Goal: Task Accomplishment & Management: Complete application form

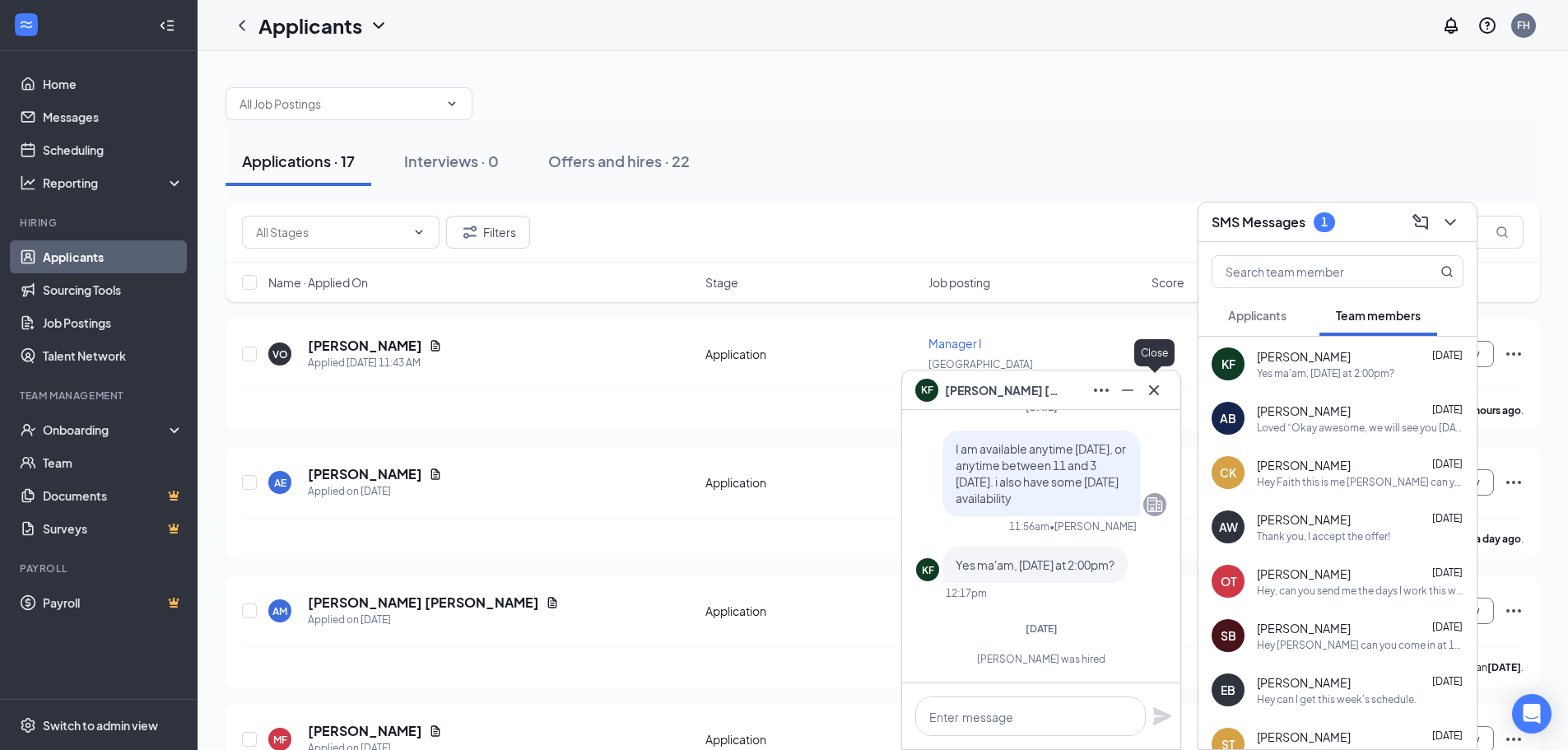
click at [1161, 387] on icon "Cross" at bounding box center [1154, 389] width 19 height 19
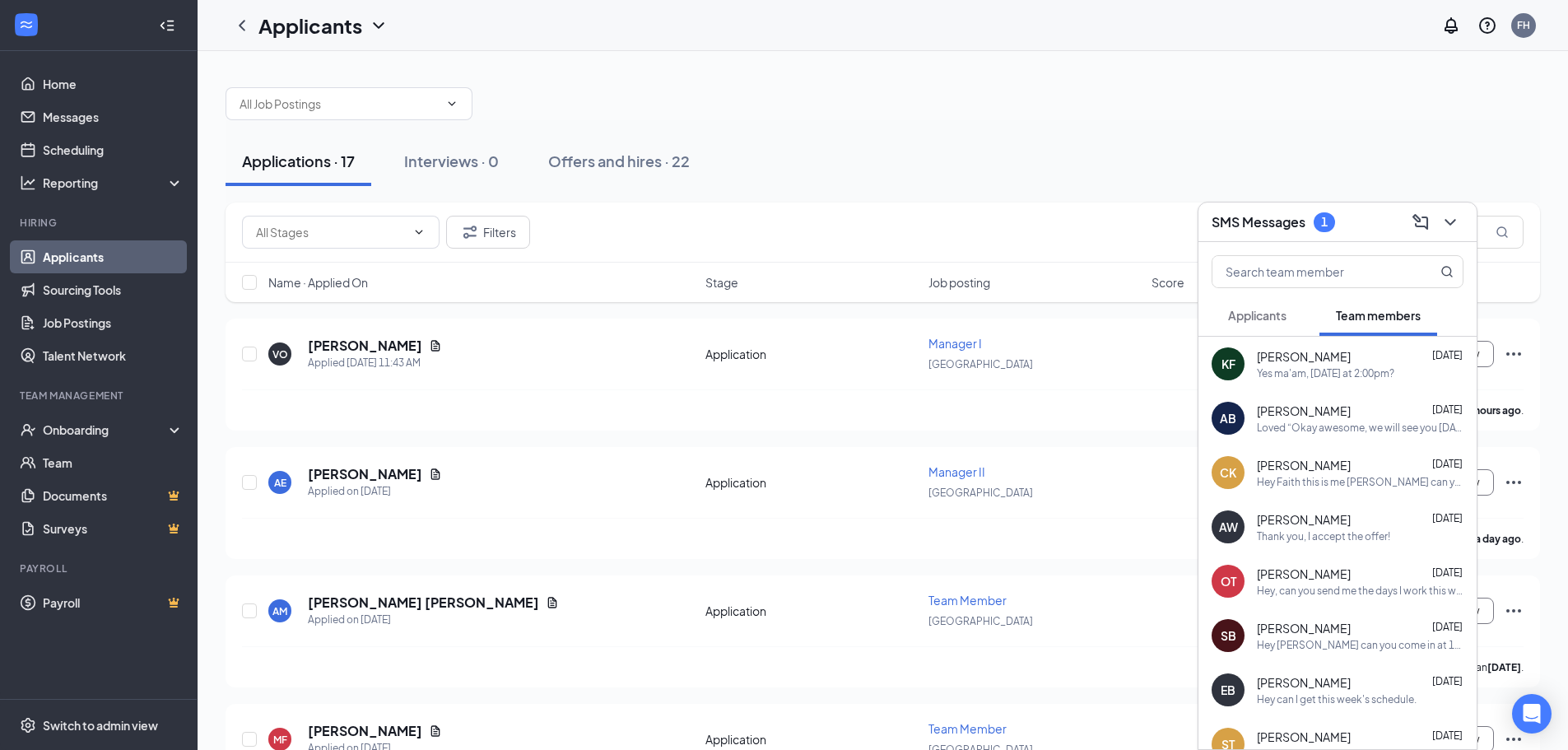
click at [652, 293] on div "Name · Applied On Stage Job posting Score" at bounding box center [882, 282] width 1315 height 40
click at [1282, 220] on h3 "SMS Messages" at bounding box center [1259, 222] width 94 height 18
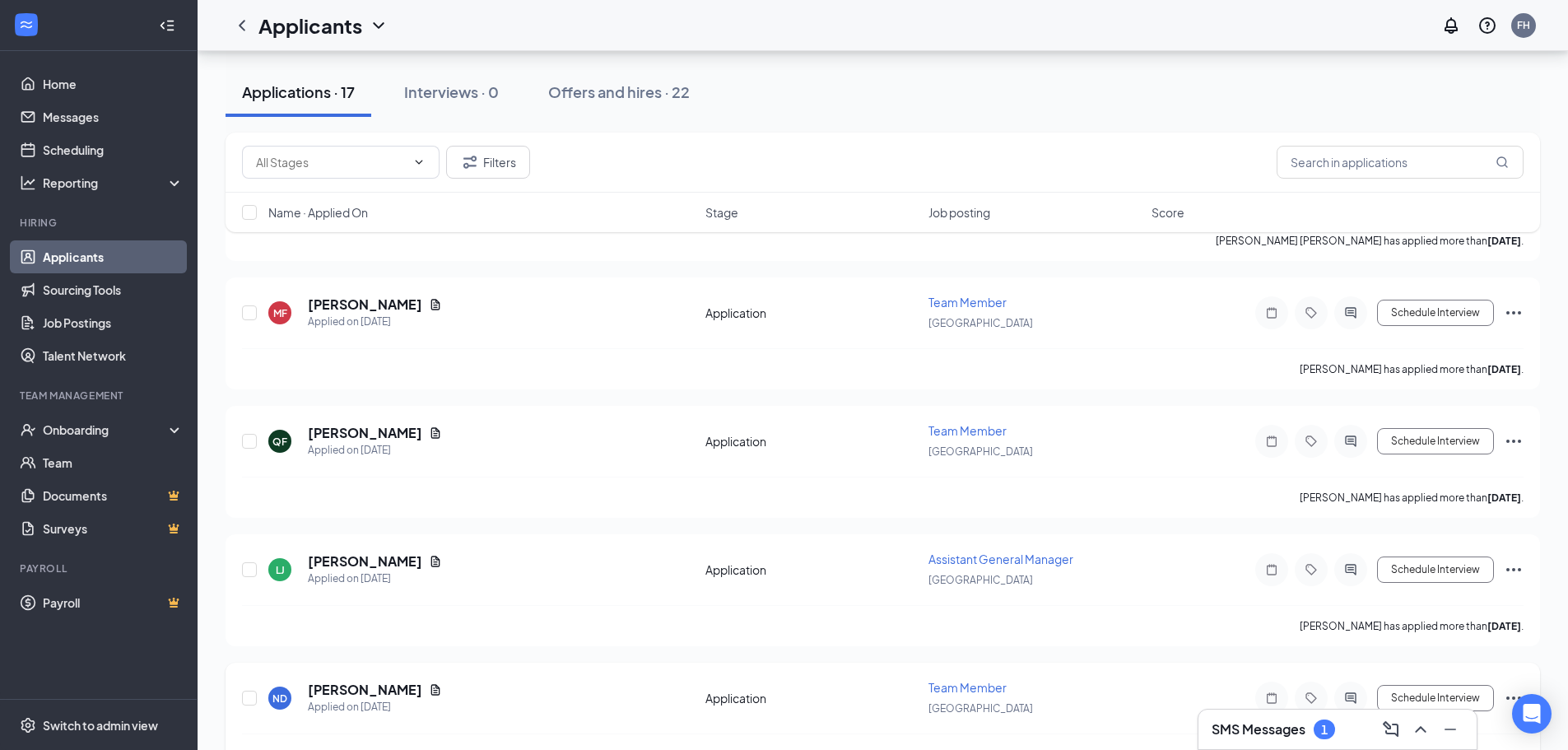
scroll to position [494, 0]
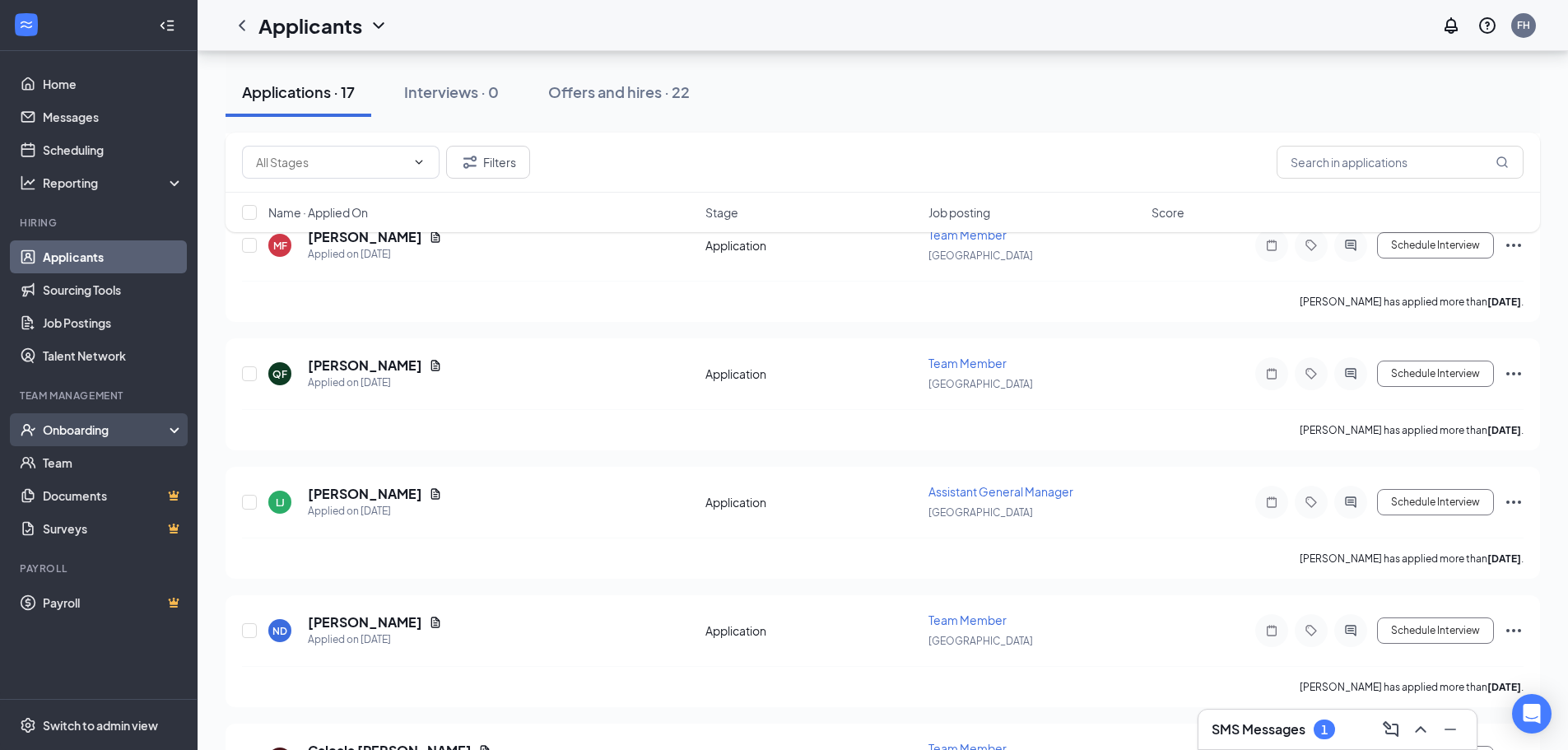
click at [116, 429] on div "Onboarding" at bounding box center [105, 430] width 126 height 17
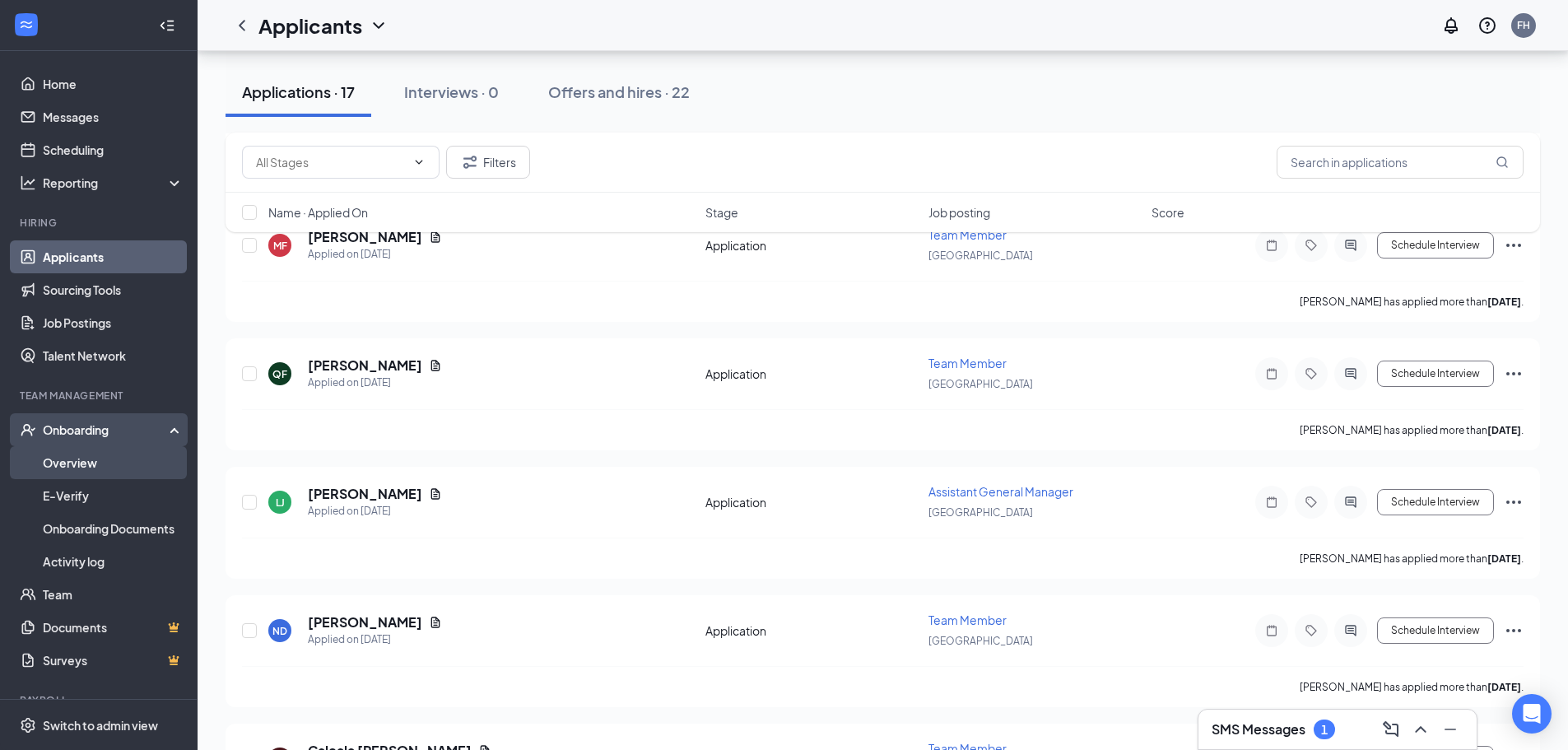
click at [114, 468] on link "Overview" at bounding box center [113, 462] width 141 height 33
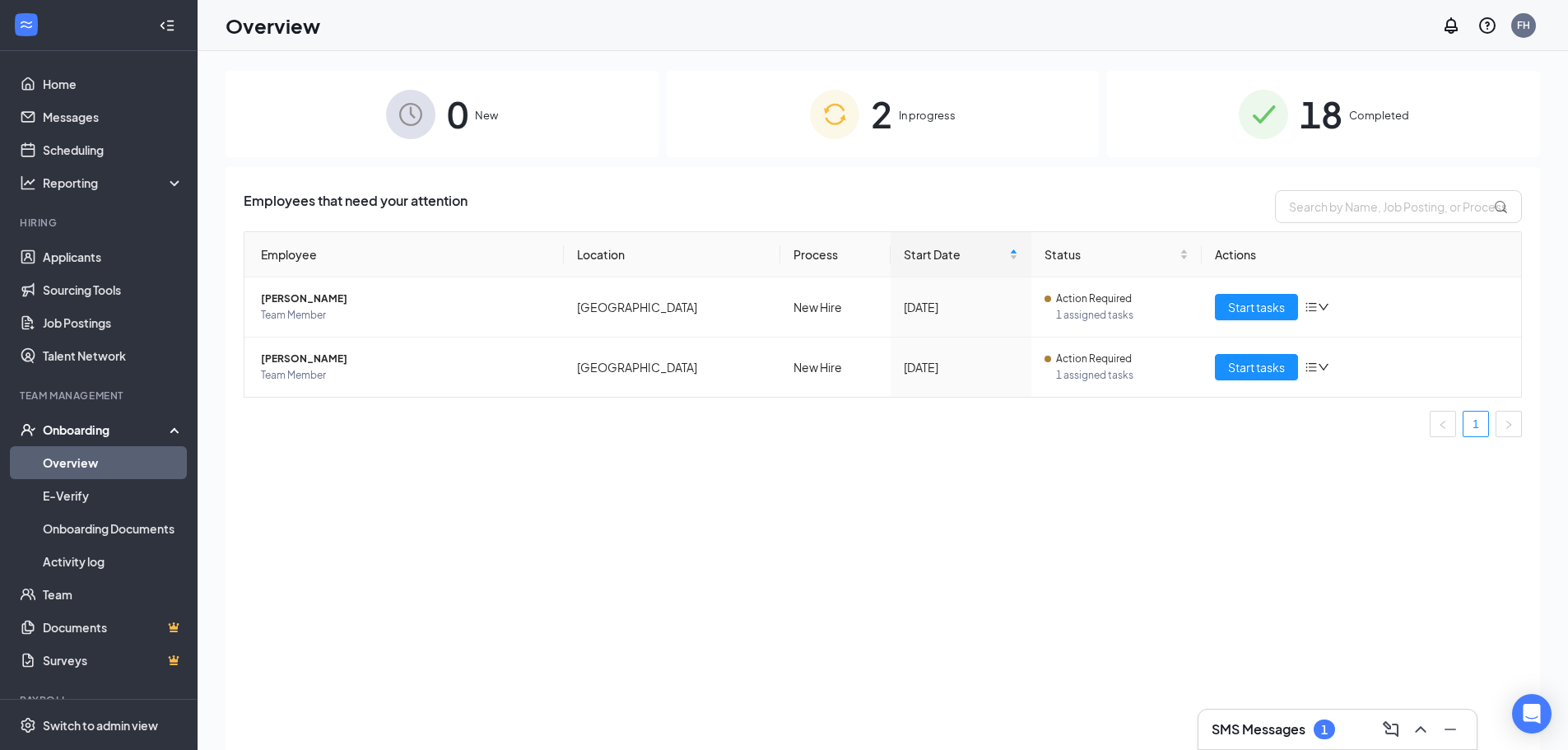
click at [976, 111] on div "2 In progress" at bounding box center [883, 114] width 433 height 87
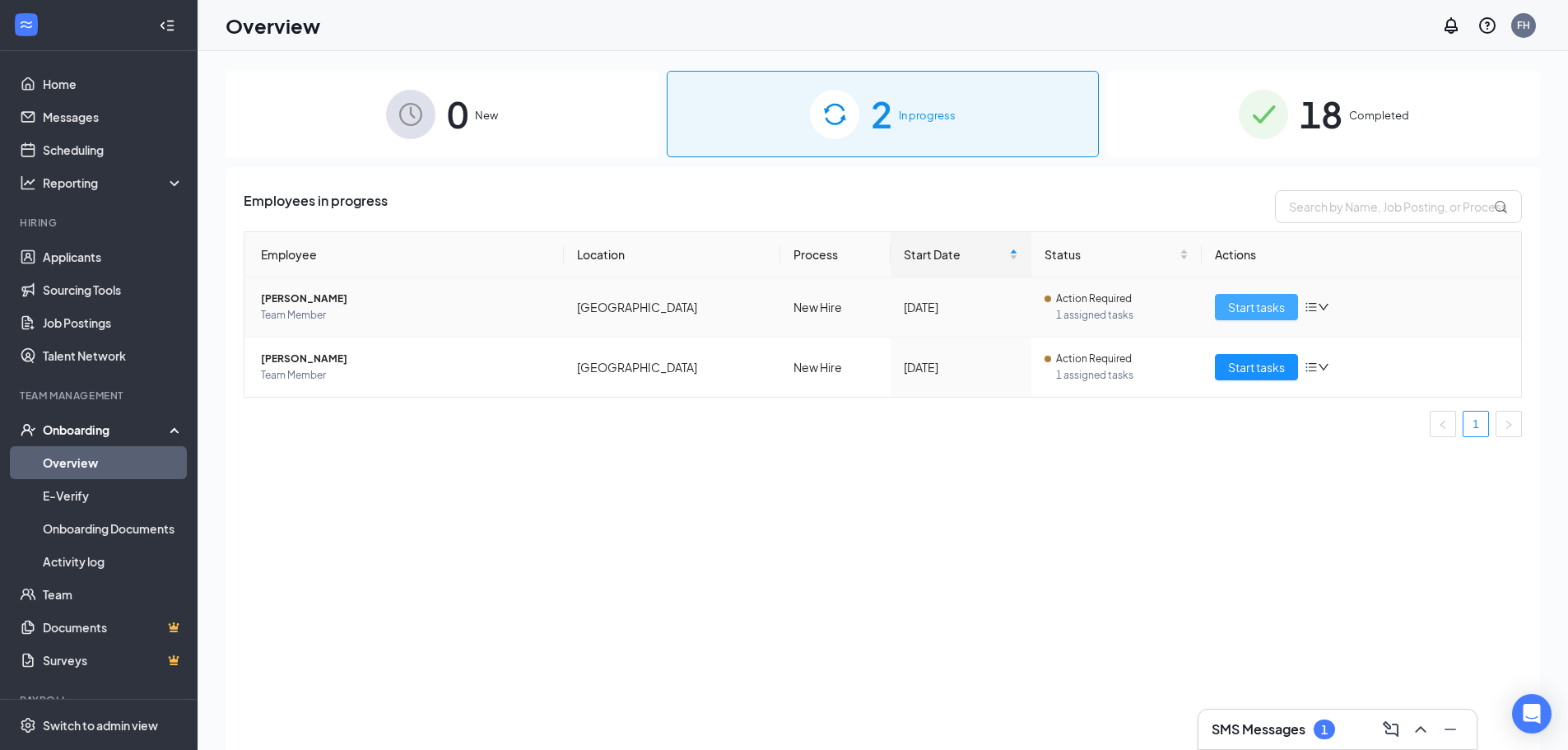
click at [1276, 309] on span "Start tasks" at bounding box center [1257, 307] width 57 height 18
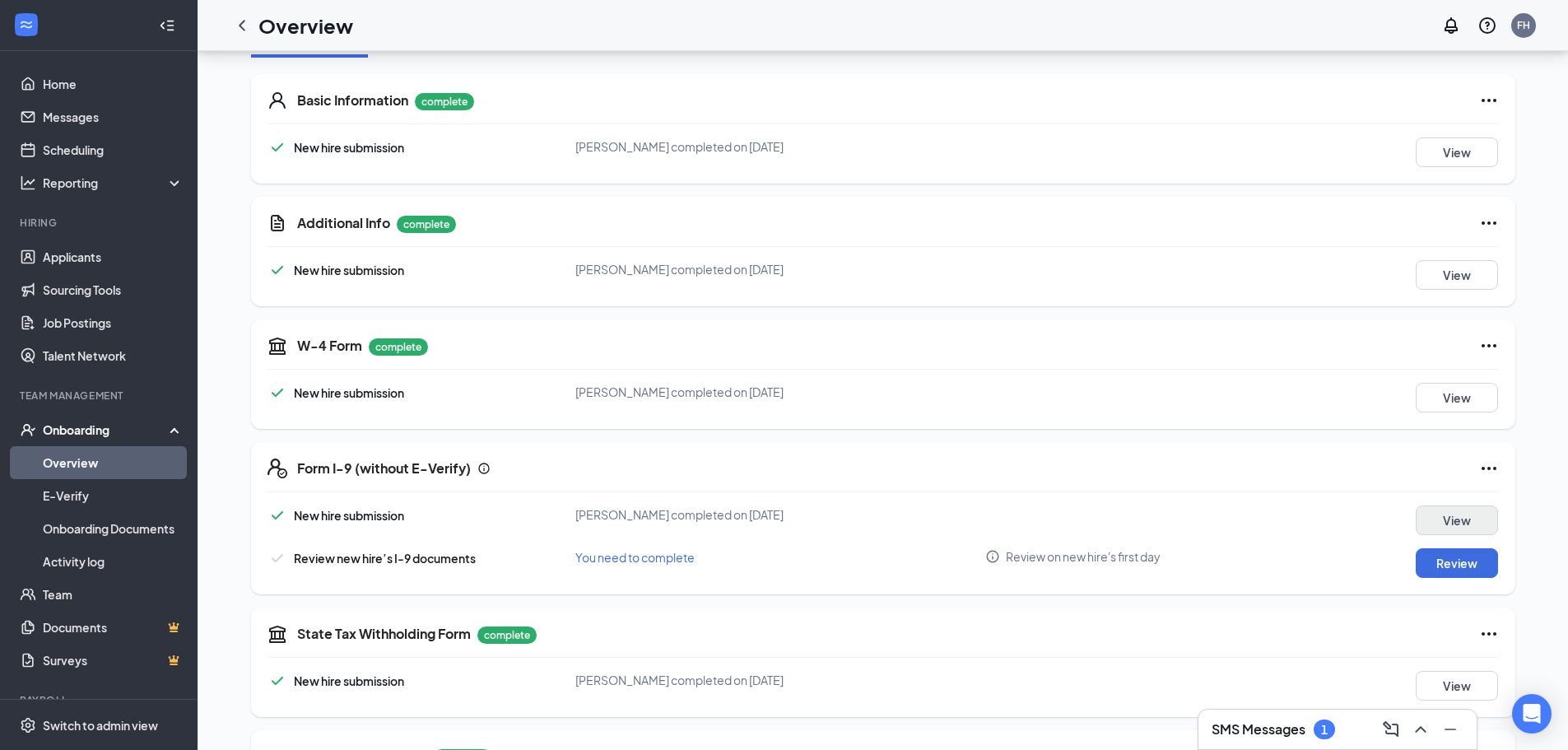
scroll to position [228, 0]
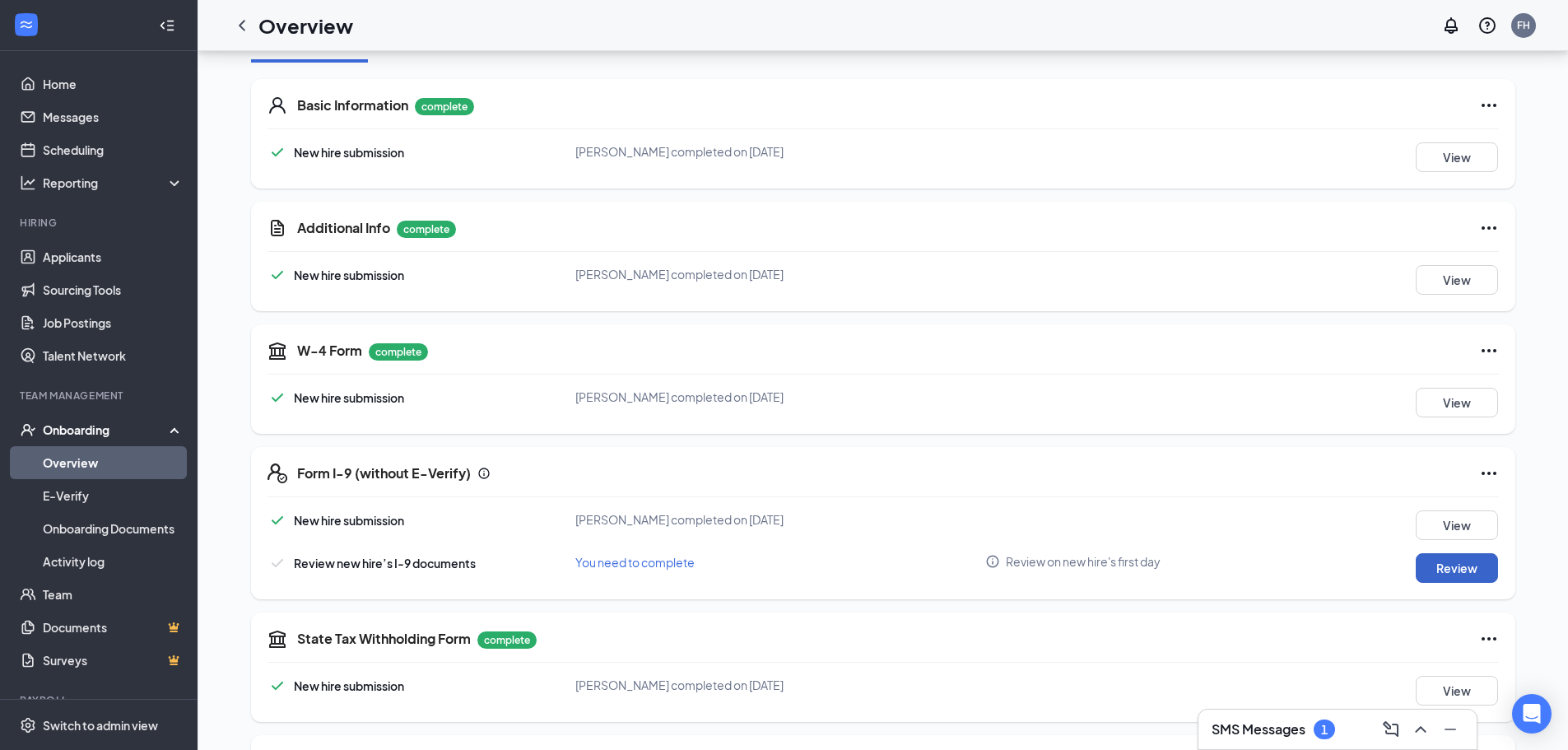
click at [1452, 566] on button "Review" at bounding box center [1456, 567] width 82 height 30
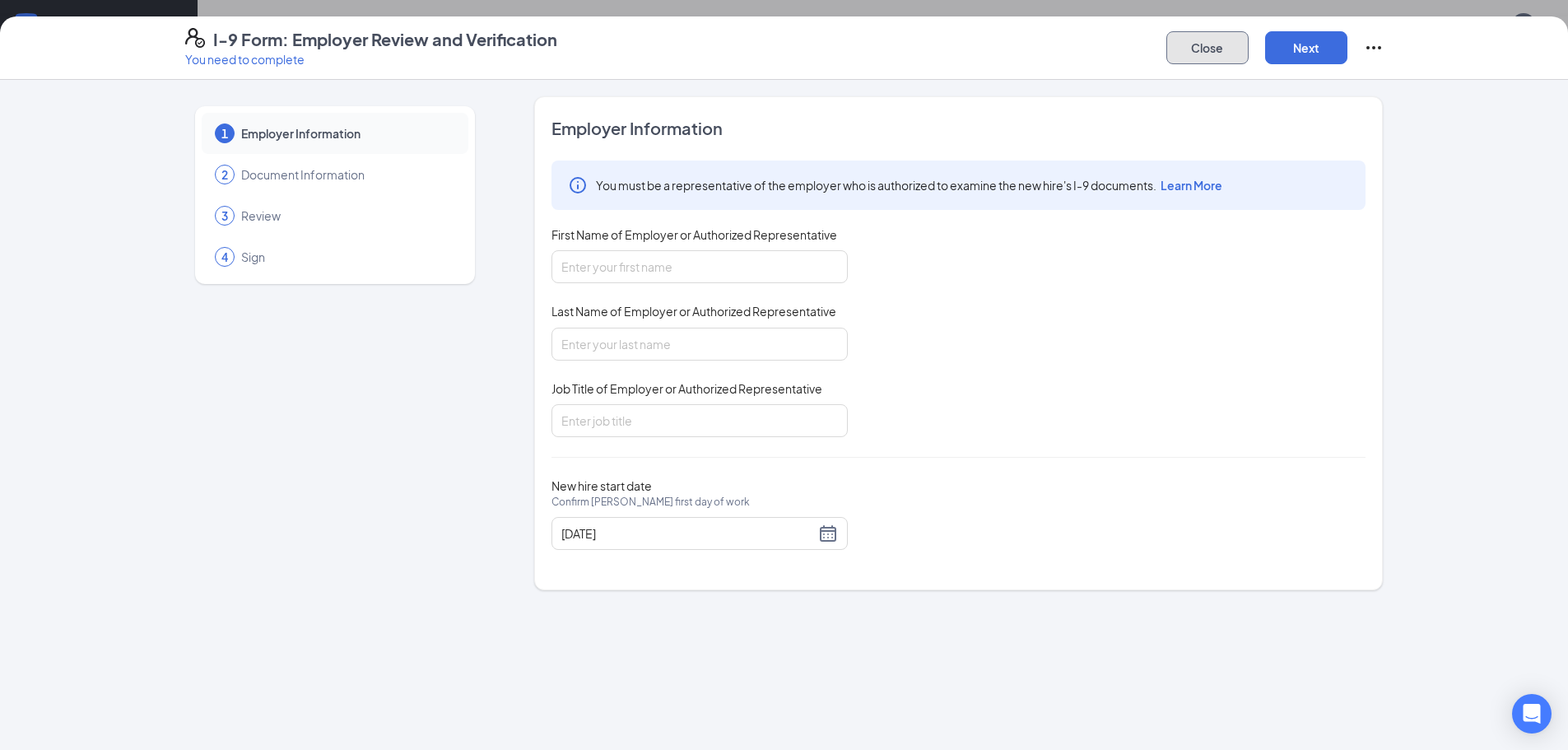
click at [1198, 41] on button "Close" at bounding box center [1207, 48] width 82 height 33
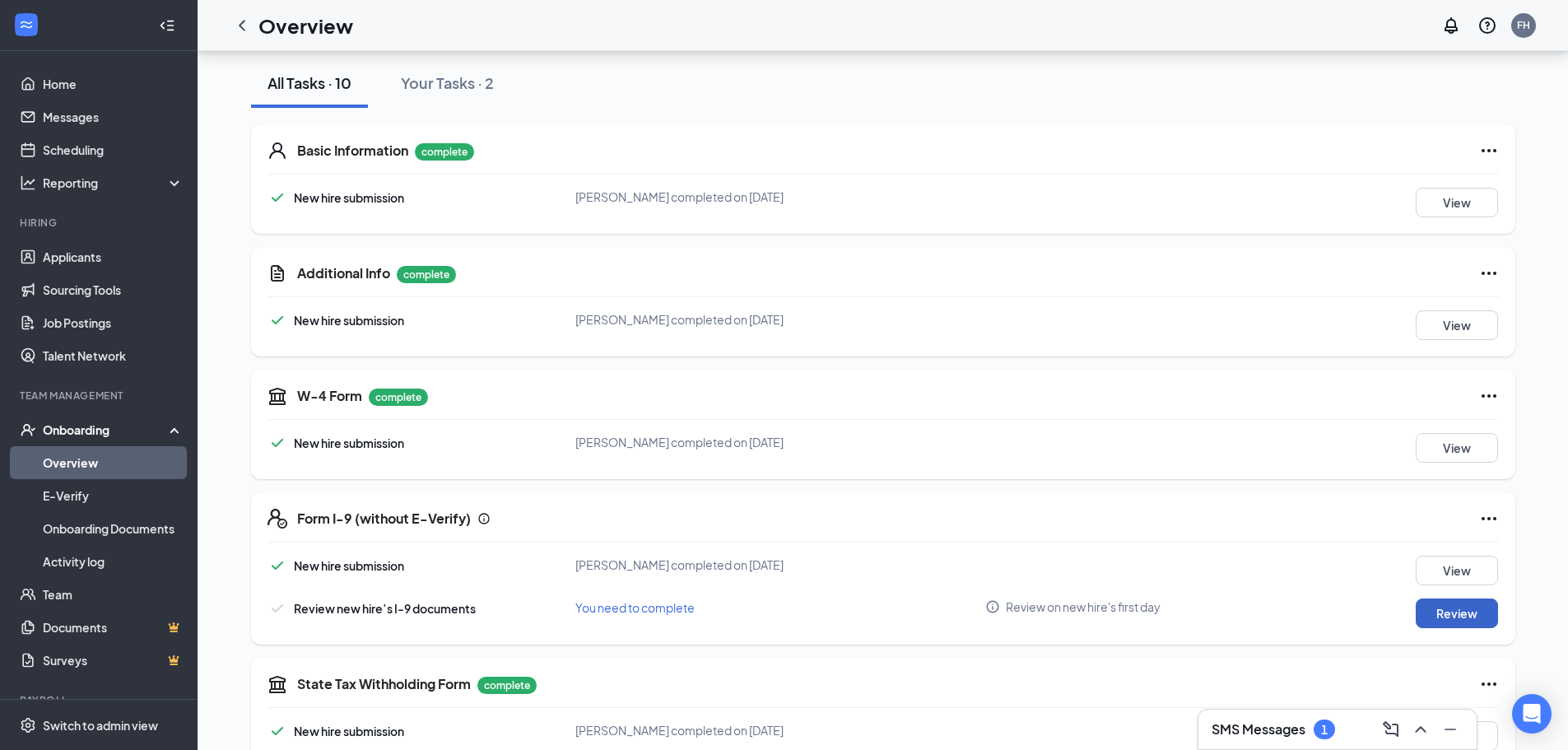
scroll to position [0, 0]
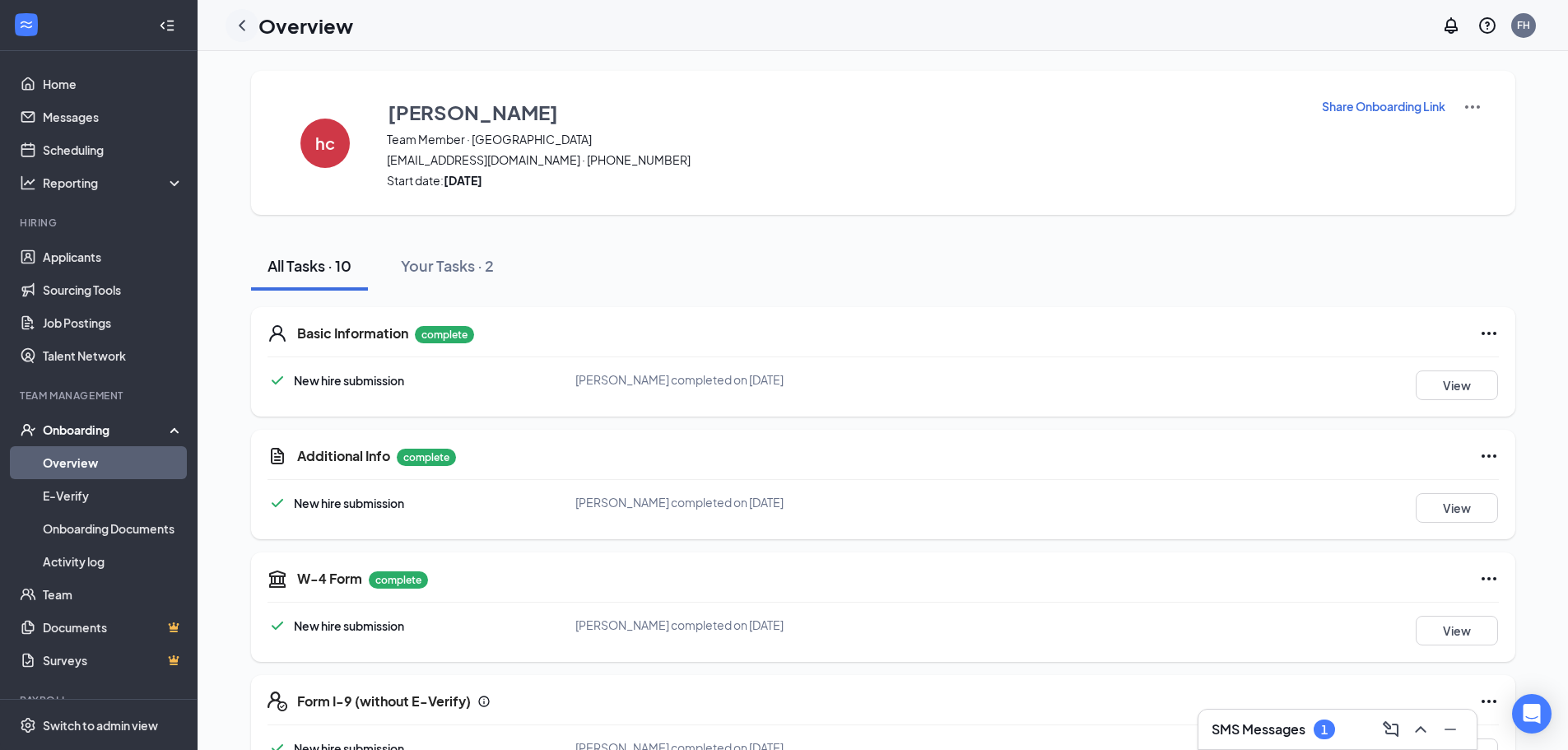
click at [247, 24] on icon "ChevronLeft" at bounding box center [242, 25] width 19 height 19
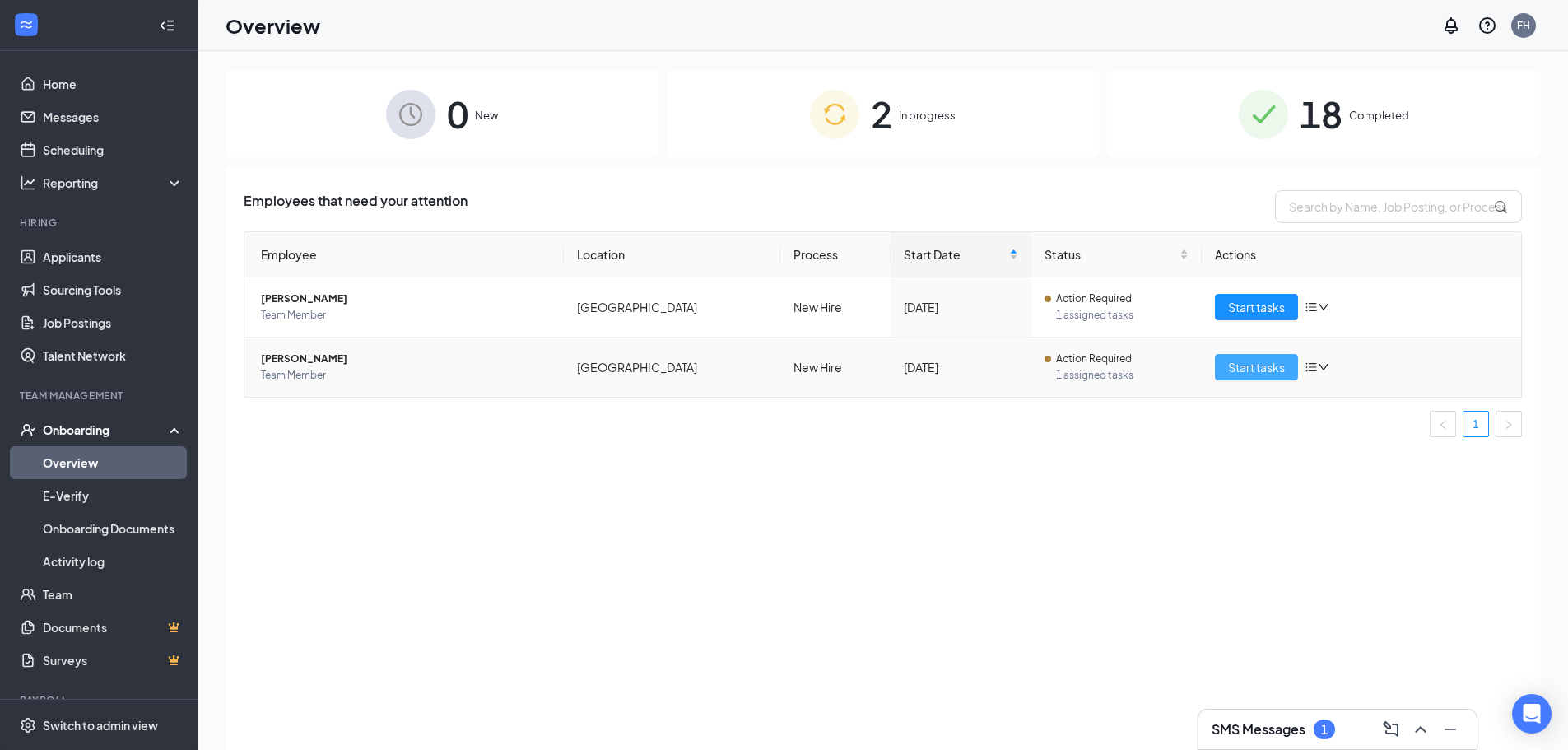
click at [1262, 363] on span "Start tasks" at bounding box center [1257, 367] width 57 height 18
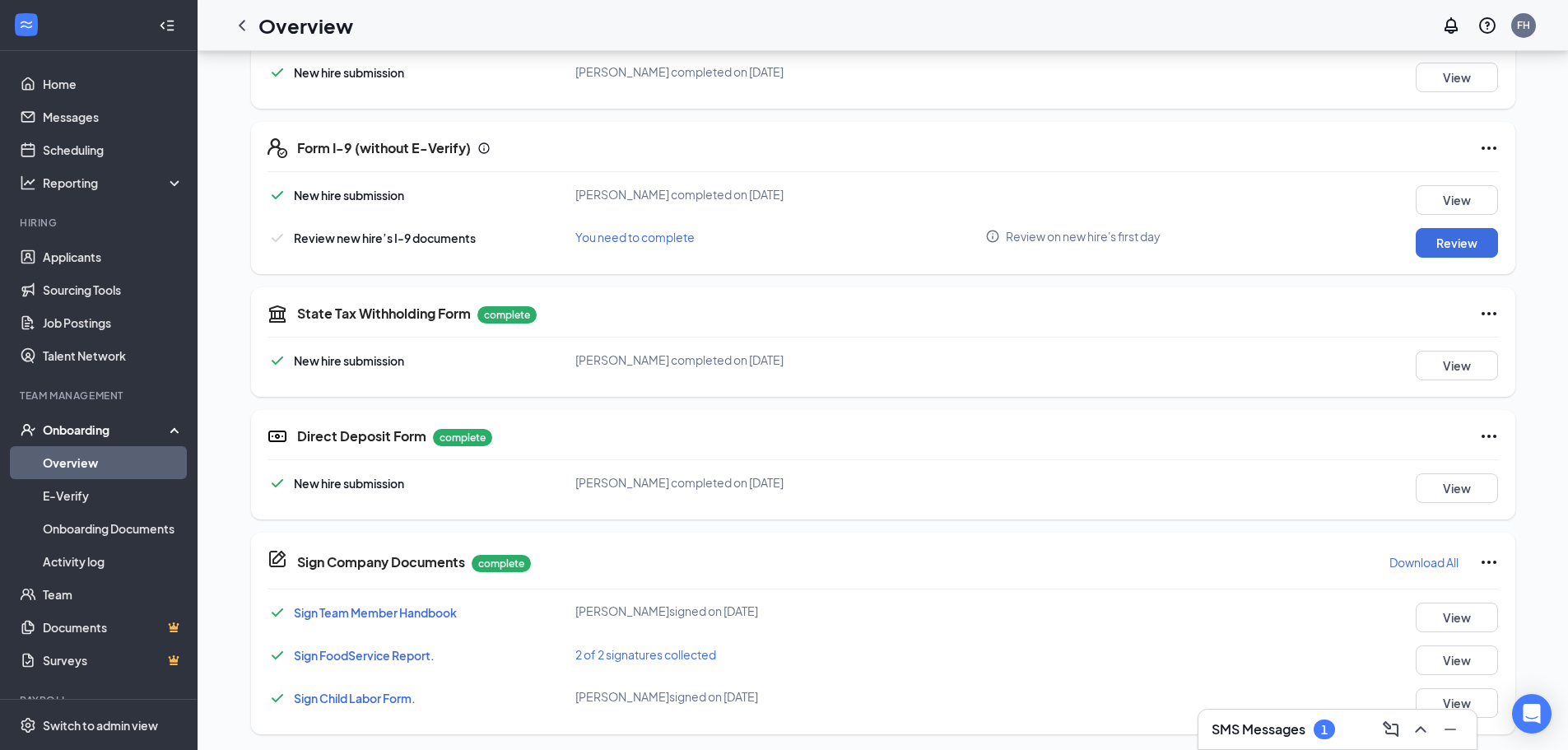
scroll to position [557, 0]
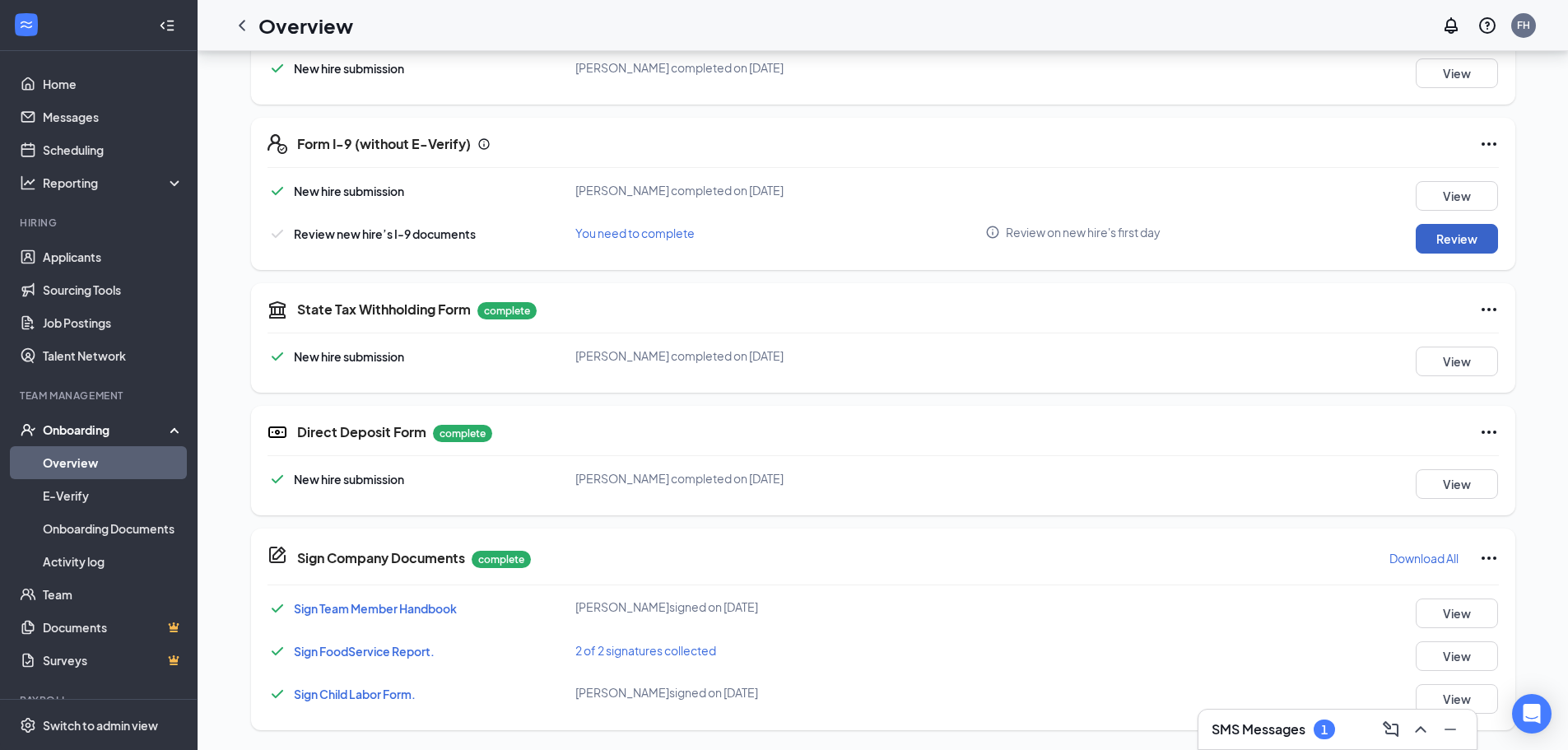
click at [1453, 240] on button "Review" at bounding box center [1456, 239] width 82 height 30
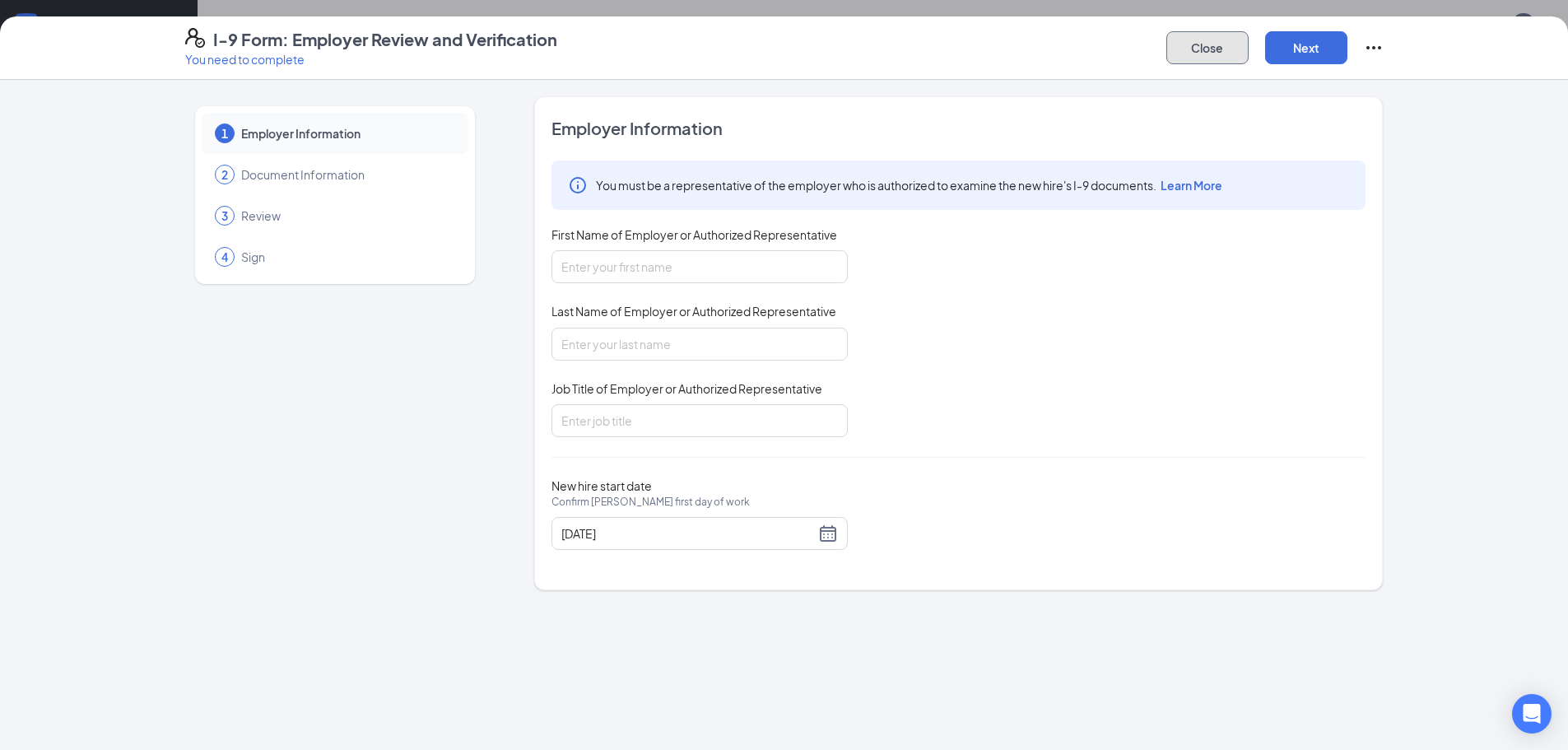
click at [1197, 42] on button "Close" at bounding box center [1207, 48] width 82 height 33
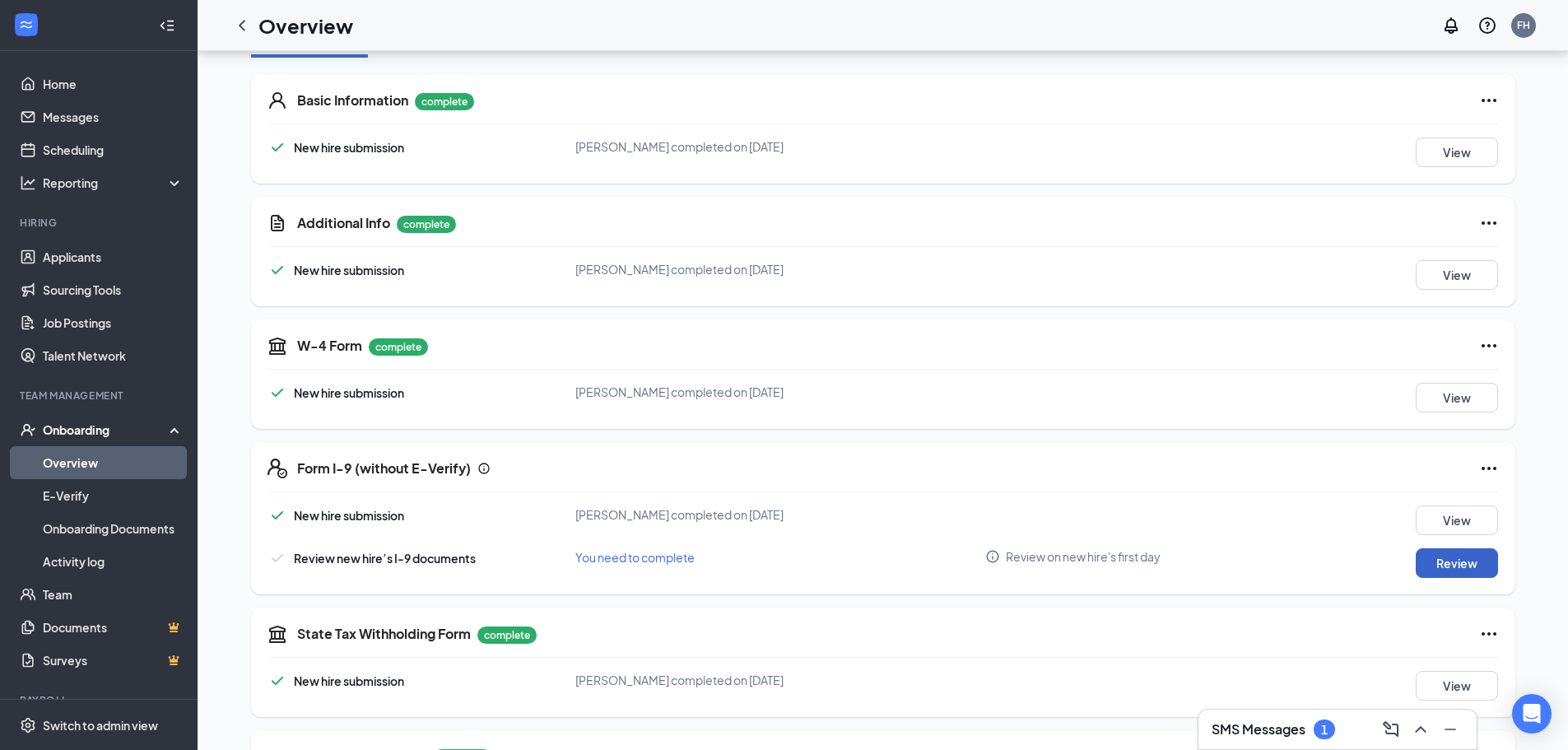
scroll to position [228, 0]
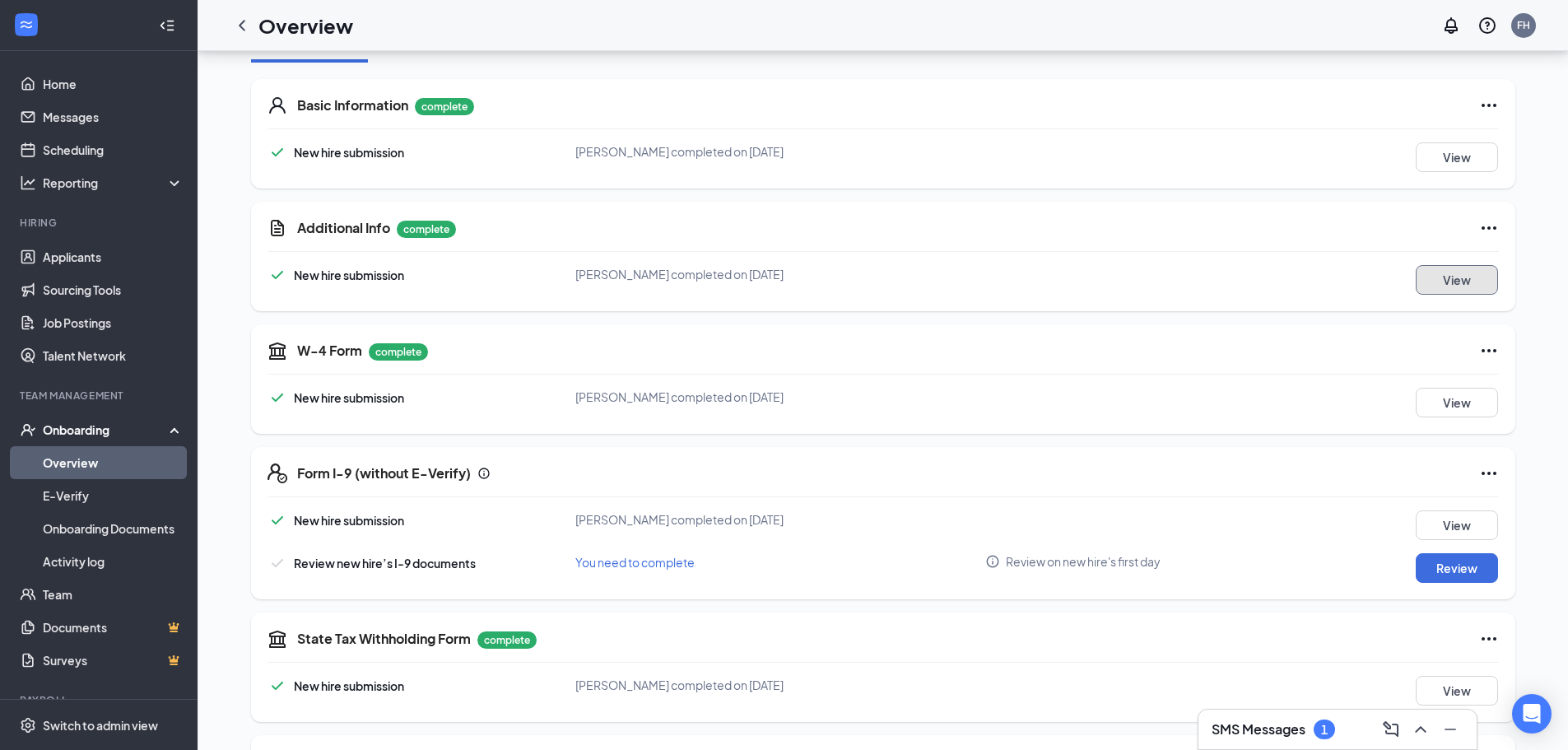
click at [1450, 273] on button "View" at bounding box center [1456, 280] width 82 height 30
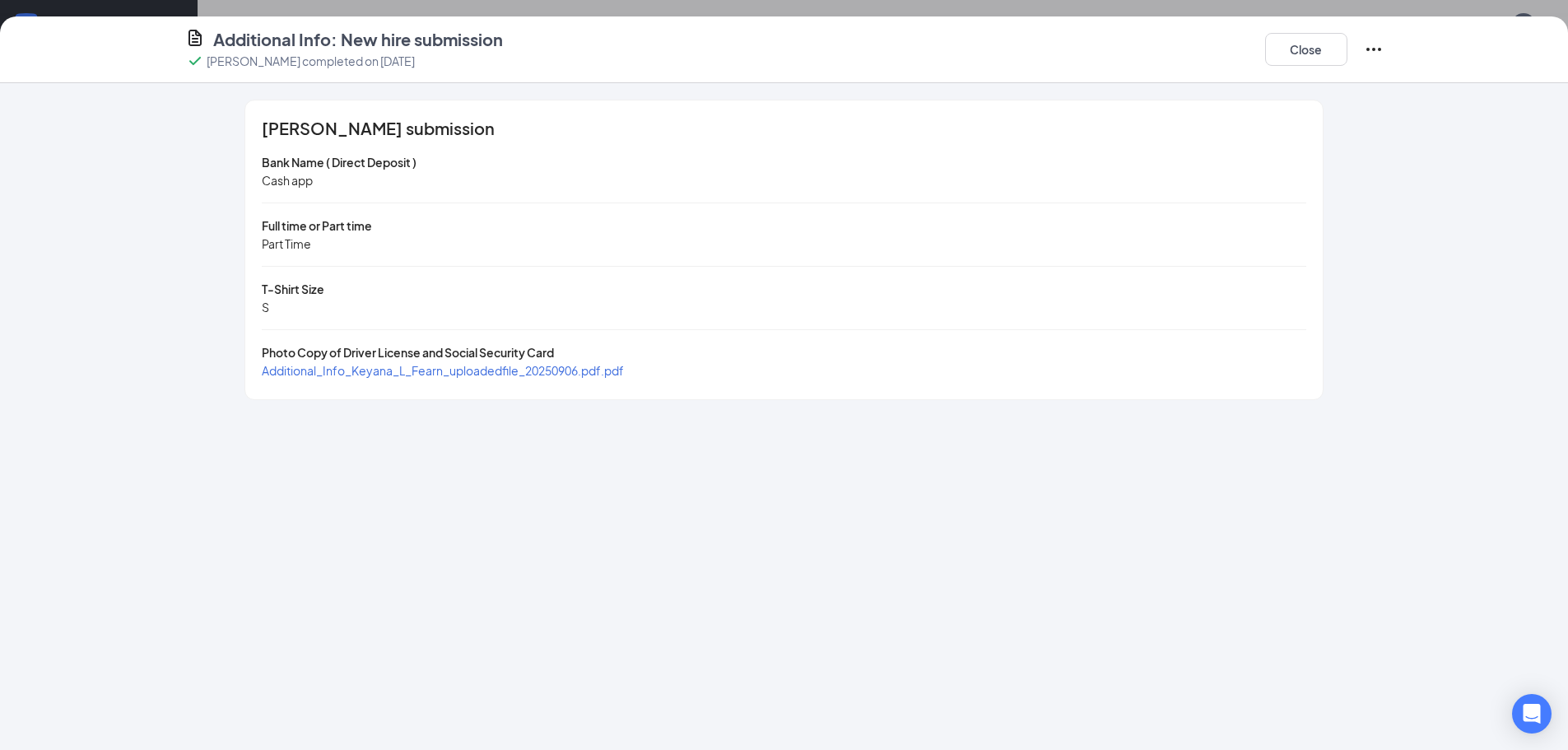
click at [497, 369] on span "Additional_Info_Keyana_L_Fearn_uploadedfile_20250906.pdf.pdf" at bounding box center [443, 370] width 362 height 15
click at [1276, 54] on button "Close" at bounding box center [1306, 50] width 82 height 33
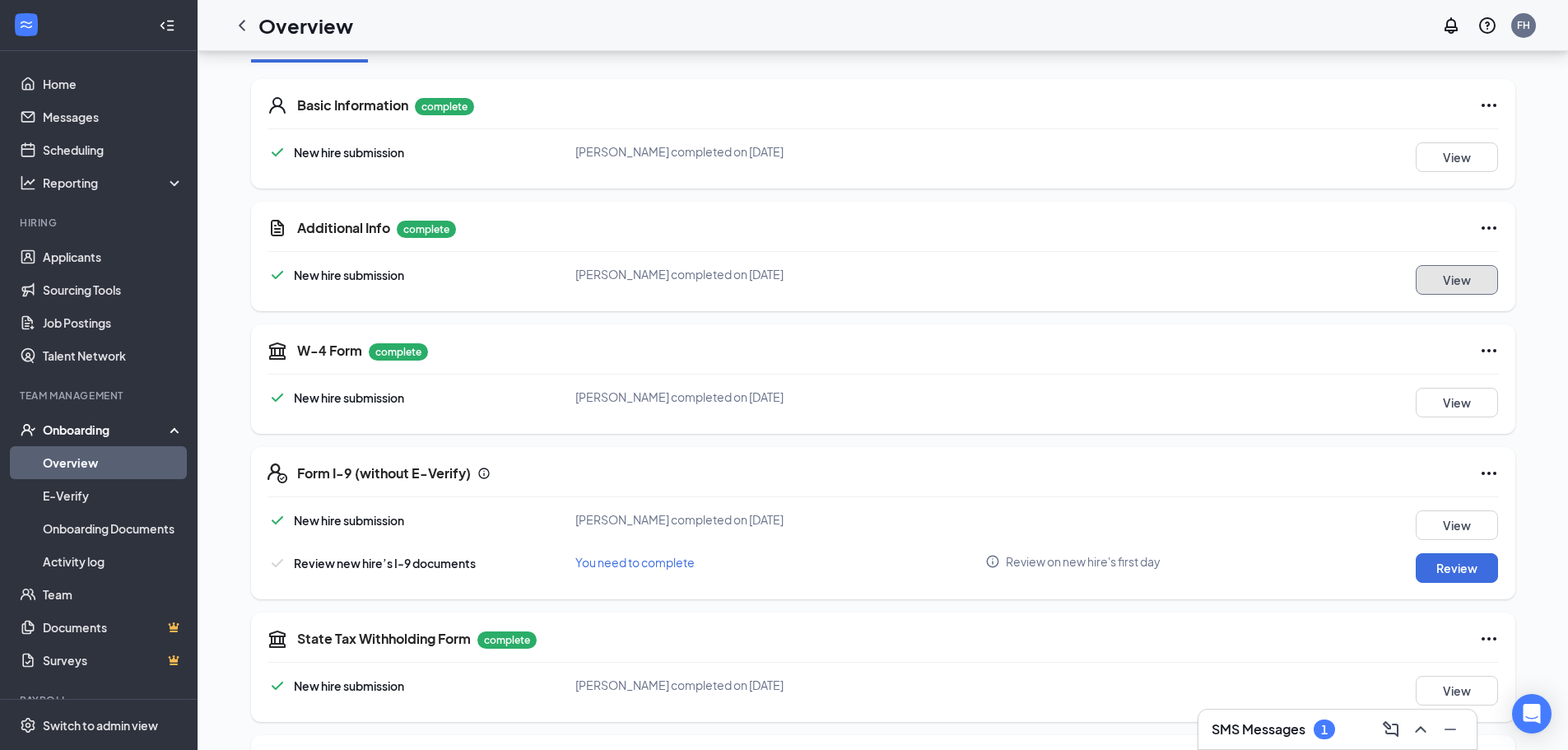
click at [1476, 273] on button "View" at bounding box center [1456, 280] width 82 height 30
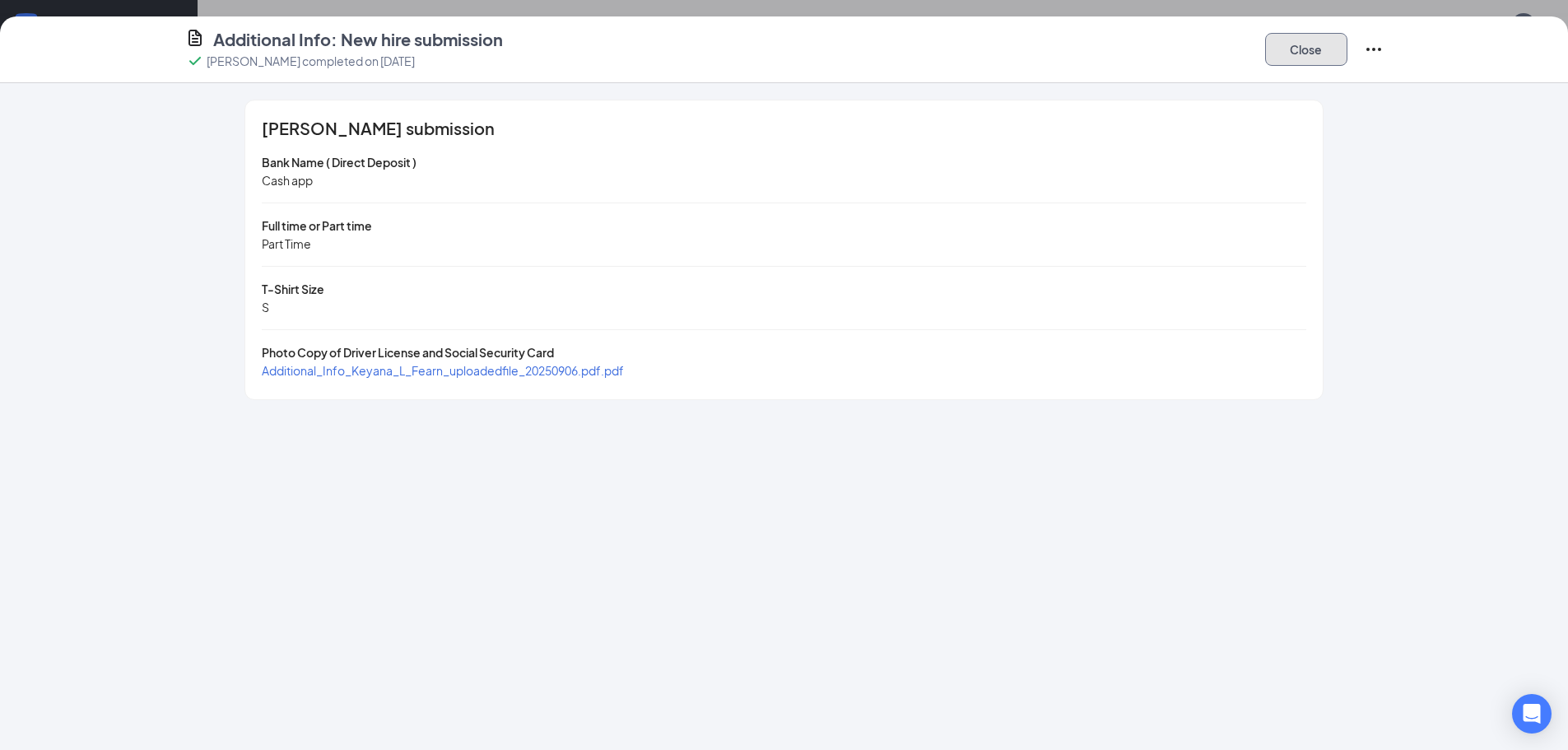
click at [1289, 61] on button "Close" at bounding box center [1306, 50] width 82 height 33
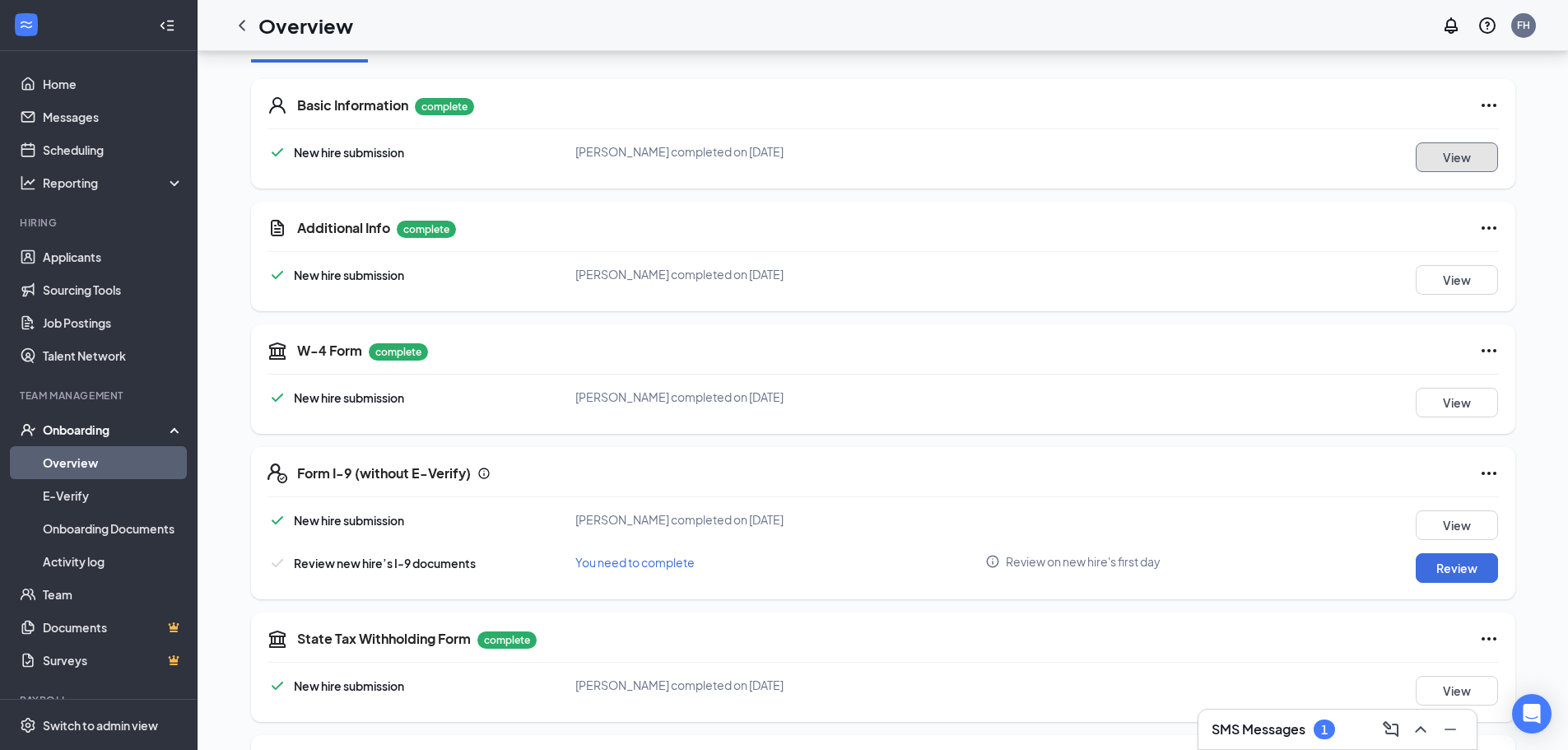
click at [1453, 170] on button "View" at bounding box center [1456, 157] width 82 height 30
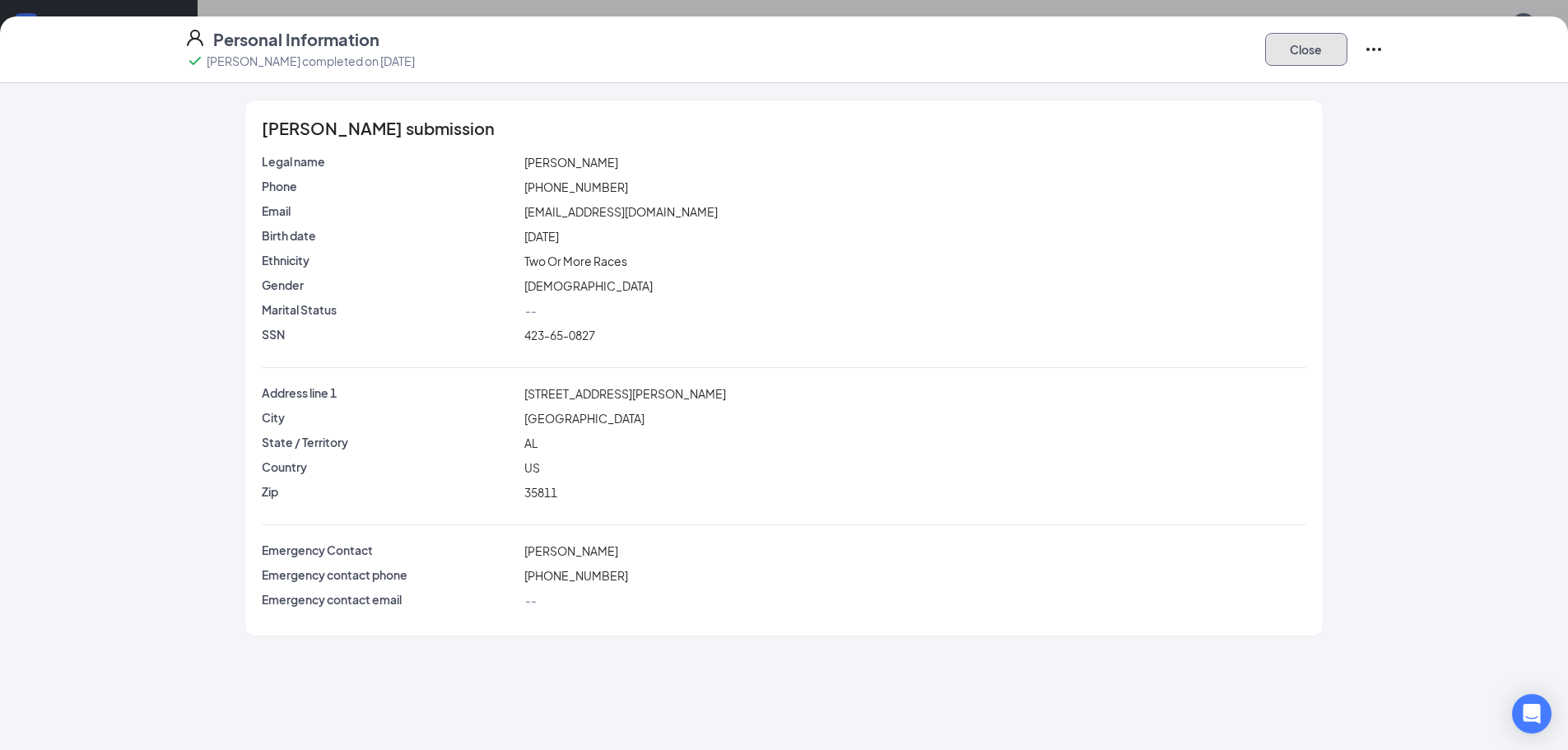
click at [1286, 43] on button "Close" at bounding box center [1306, 50] width 82 height 33
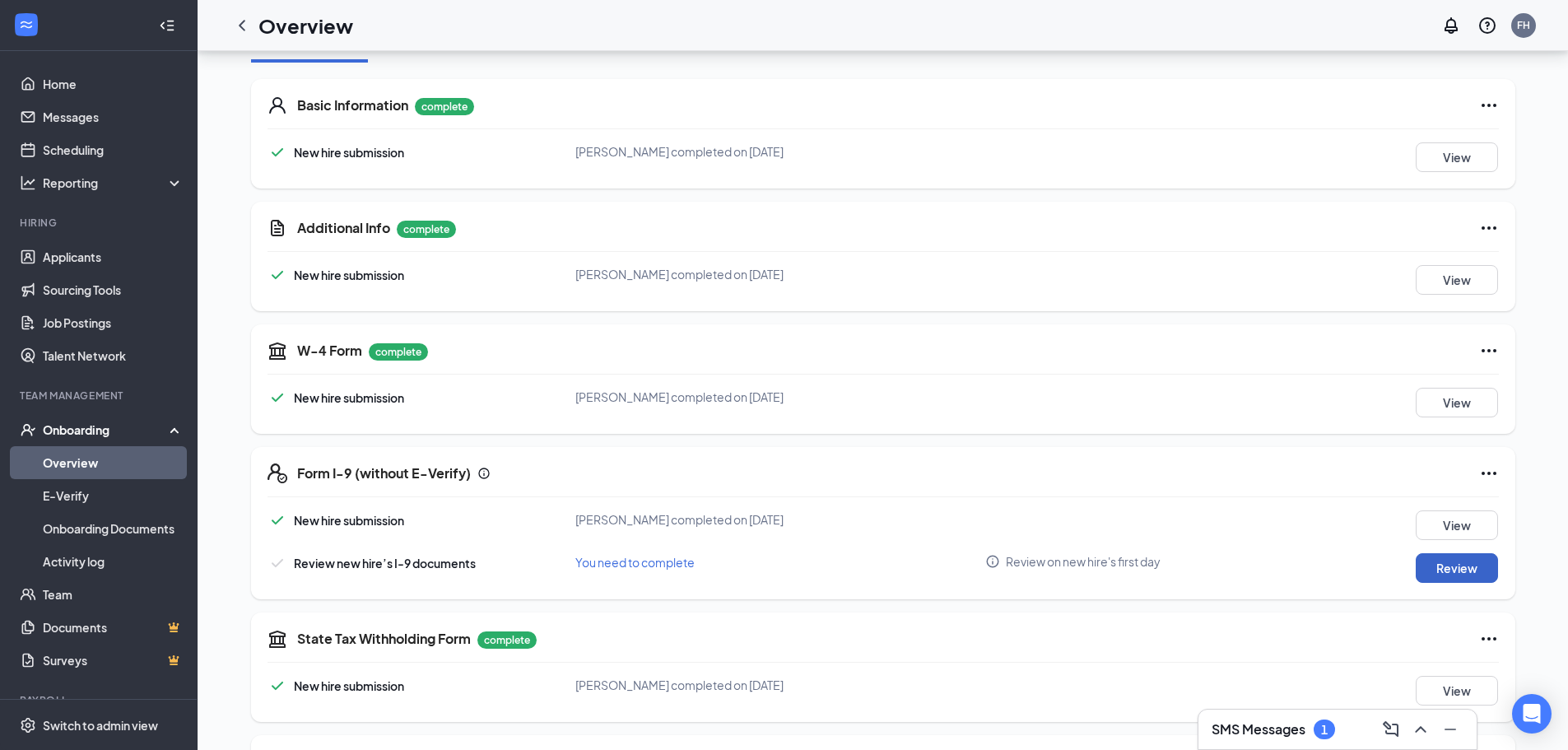
click at [1460, 565] on button "Review" at bounding box center [1456, 567] width 82 height 30
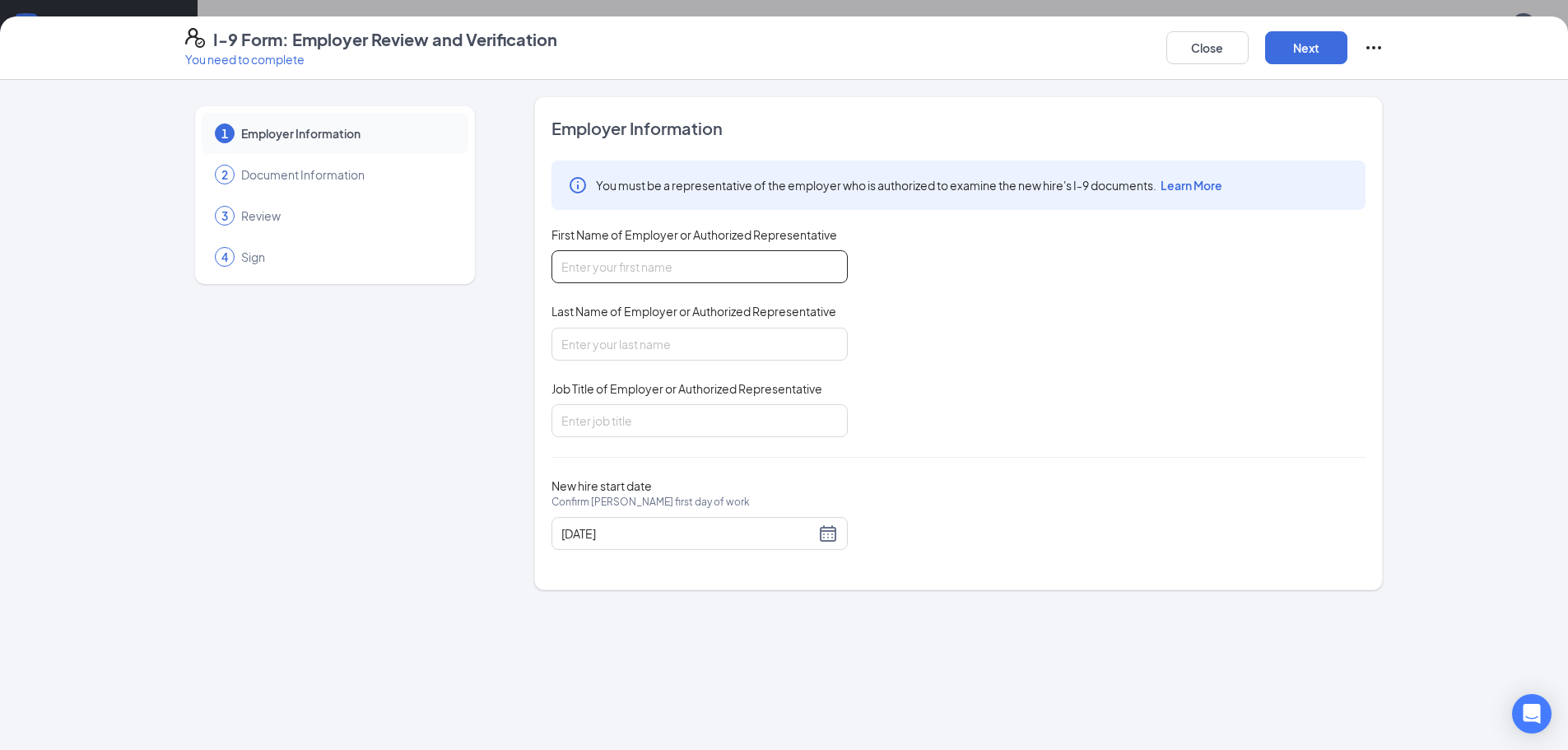
click at [696, 272] on input "First Name of Employer or Authorized Representative" at bounding box center [700, 267] width 296 height 33
type input "f"
type input "Faith"
click at [675, 348] on input "Last Name of Employer or Authorized Representative" at bounding box center [700, 344] width 296 height 33
type input "[GEOGRAPHIC_DATA]"
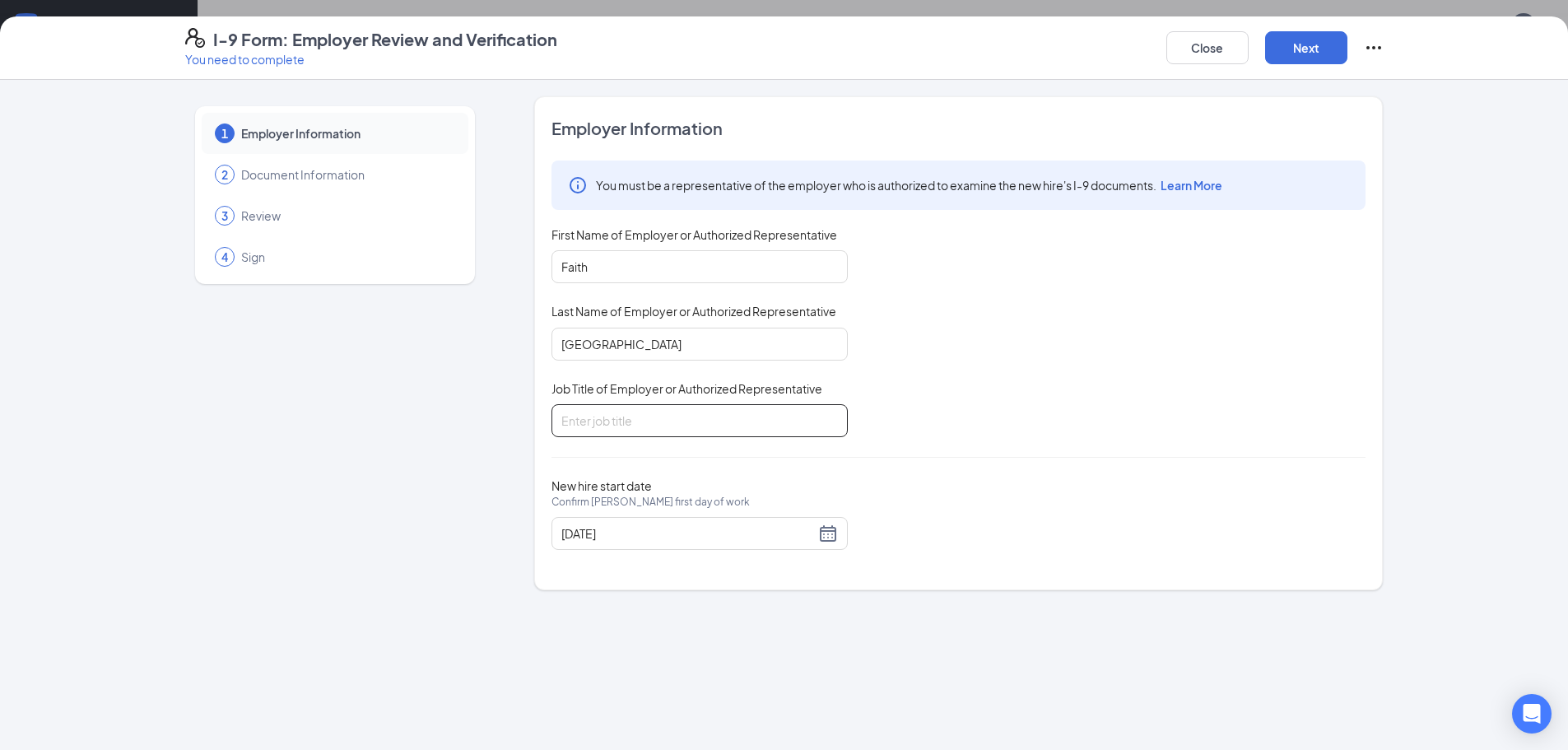
click at [660, 416] on input "Job Title of Employer or Authorized Representative" at bounding box center [700, 421] width 296 height 33
type input "General Manager"
click at [1294, 51] on button "Next" at bounding box center [1306, 48] width 82 height 33
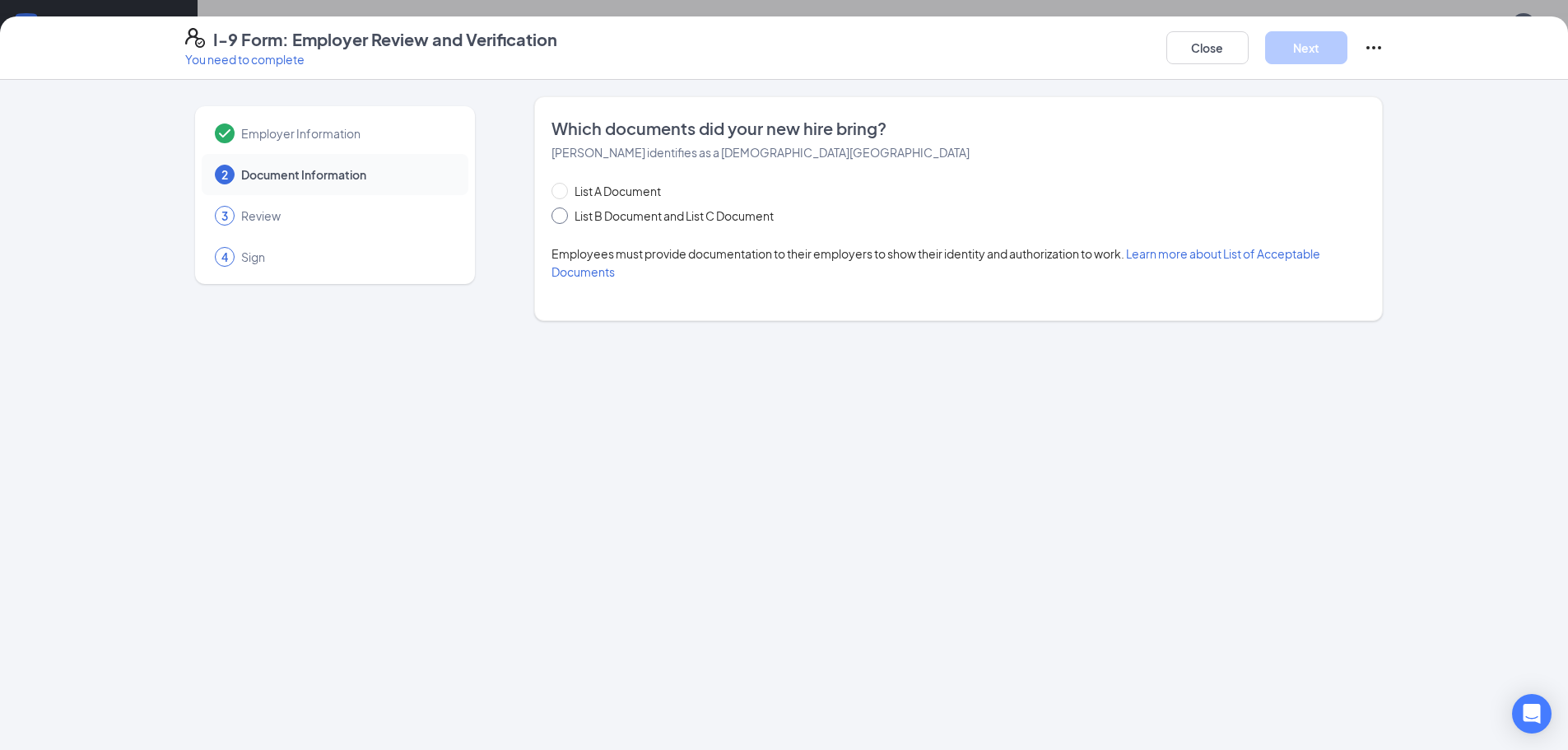
click at [565, 216] on span at bounding box center [560, 216] width 17 height 17
click at [563, 216] on input "List B Document and List C Document" at bounding box center [557, 213] width 11 height 11
radio input "true"
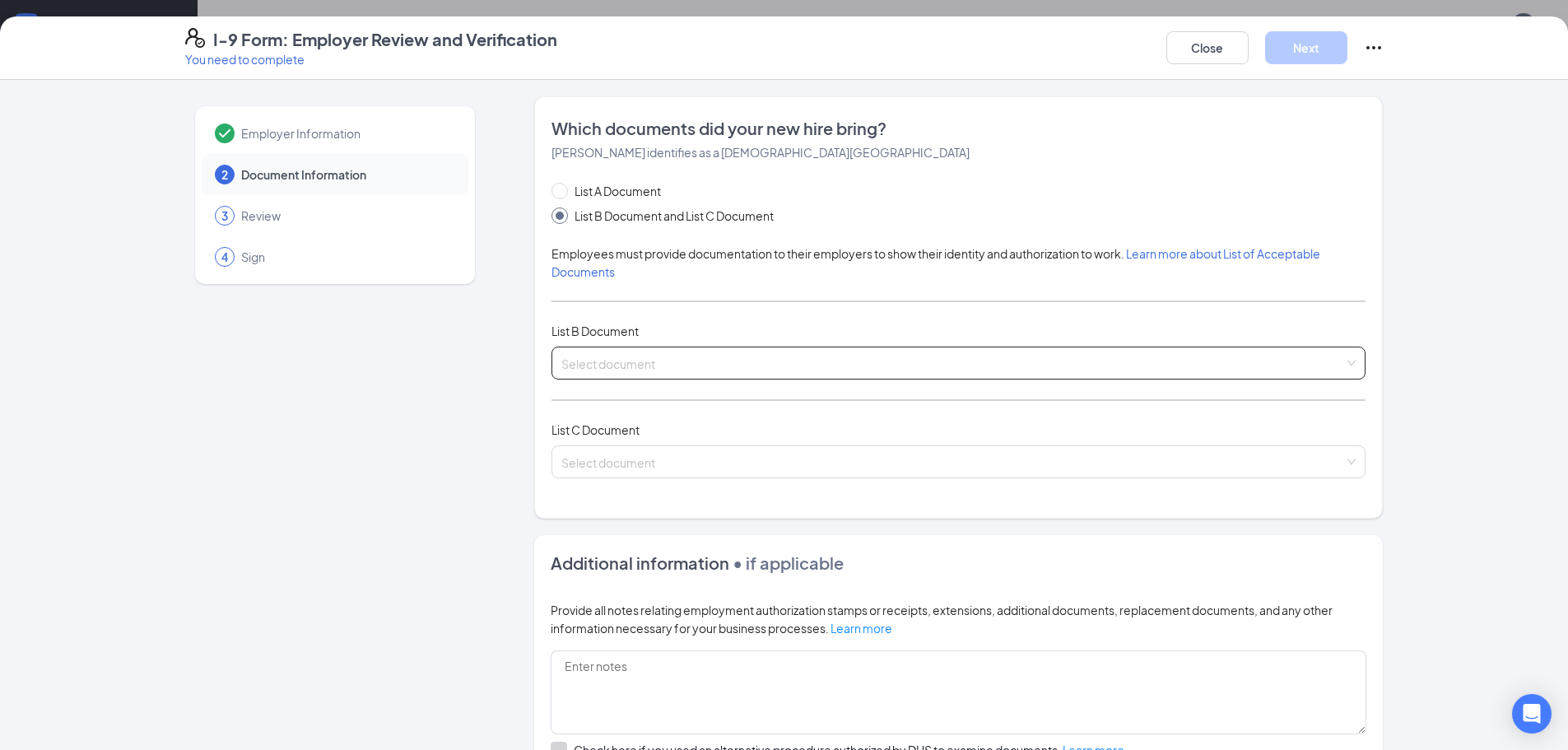
click at [700, 351] on input "search" at bounding box center [952, 359] width 783 height 25
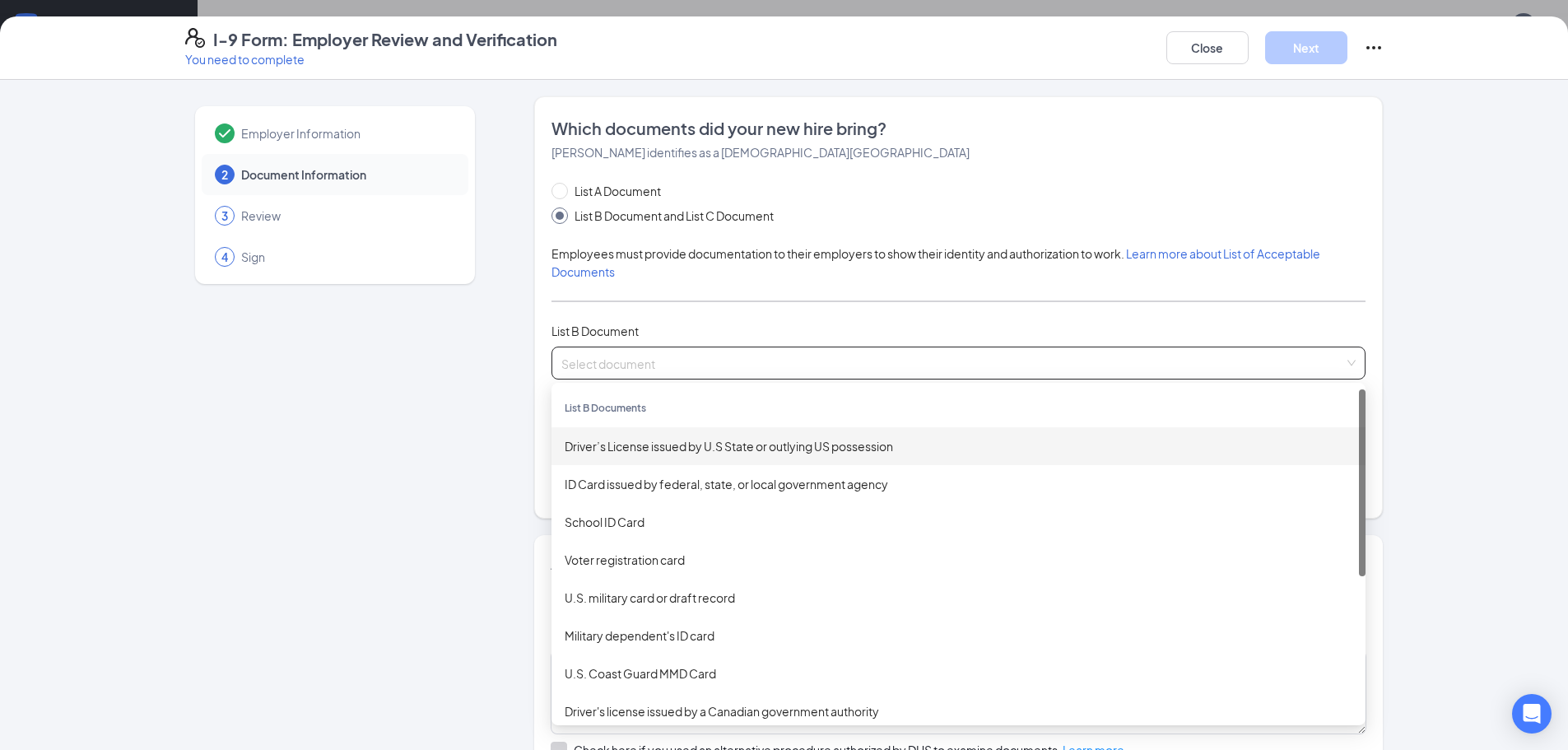
click at [777, 445] on div "Driver’s License issued by U.S State or outlying US possession" at bounding box center [959, 446] width 788 height 18
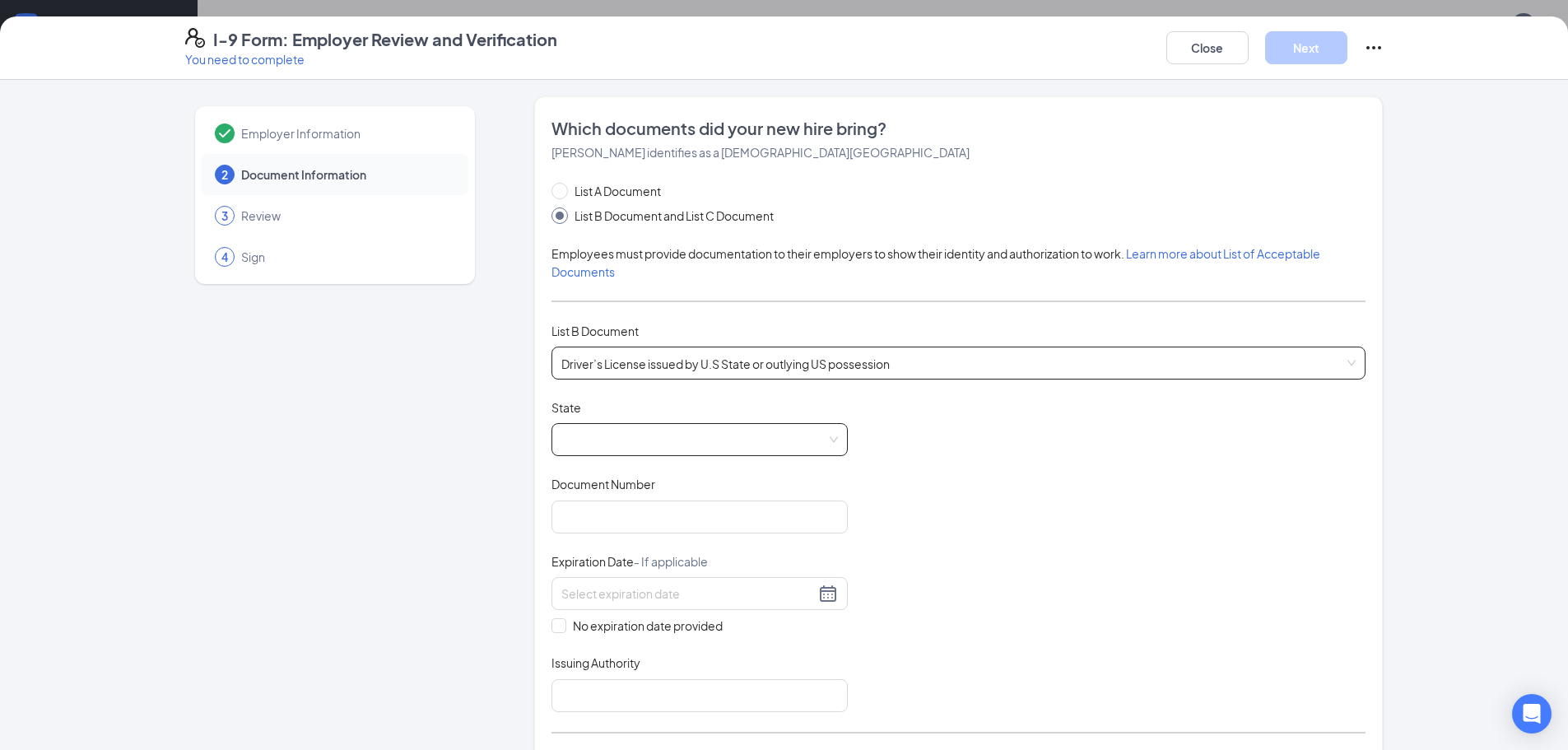
click at [616, 431] on span at bounding box center [700, 439] width 277 height 31
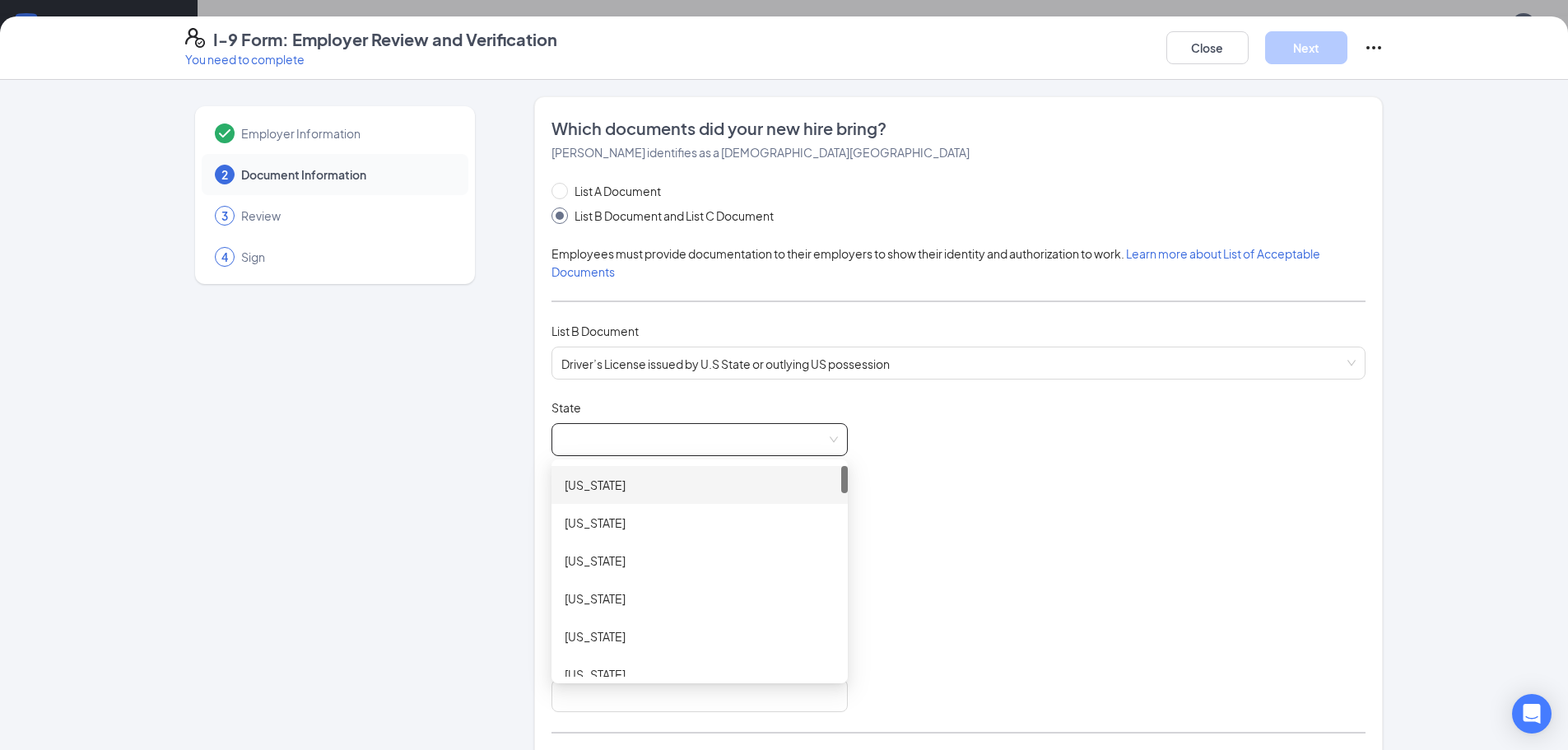
click at [602, 492] on div "[US_STATE]" at bounding box center [700, 485] width 270 height 18
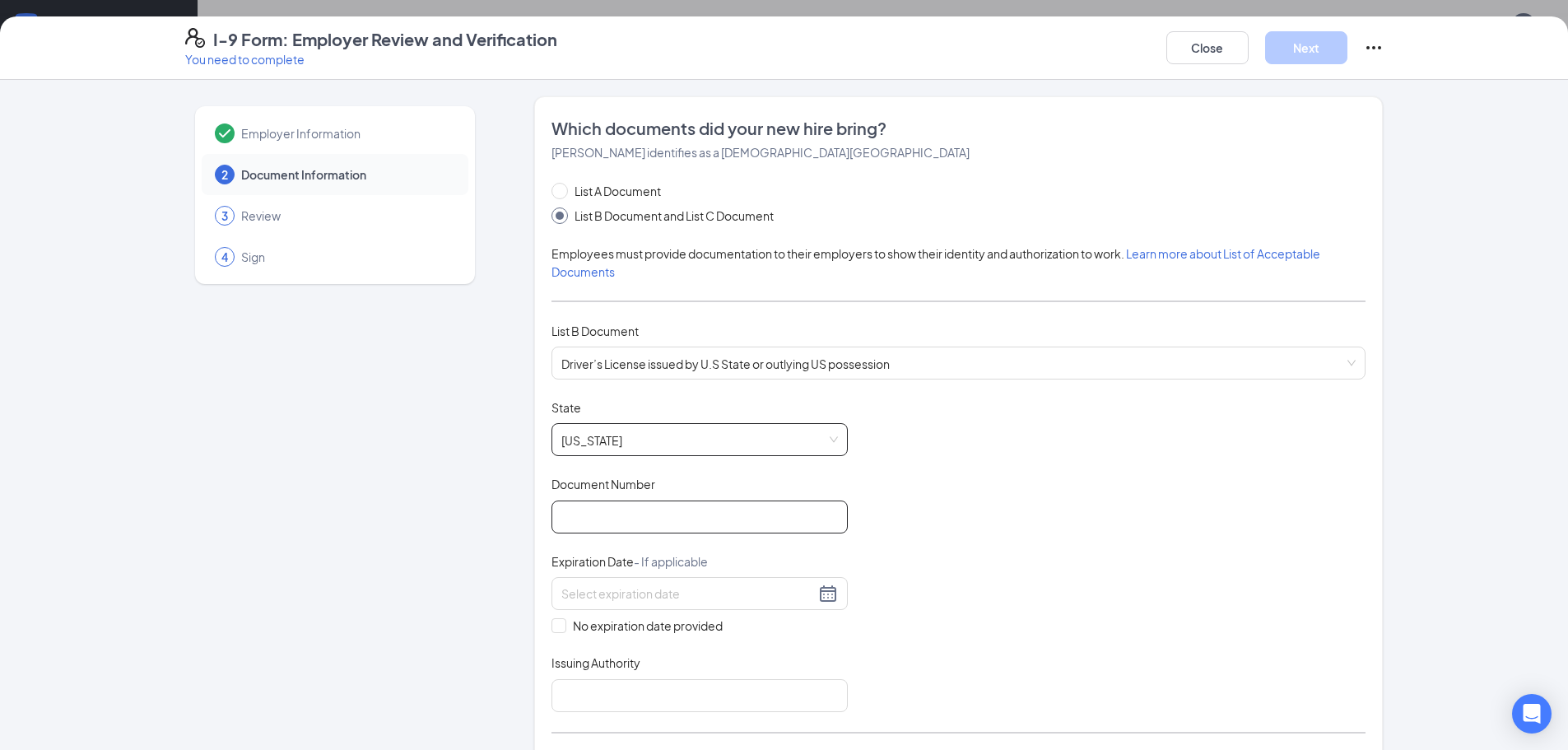
drag, startPoint x: 606, startPoint y: 518, endPoint x: 722, endPoint y: 482, distance: 121.5
click at [606, 518] on input "Document Number" at bounding box center [700, 517] width 296 height 33
type input "10985799"
click at [591, 598] on input at bounding box center [688, 593] width 254 height 18
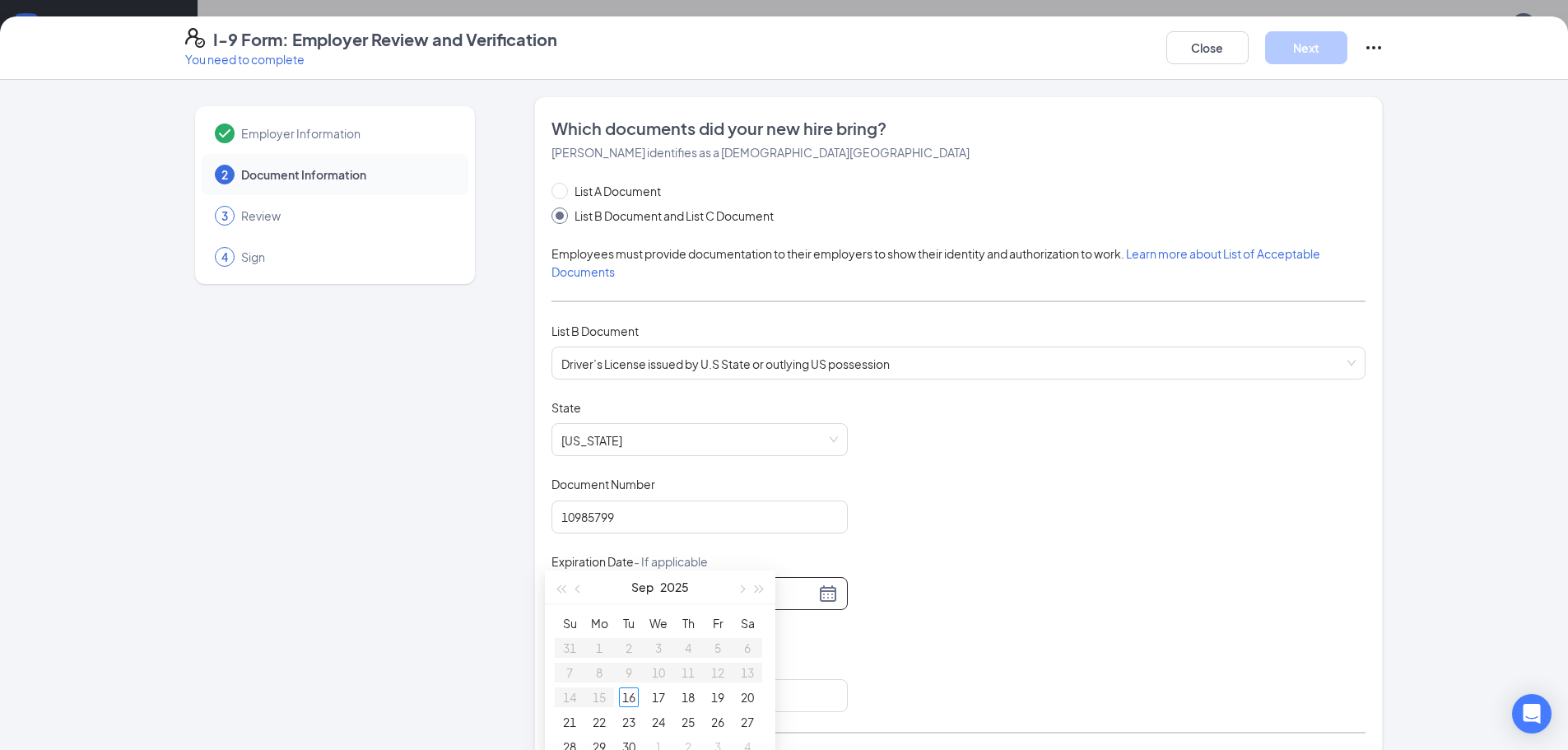
scroll to position [310, 0]
type input "[DATE]"
click at [742, 550] on span "button" at bounding box center [740, 549] width 8 height 8
click at [760, 549] on span "button" at bounding box center [760, 549] width 8 height 8
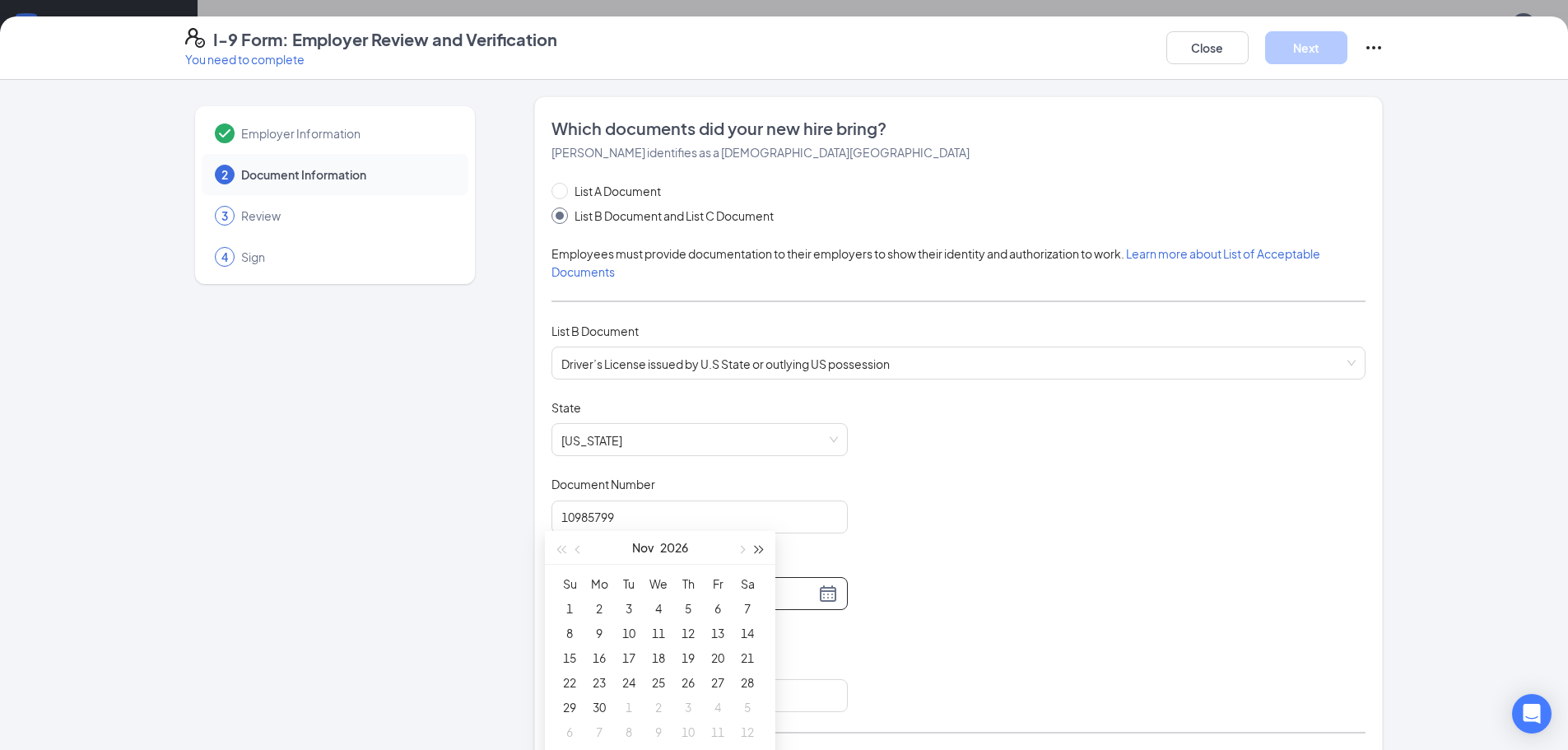
click at [760, 549] on span "button" at bounding box center [760, 549] width 8 height 8
click at [576, 552] on button "button" at bounding box center [579, 547] width 18 height 33
click at [576, 551] on button "button" at bounding box center [579, 547] width 18 height 33
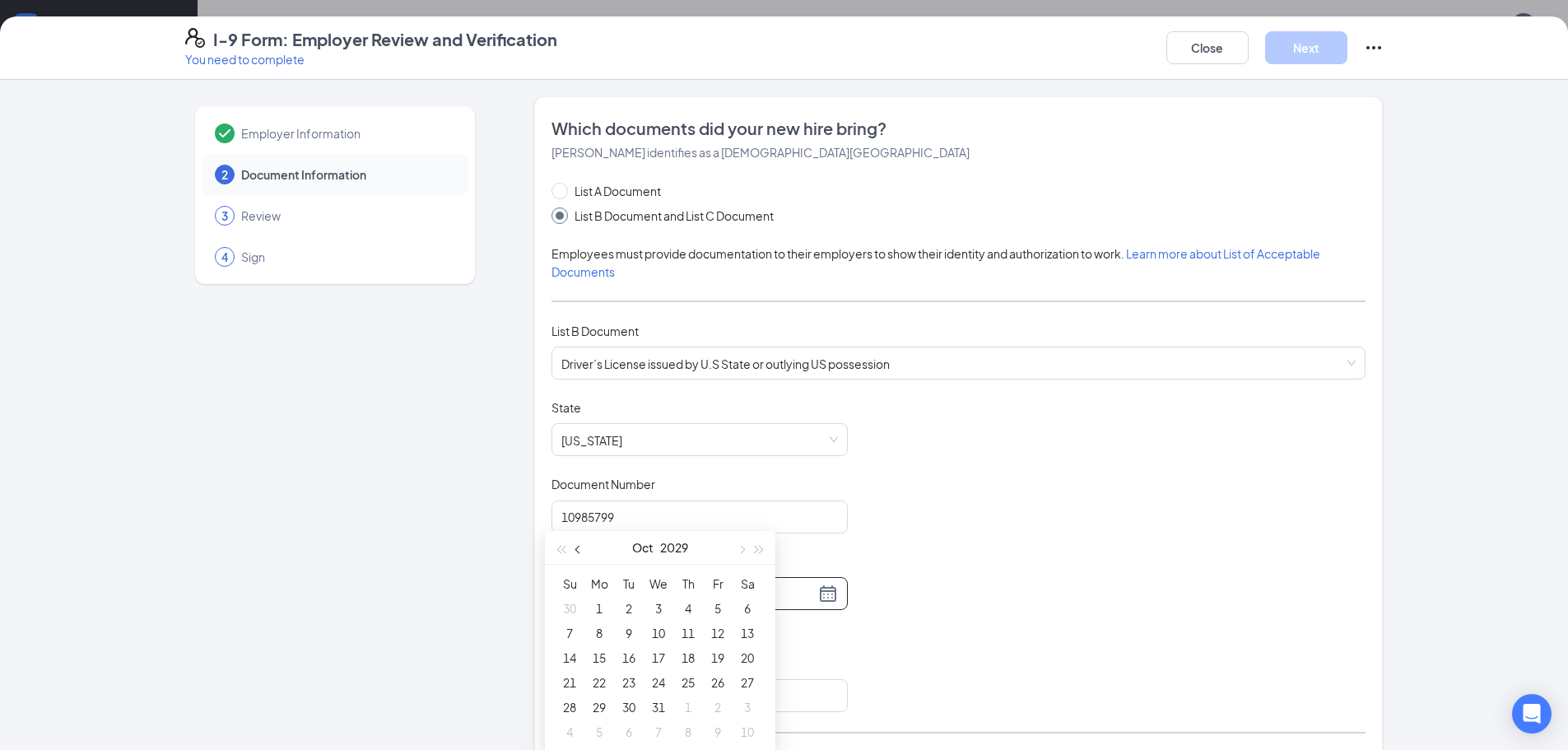
click at [576, 551] on span "button" at bounding box center [580, 549] width 8 height 8
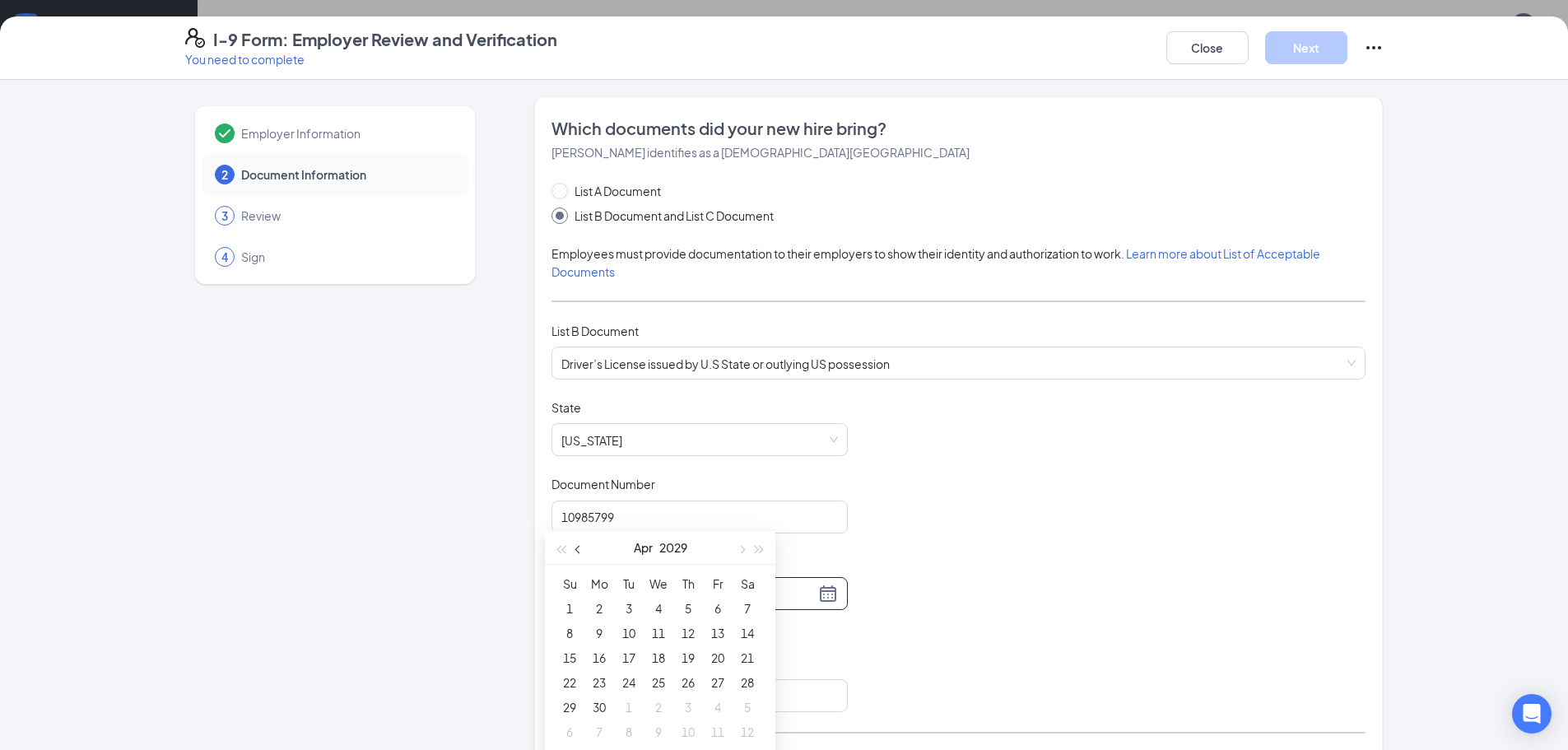
click at [576, 551] on span "button" at bounding box center [580, 549] width 8 height 8
click at [742, 546] on span "button" at bounding box center [740, 549] width 8 height 8
type input "[DATE]"
click at [568, 683] on div "18" at bounding box center [569, 682] width 19 height 19
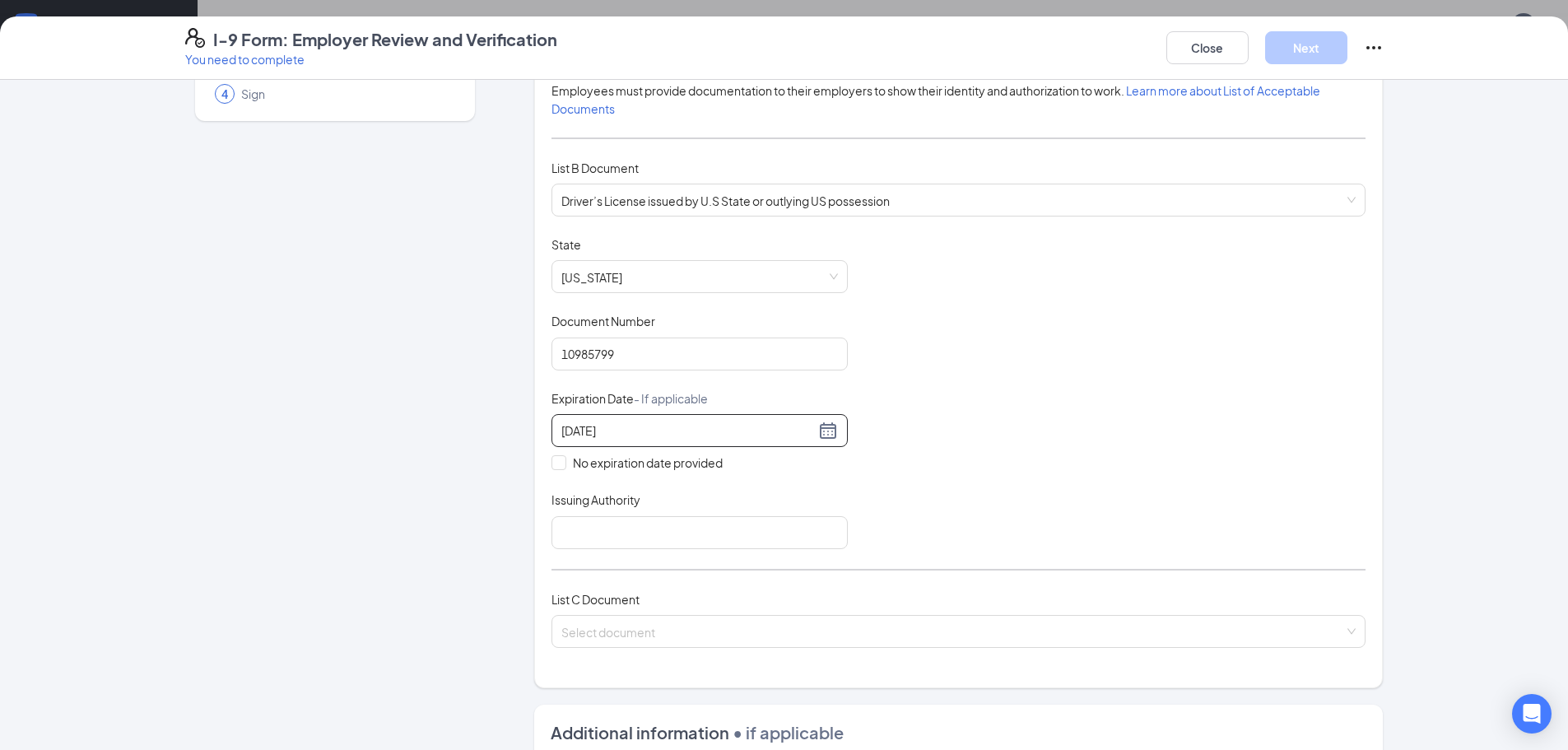
scroll to position [164, 0]
click at [623, 542] on input "Issuing Authority" at bounding box center [700, 531] width 296 height 33
type input "[US_STATE]"
click at [680, 616] on input "search" at bounding box center [952, 625] width 783 height 25
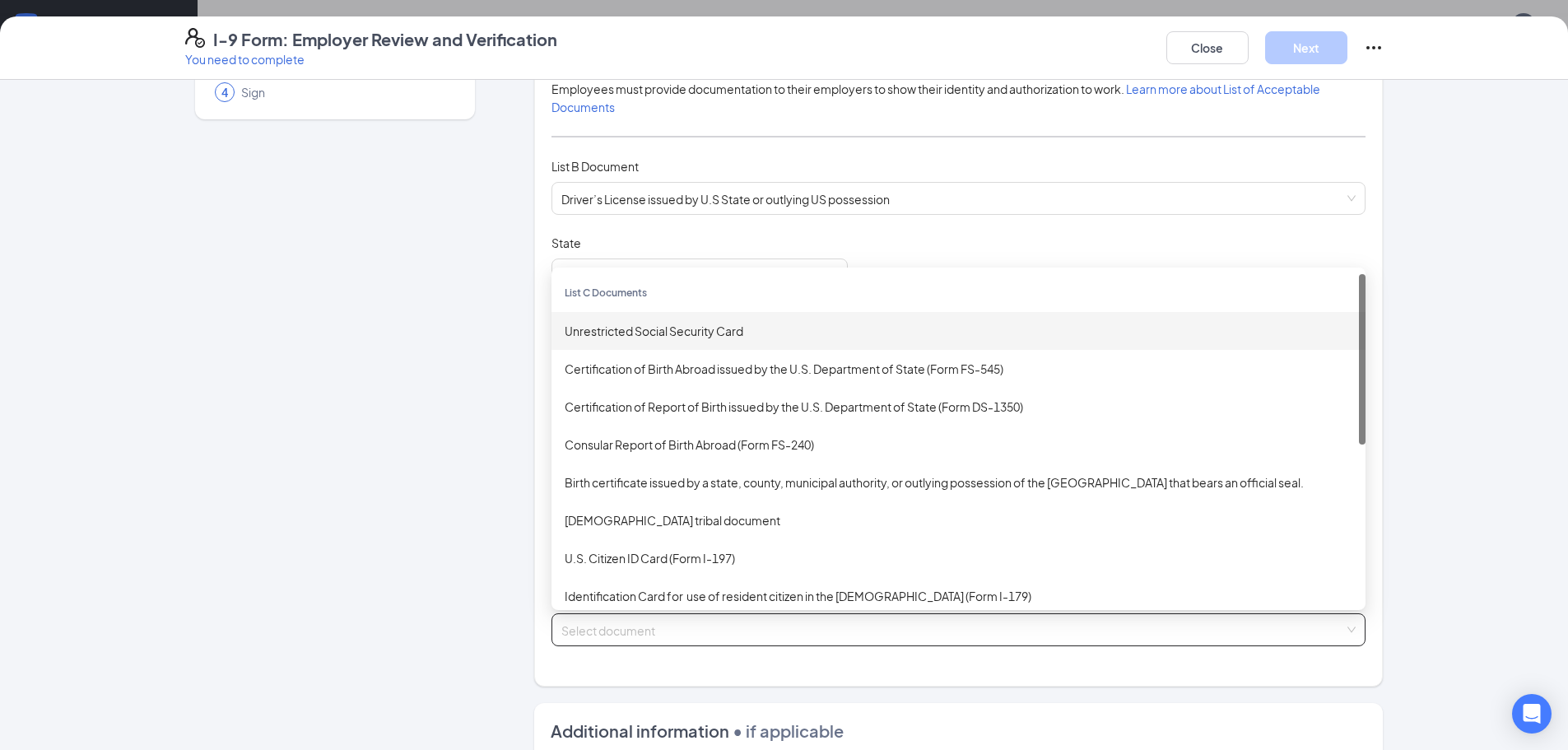
click at [624, 328] on div "Unrestricted Social Security Card" at bounding box center [959, 331] width 788 height 18
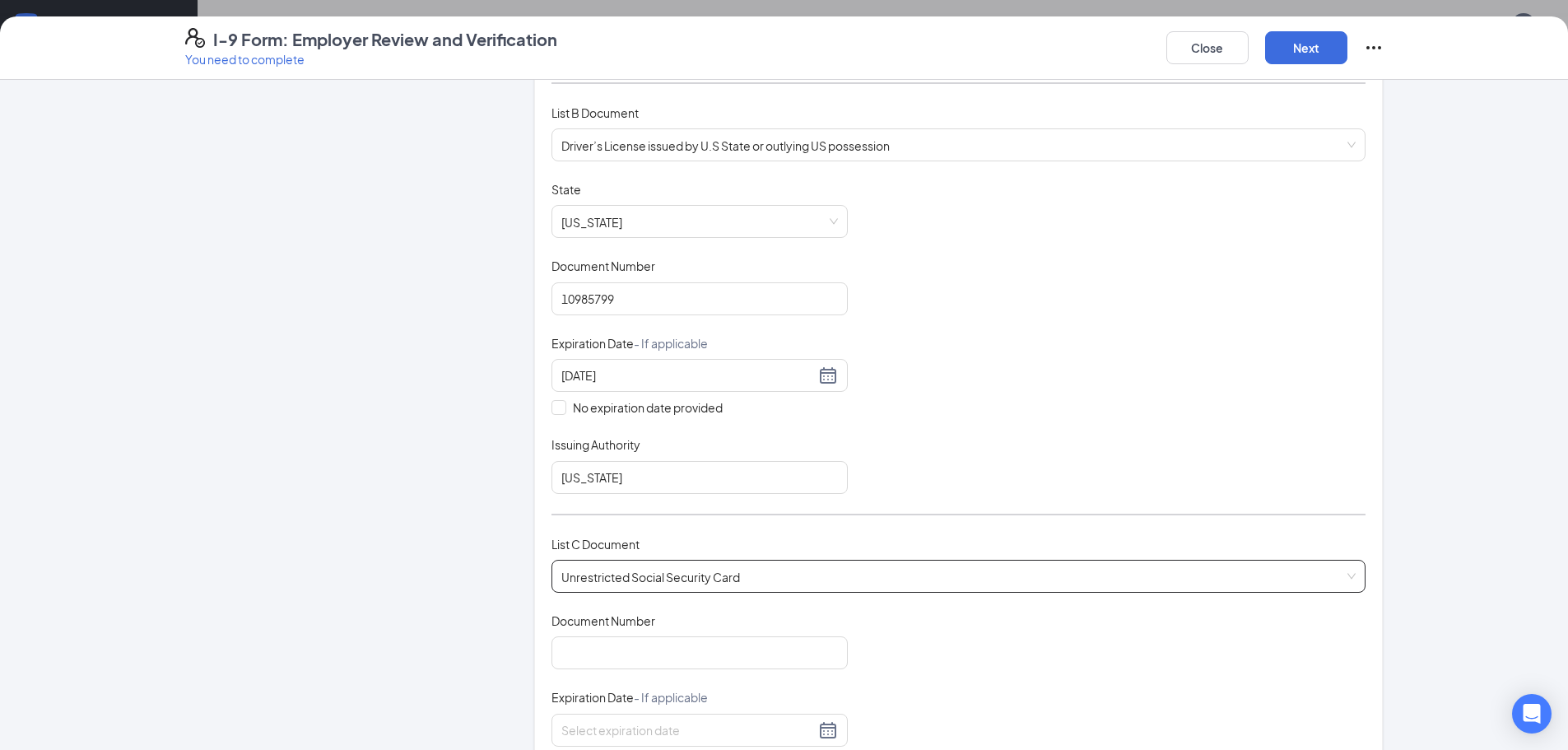
scroll to position [247, 0]
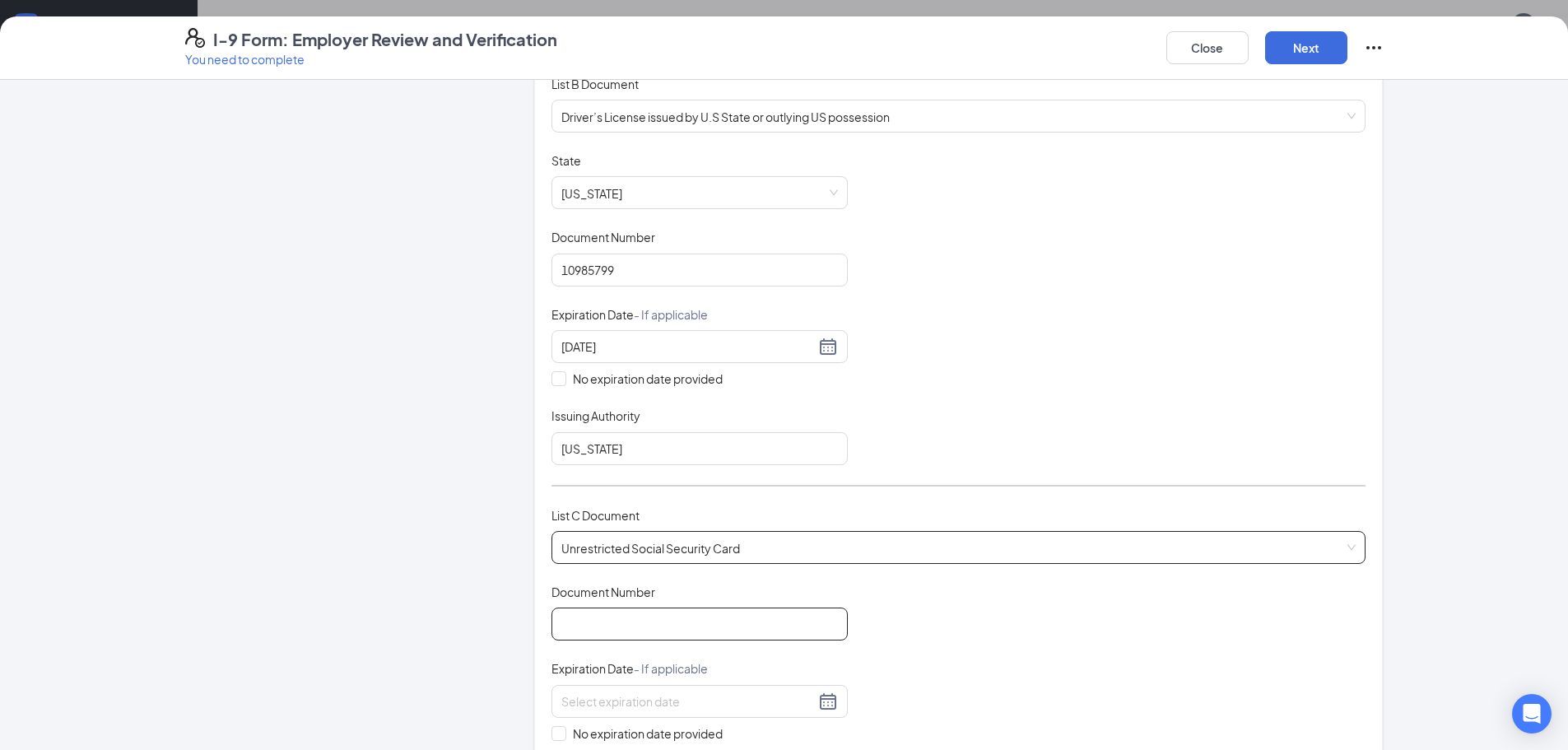
click at [630, 633] on input "Document Number" at bounding box center [700, 624] width 296 height 33
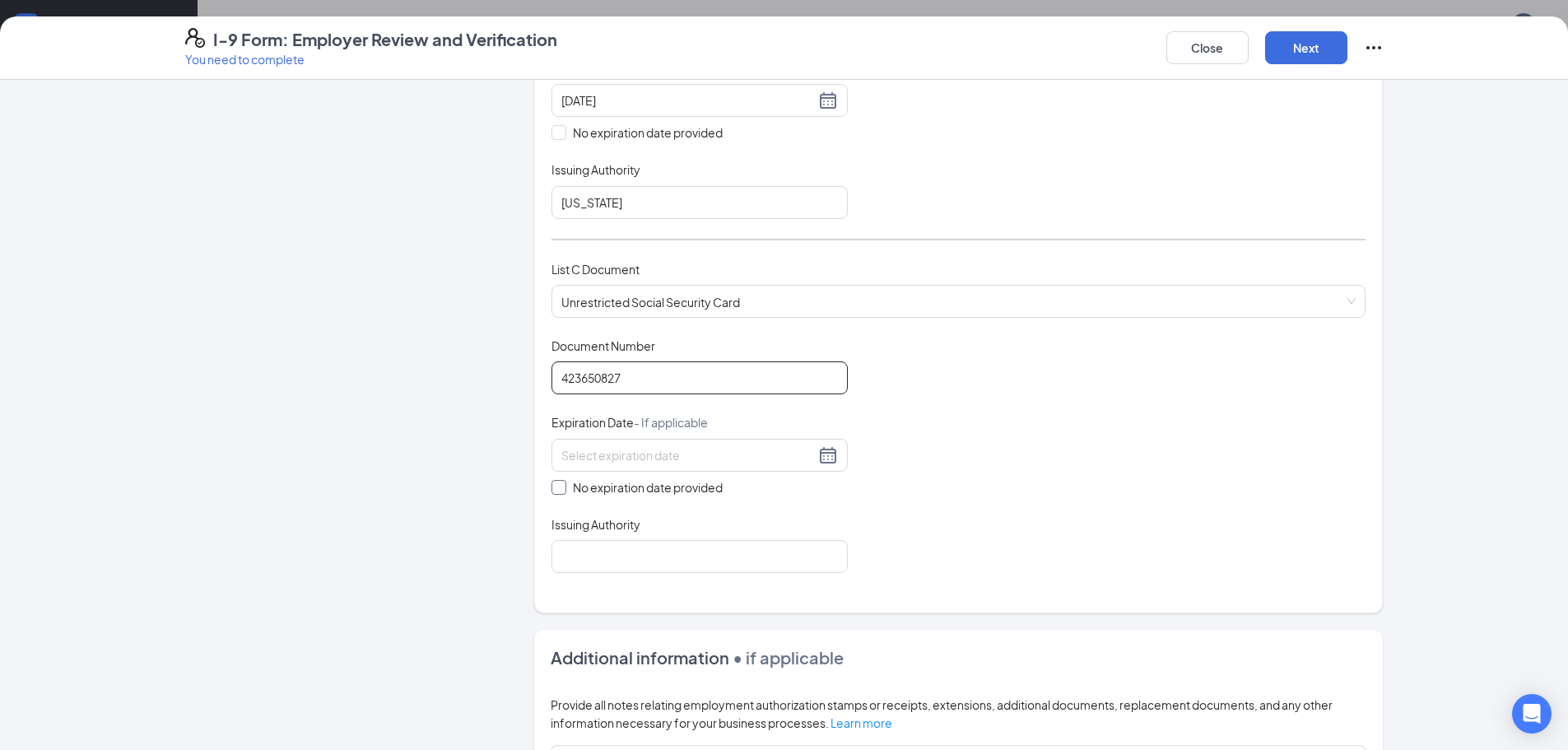
scroll to position [494, 0]
type input "423650827"
click at [678, 459] on input at bounding box center [688, 455] width 254 height 18
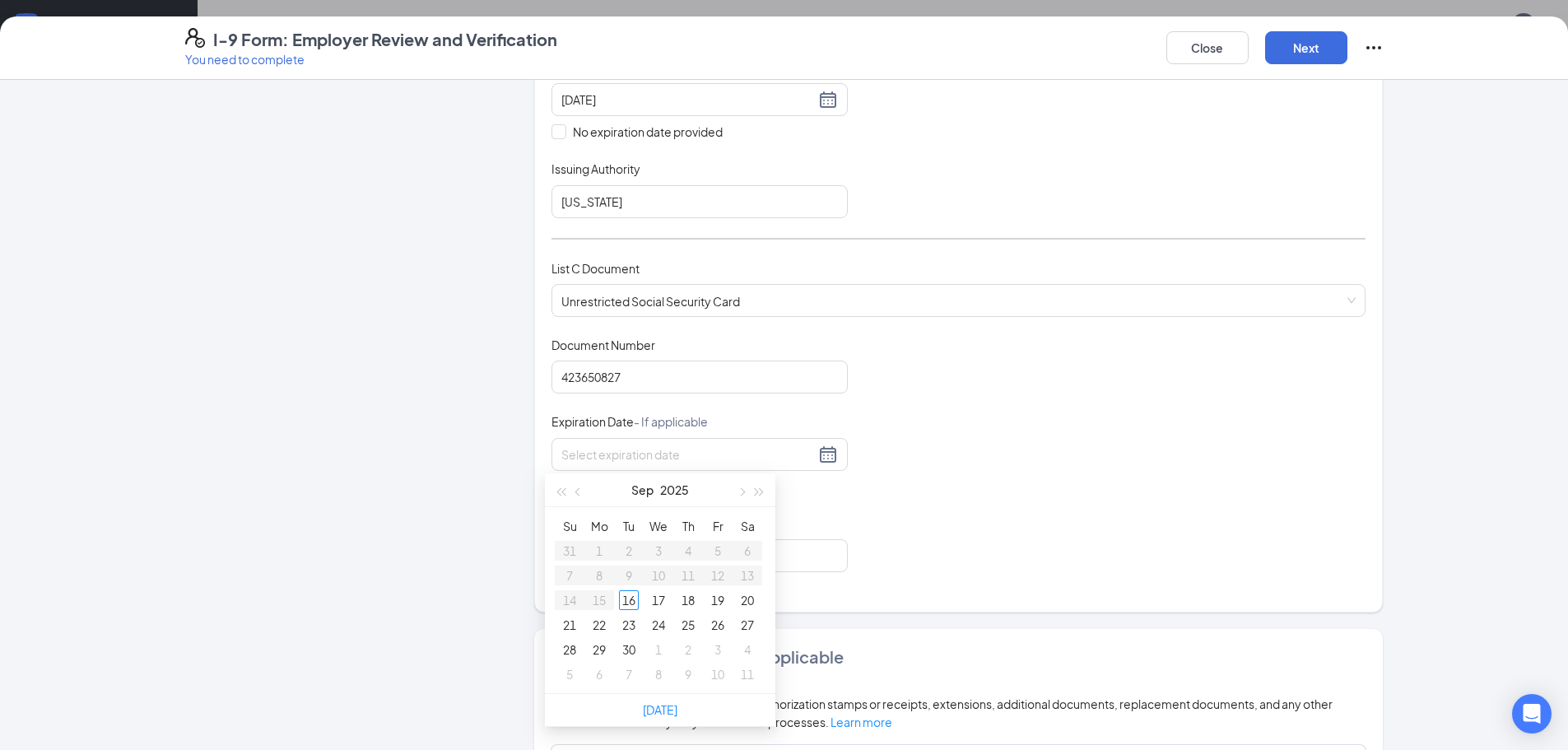
click at [525, 485] on div "Employer Information 2 Document Information 3 Review 4 Sign Which documents did…" at bounding box center [784, 326] width 1199 height 1446
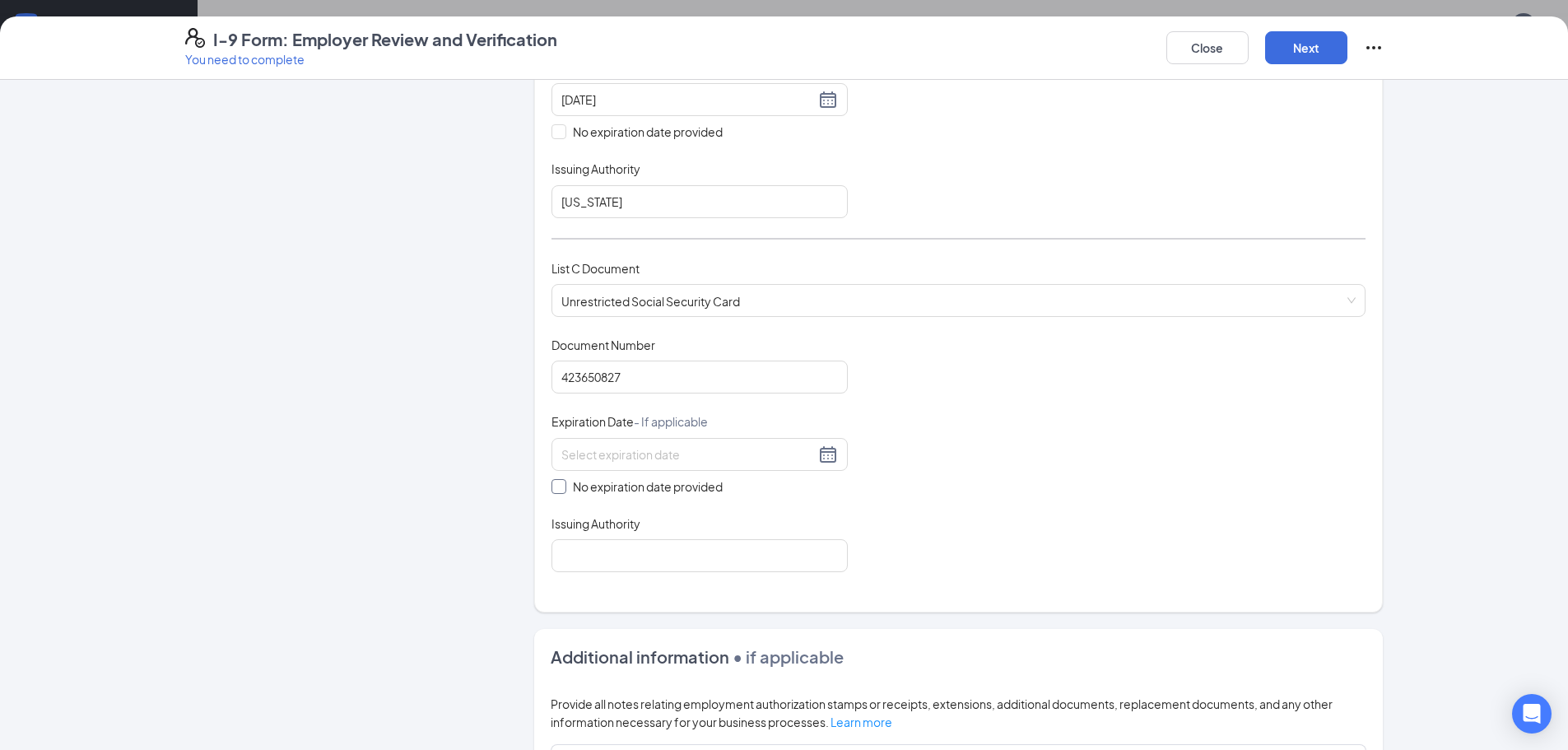
click at [557, 486] on span at bounding box center [559, 486] width 15 height 15
click at [557, 486] on input "No expiration date provided" at bounding box center [557, 484] width 11 height 11
checkbox input "true"
click at [591, 565] on input "Issuing Authority" at bounding box center [700, 559] width 296 height 33
type input "SSA"
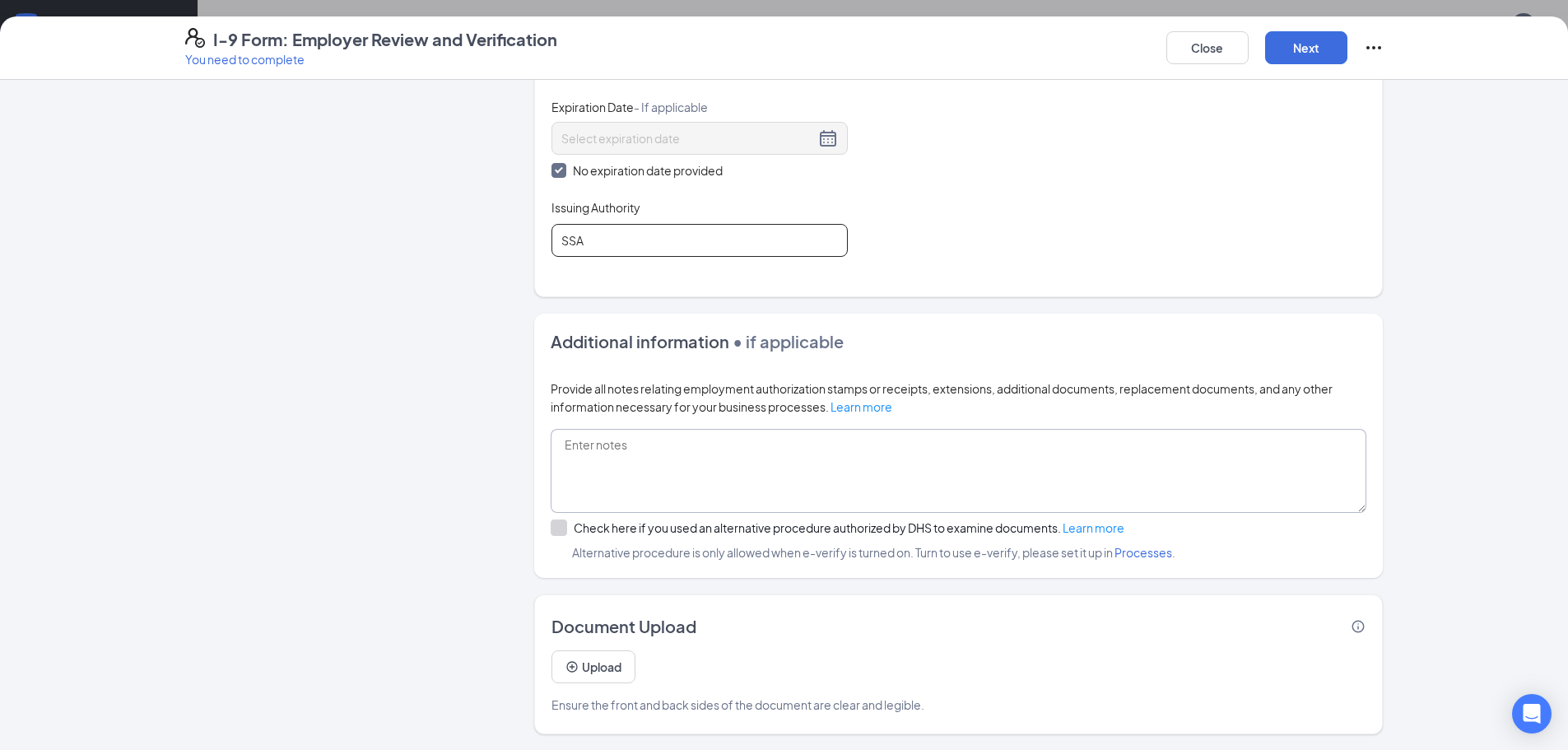
scroll to position [813, 0]
click at [1321, 44] on button "Next" at bounding box center [1306, 48] width 82 height 33
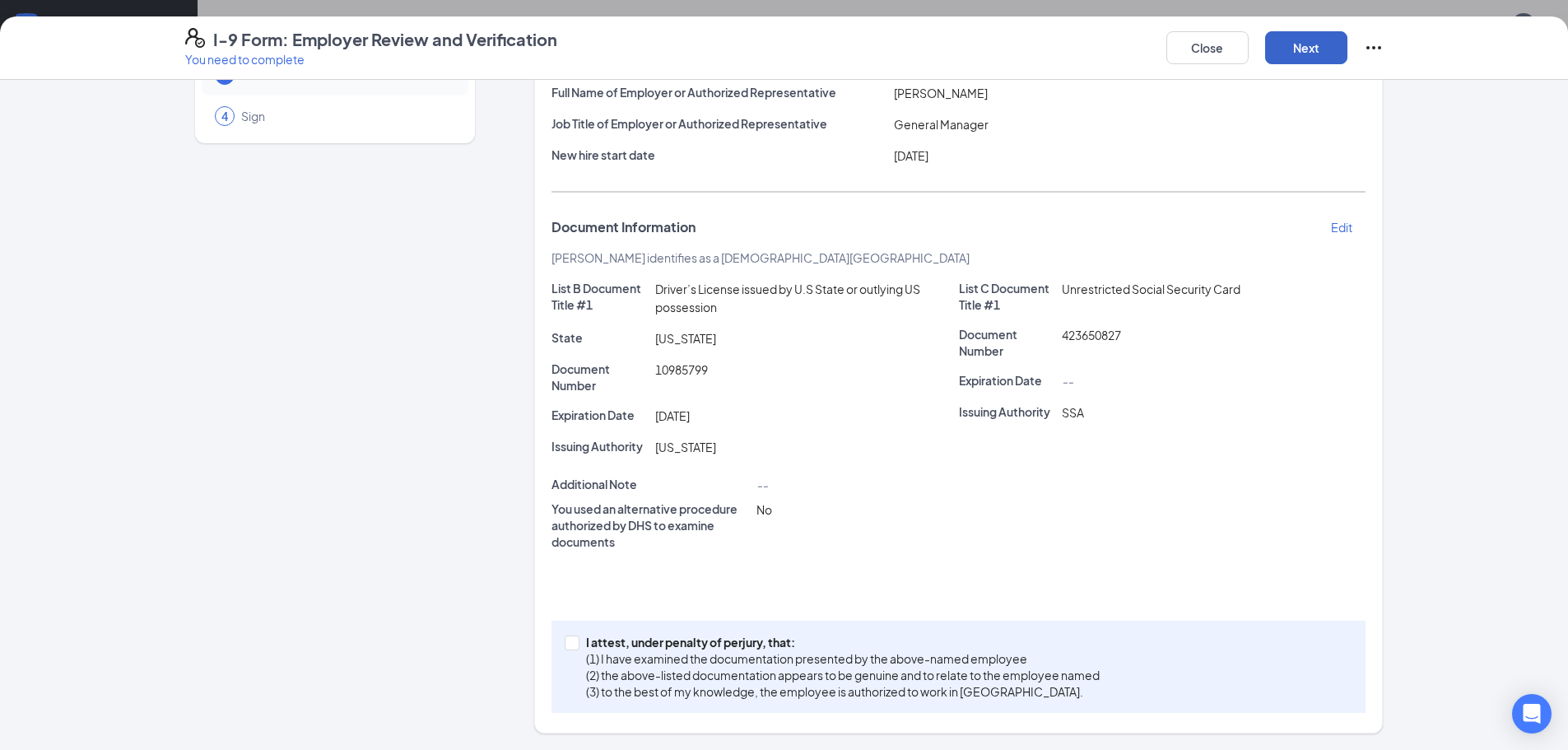
scroll to position [557, 0]
click at [565, 645] on input "I attest, under penalty of [PERSON_NAME], that: (1) I have examined the documen…" at bounding box center [570, 641] width 11 height 11
checkbox input "true"
click at [1285, 45] on button "Next" at bounding box center [1306, 48] width 82 height 33
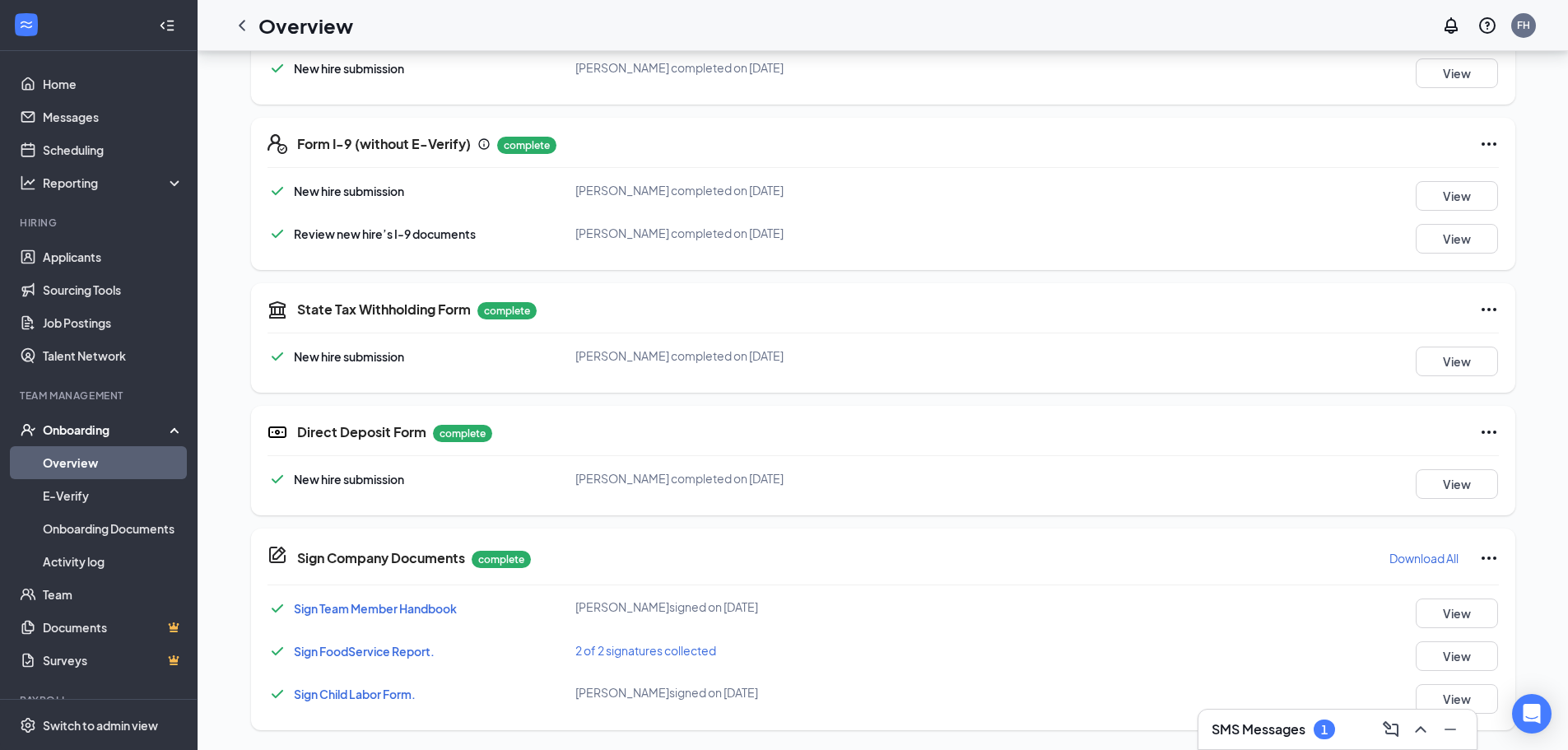
click at [1483, 142] on icon "Ellipses" at bounding box center [1489, 143] width 19 height 19
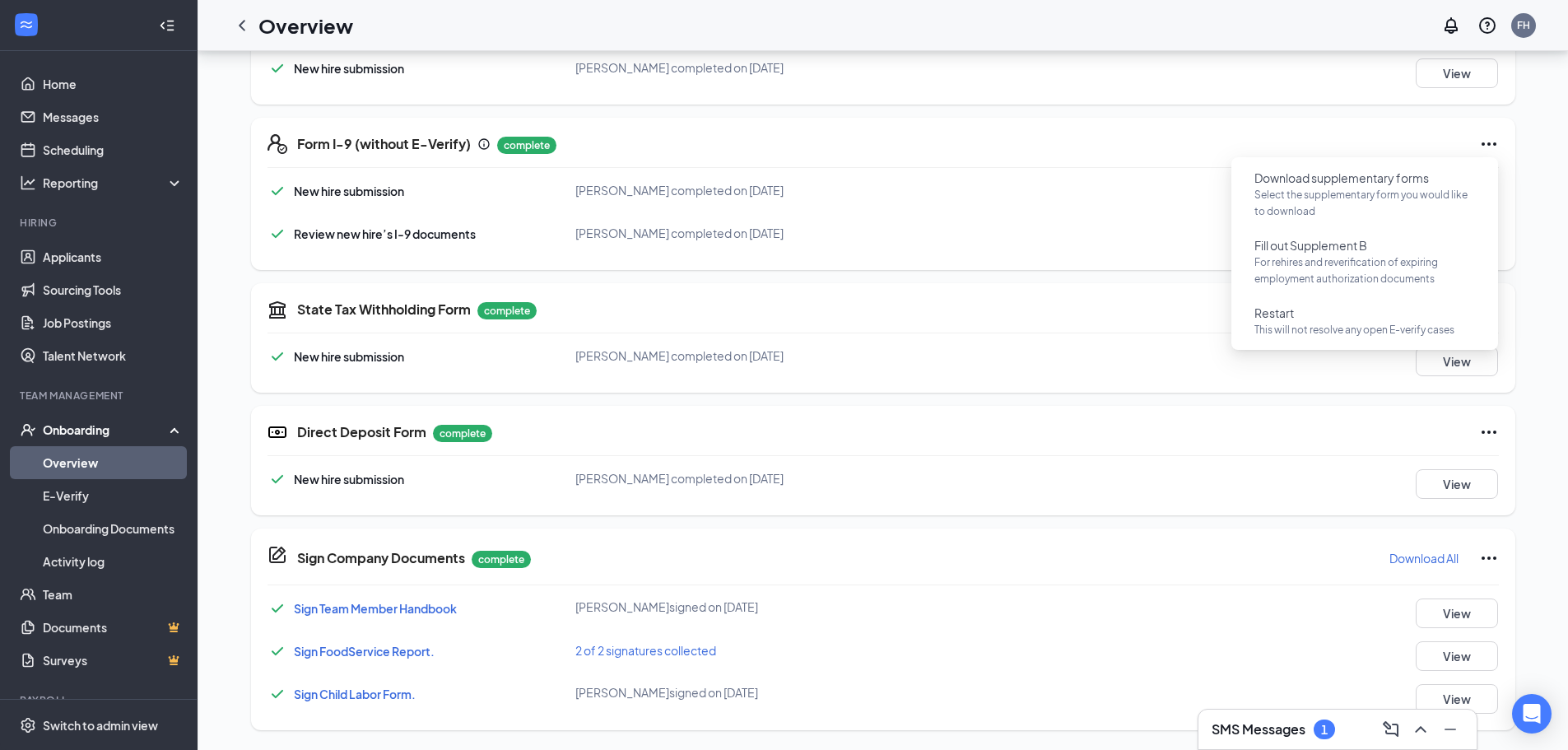
click at [1010, 191] on div "New hire submission [PERSON_NAME] completed on [DATE] View" at bounding box center [883, 196] width 1231 height 30
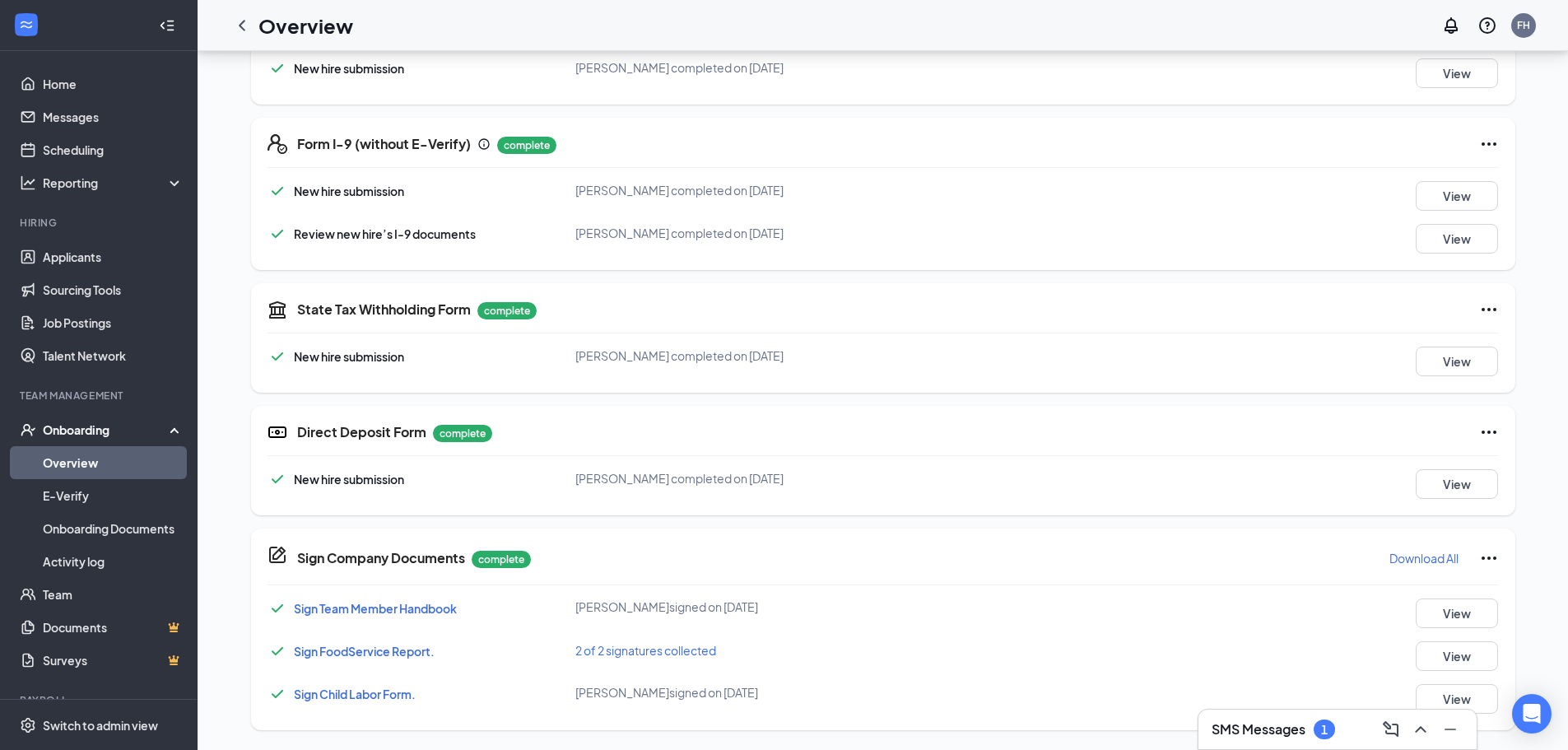
click at [1490, 554] on icon "Ellipses" at bounding box center [1489, 557] width 19 height 19
click at [1254, 553] on div "Sign Company Documents complete Download All" at bounding box center [898, 558] width 1202 height 27
click at [1435, 555] on p "Download All" at bounding box center [1424, 558] width 69 height 17
click at [1403, 557] on p "Download All" at bounding box center [1424, 558] width 69 height 17
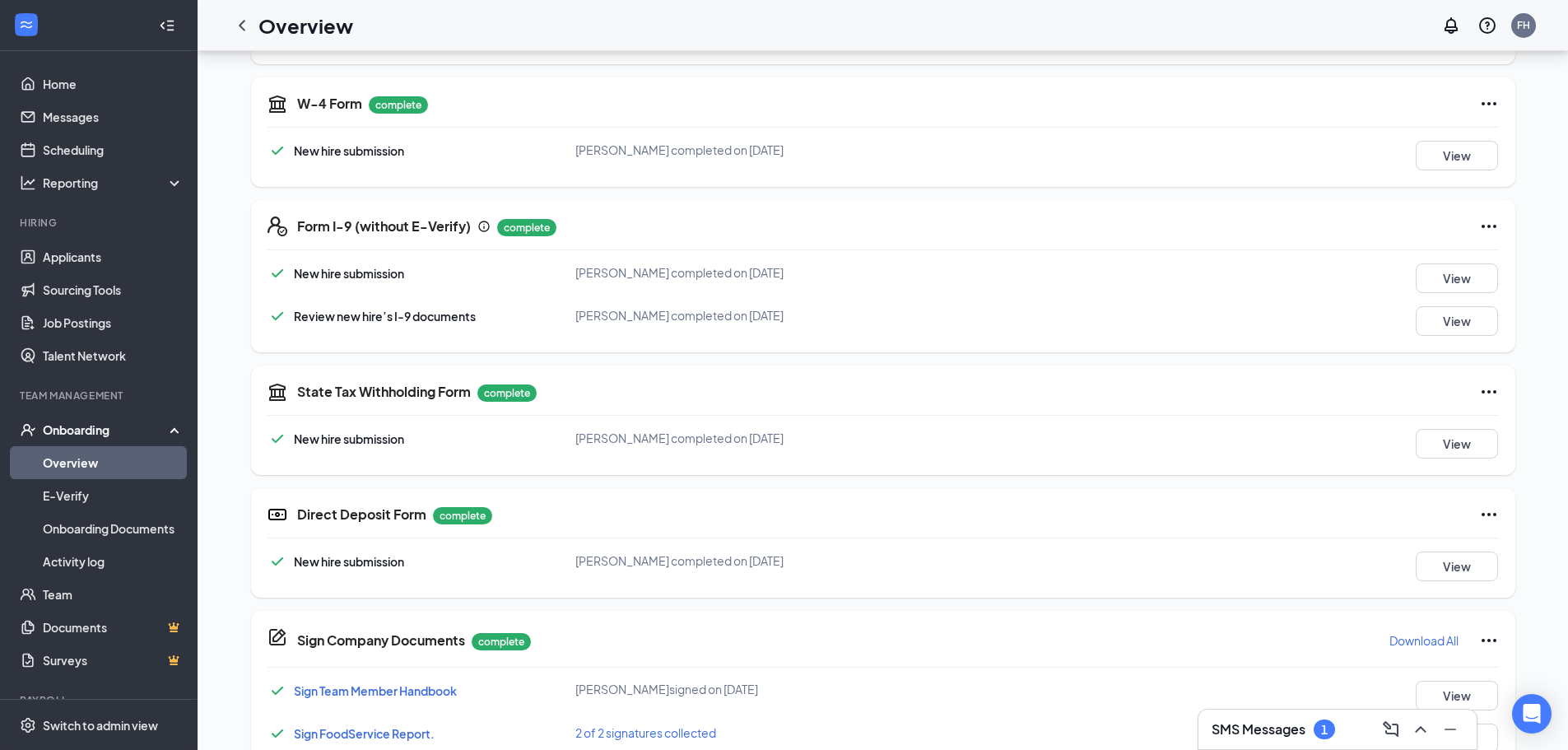
click at [1486, 222] on icon "Ellipses" at bounding box center [1489, 226] width 19 height 19
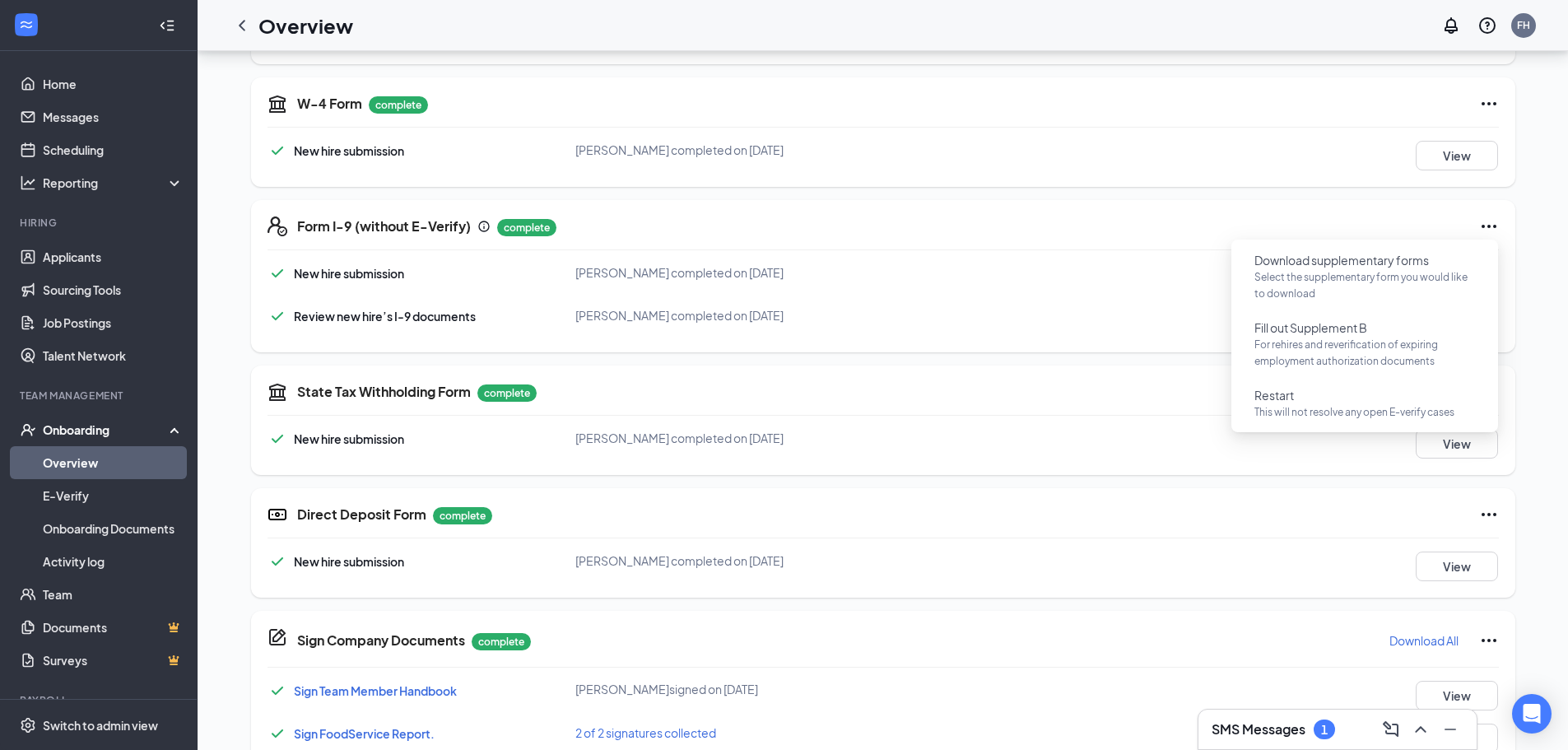
click at [1051, 373] on div "State Tax Withholding Form complete New hire submission [PERSON_NAME] completed…" at bounding box center [883, 420] width 1264 height 110
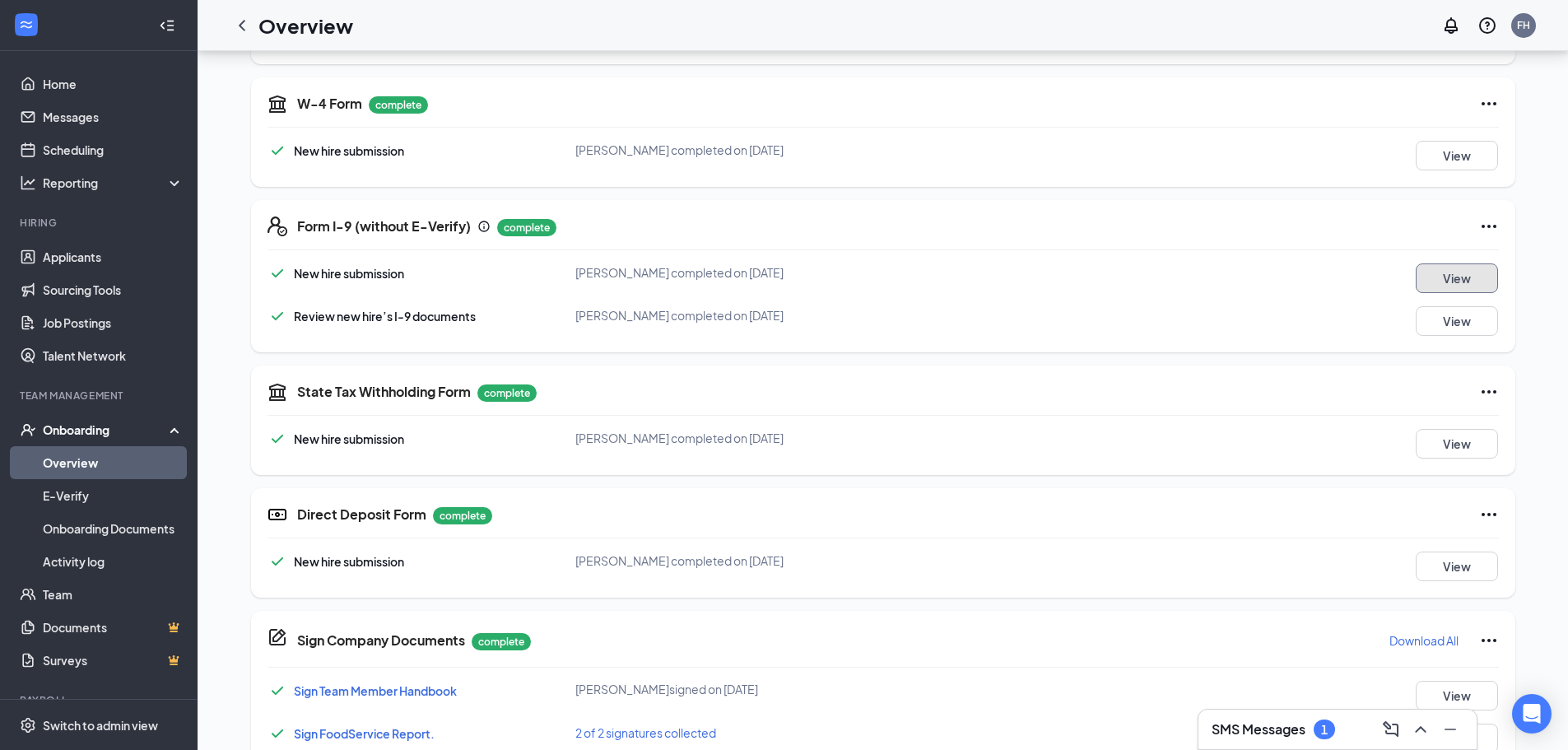
click at [1431, 278] on button "View" at bounding box center [1456, 278] width 82 height 30
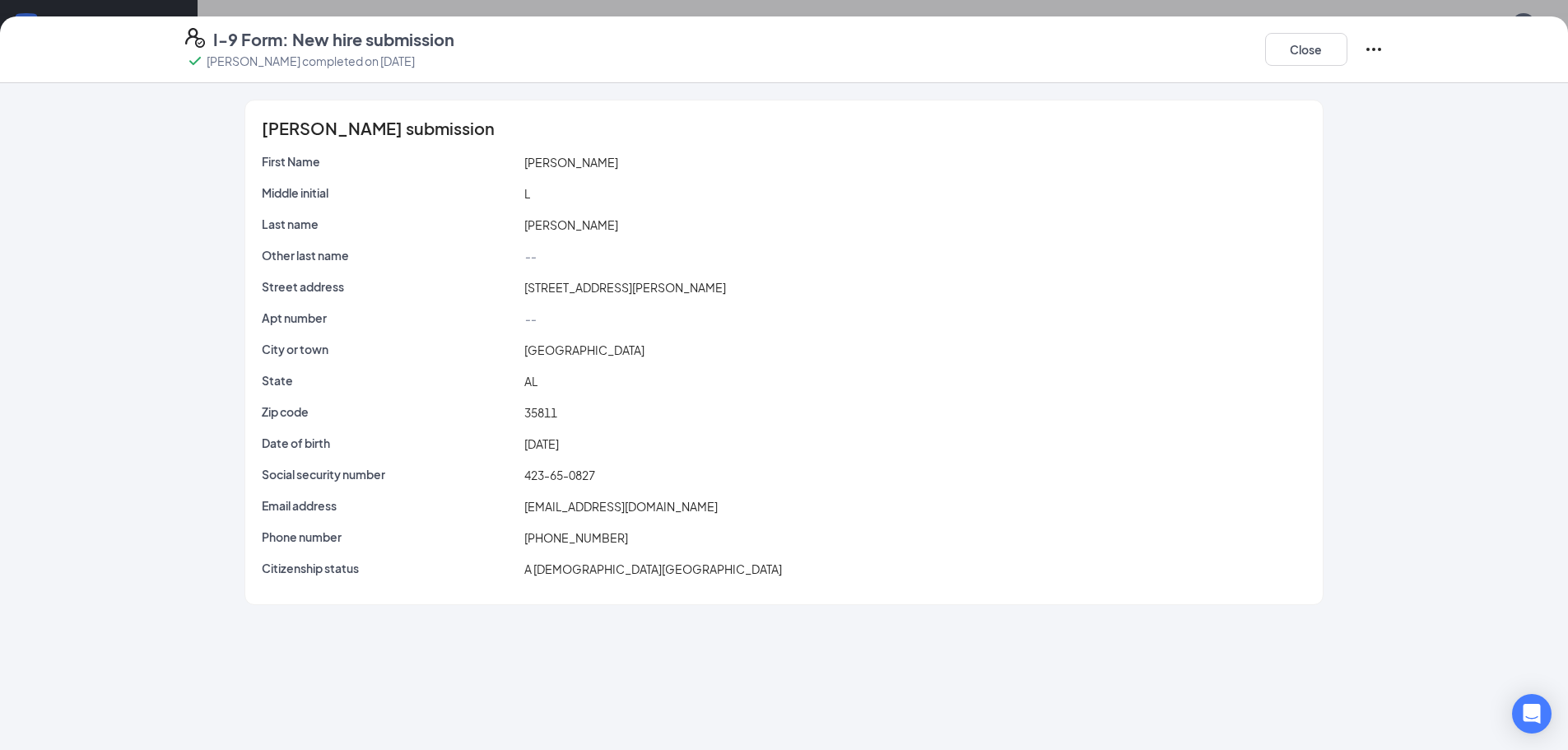
click at [1369, 50] on icon "Ellipses" at bounding box center [1374, 50] width 15 height 4
click at [1327, 33] on button "Close" at bounding box center [1306, 50] width 82 height 33
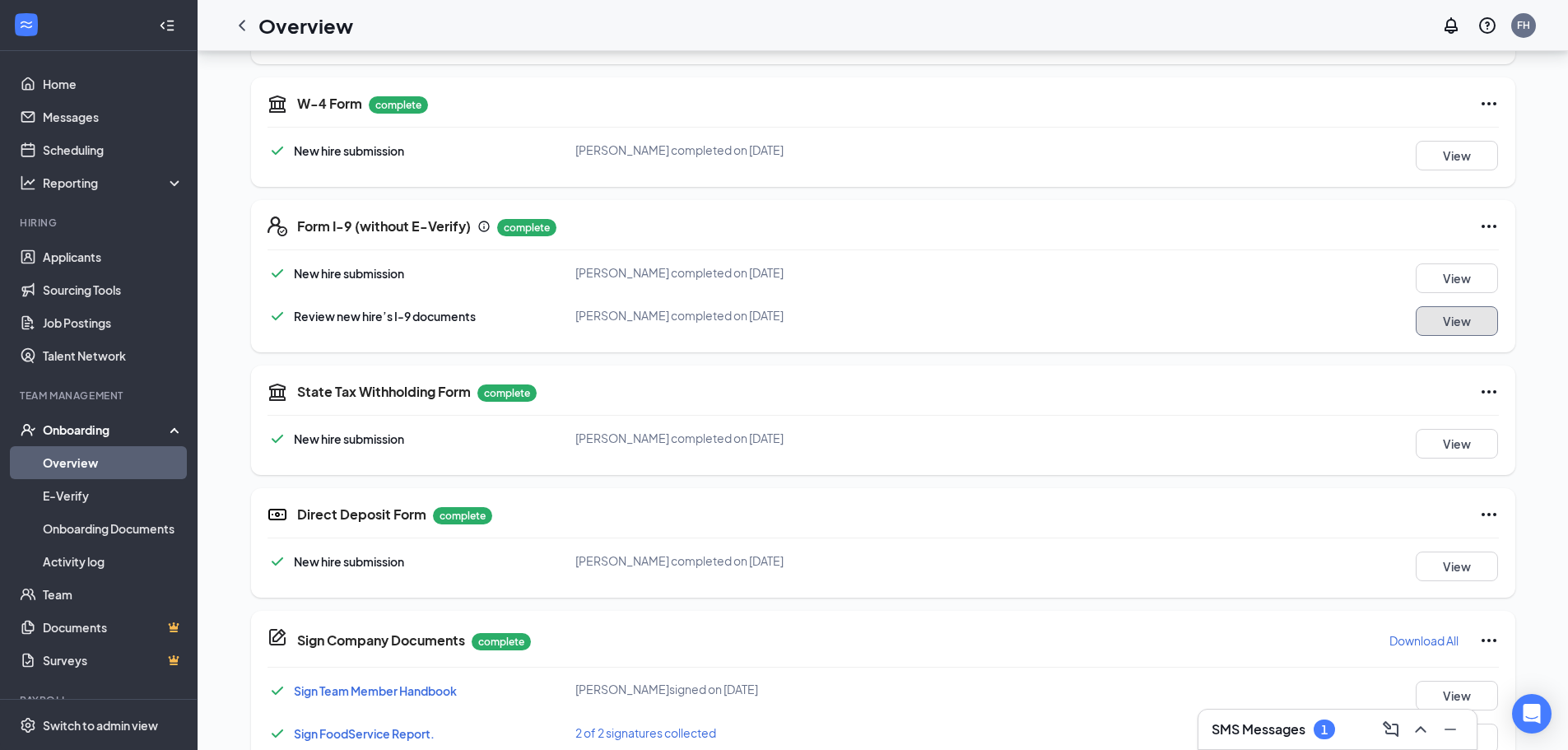
click at [1464, 318] on button "View" at bounding box center [1456, 321] width 82 height 30
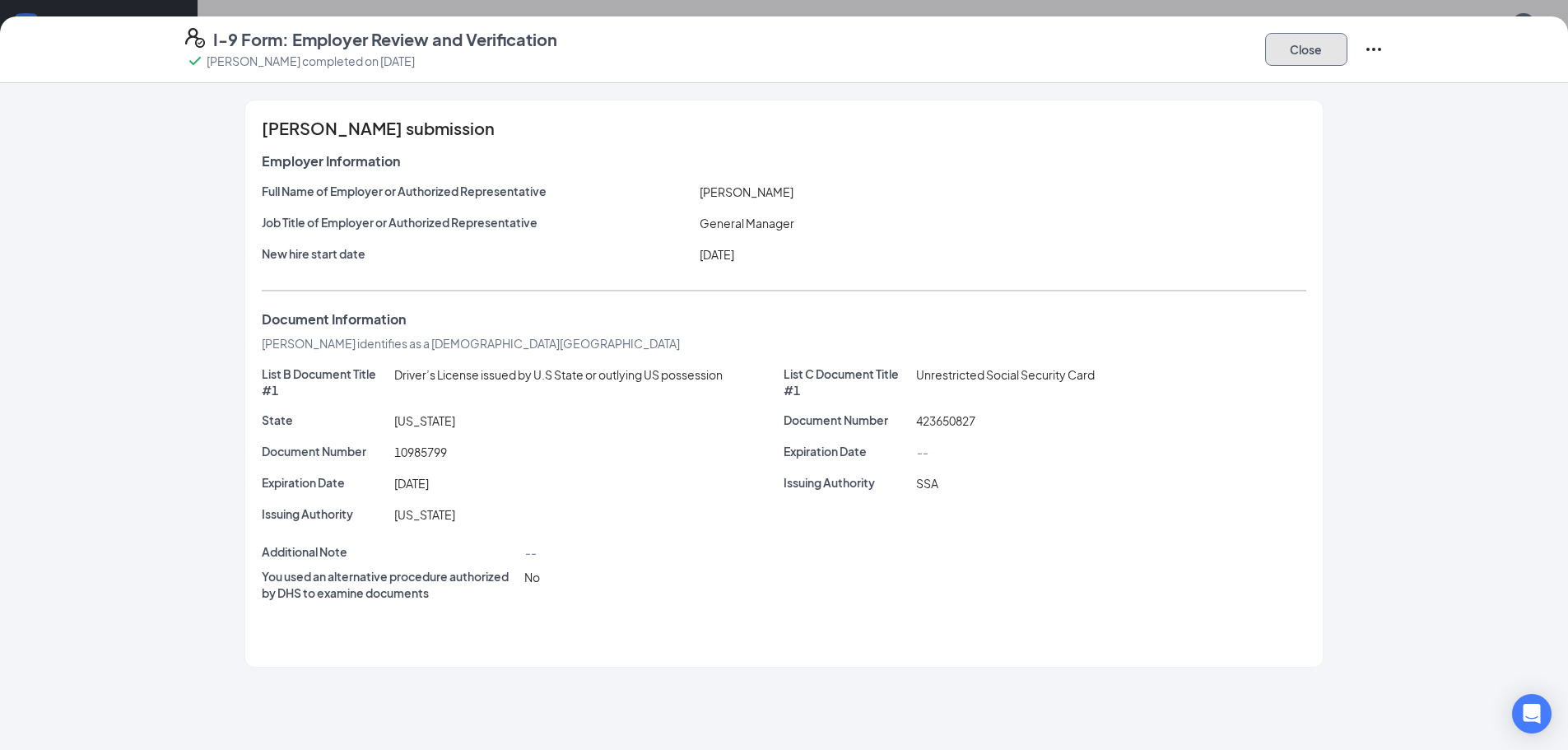
click at [1341, 45] on button "Close" at bounding box center [1306, 50] width 82 height 33
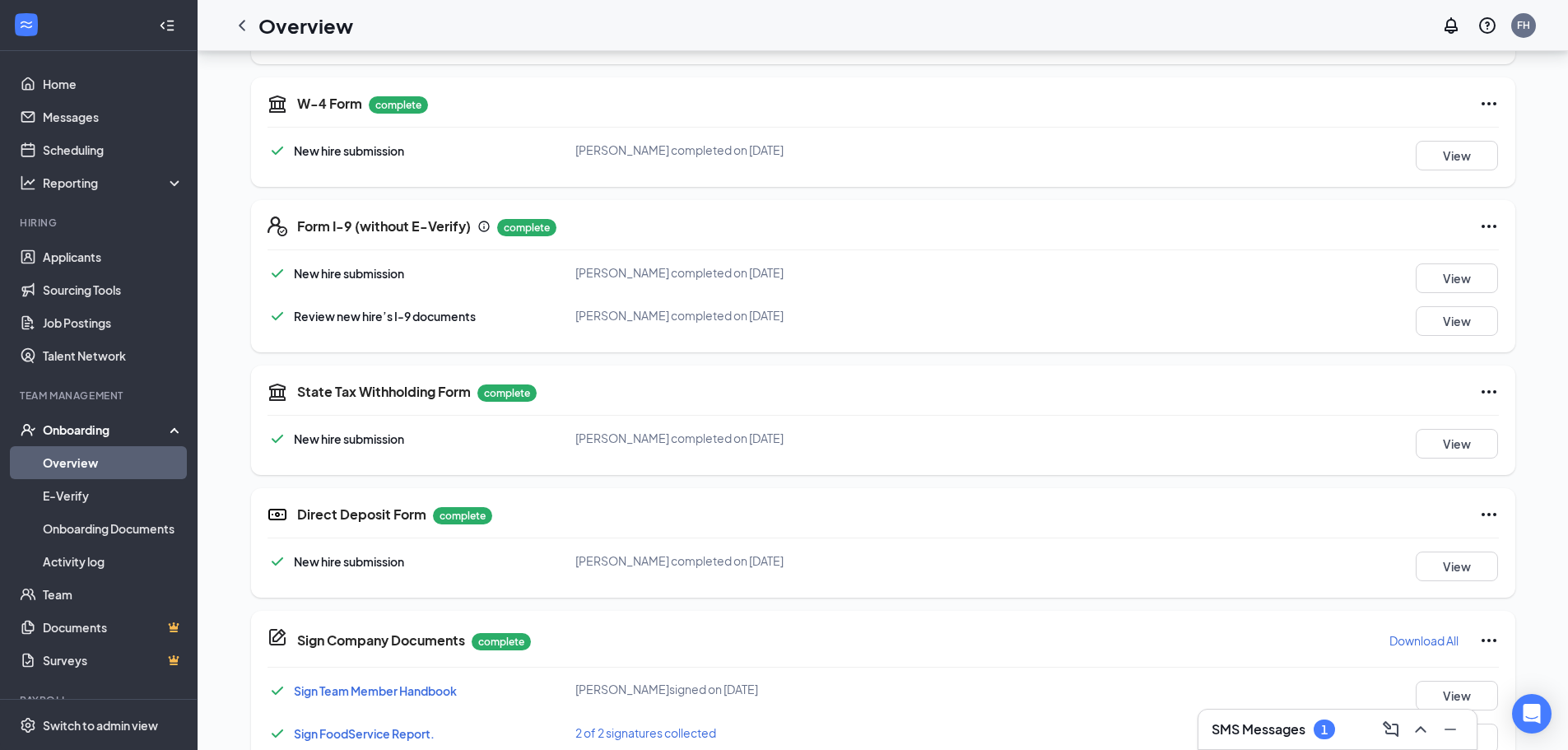
click at [1479, 224] on icon "Ellipses" at bounding box center [1489, 226] width 19 height 19
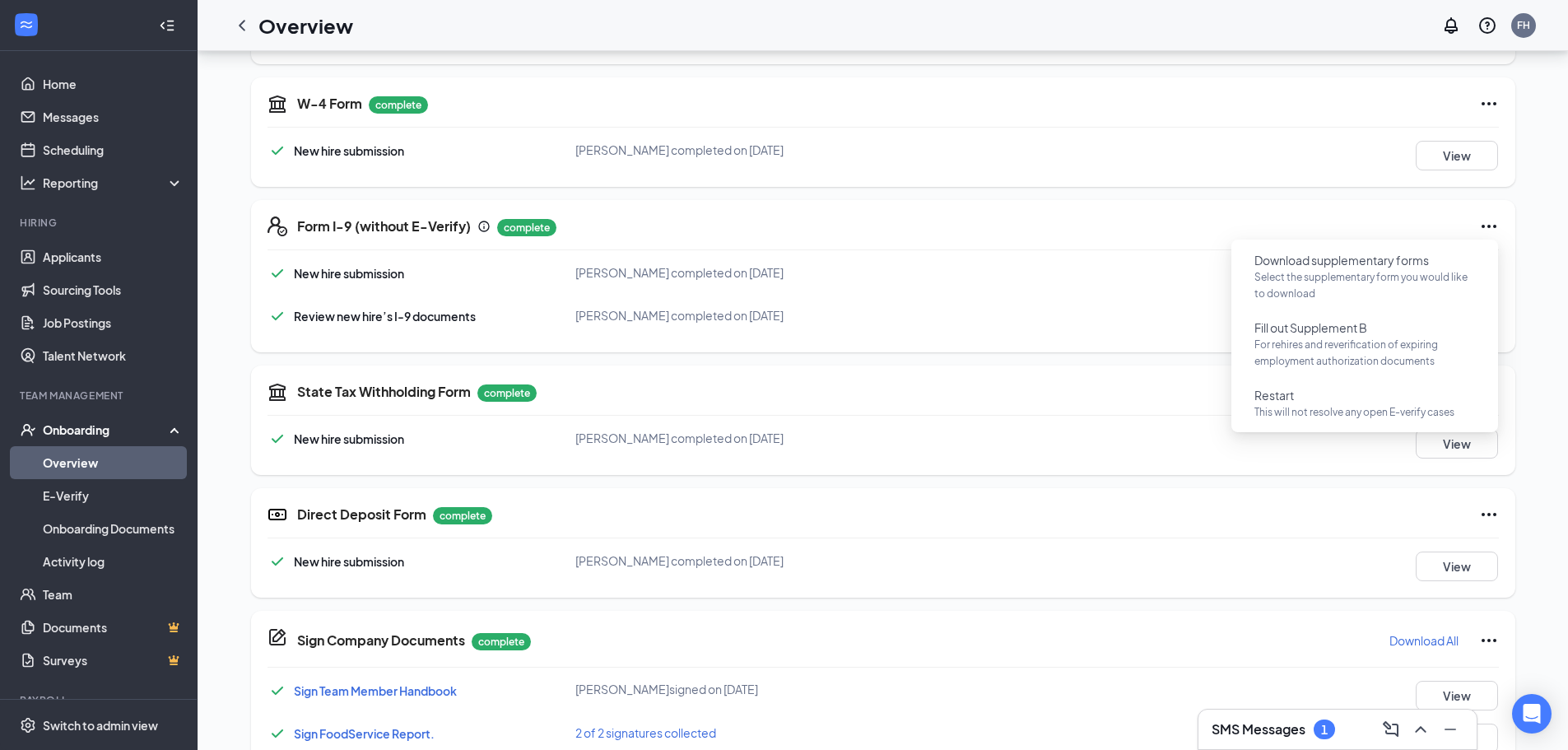
click at [1116, 360] on div "Basic Information complete New hire submission [PERSON_NAME] completed on [DATE…" at bounding box center [883, 314] width 1264 height 996
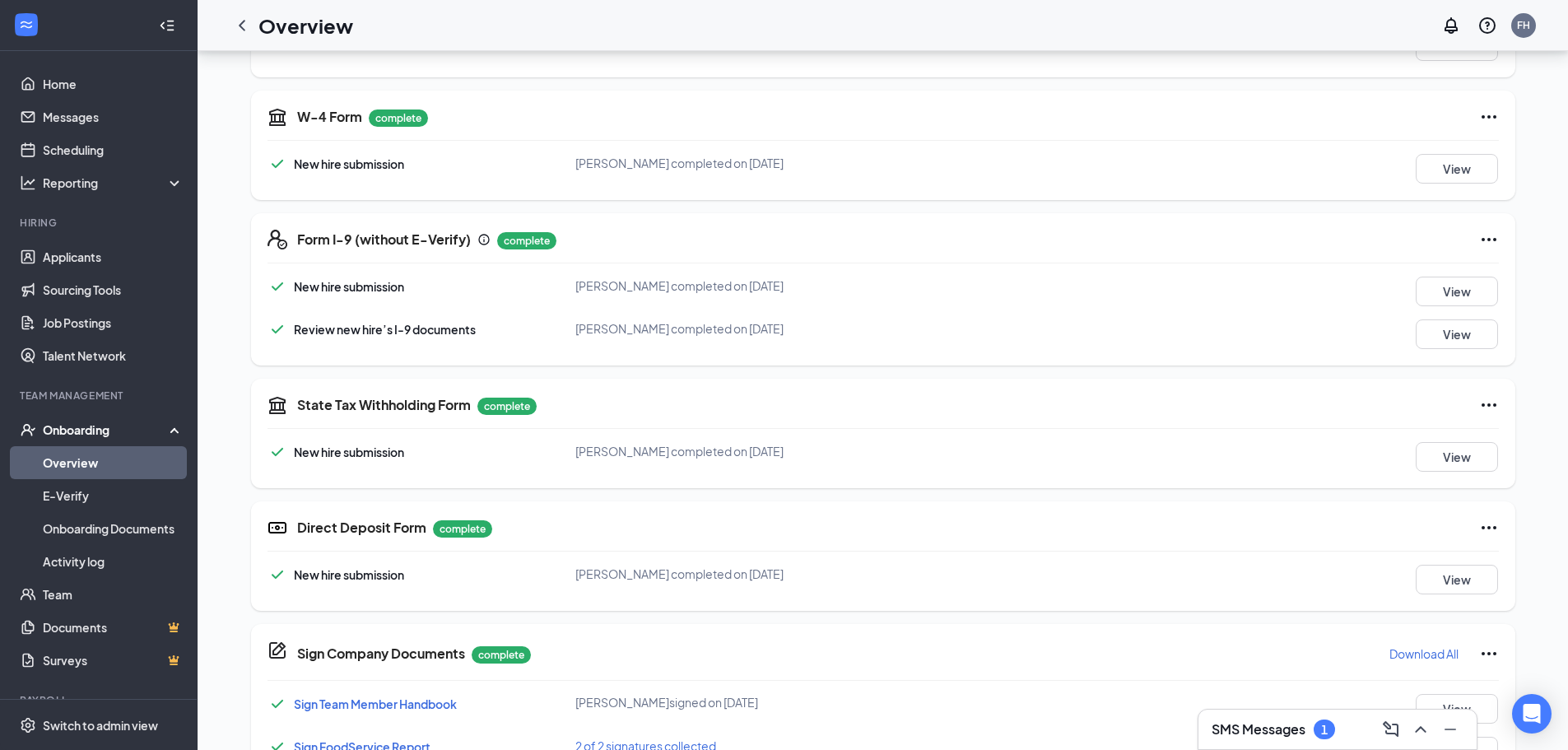
scroll to position [557, 0]
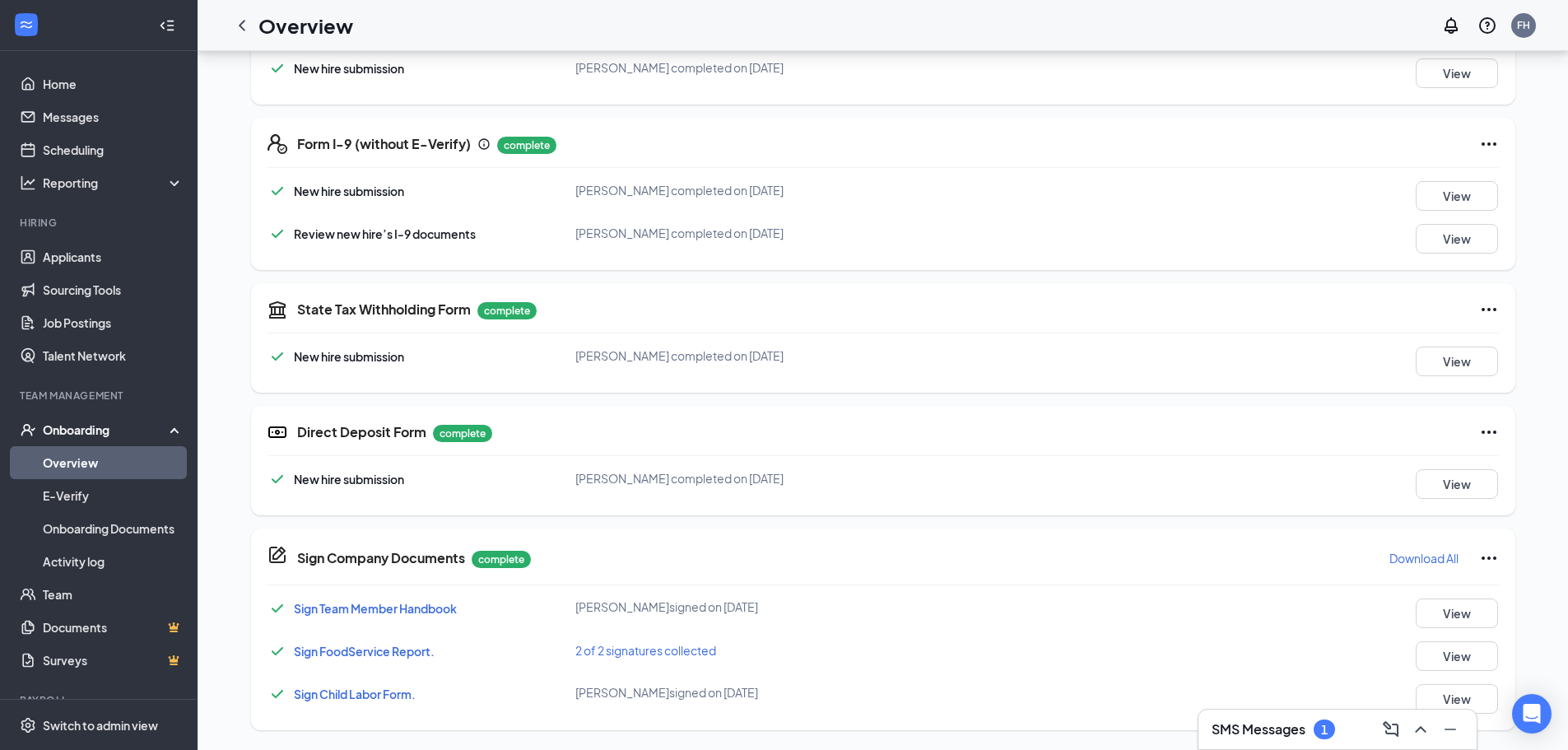
click at [1259, 727] on h3 "SMS Messages" at bounding box center [1259, 730] width 94 height 18
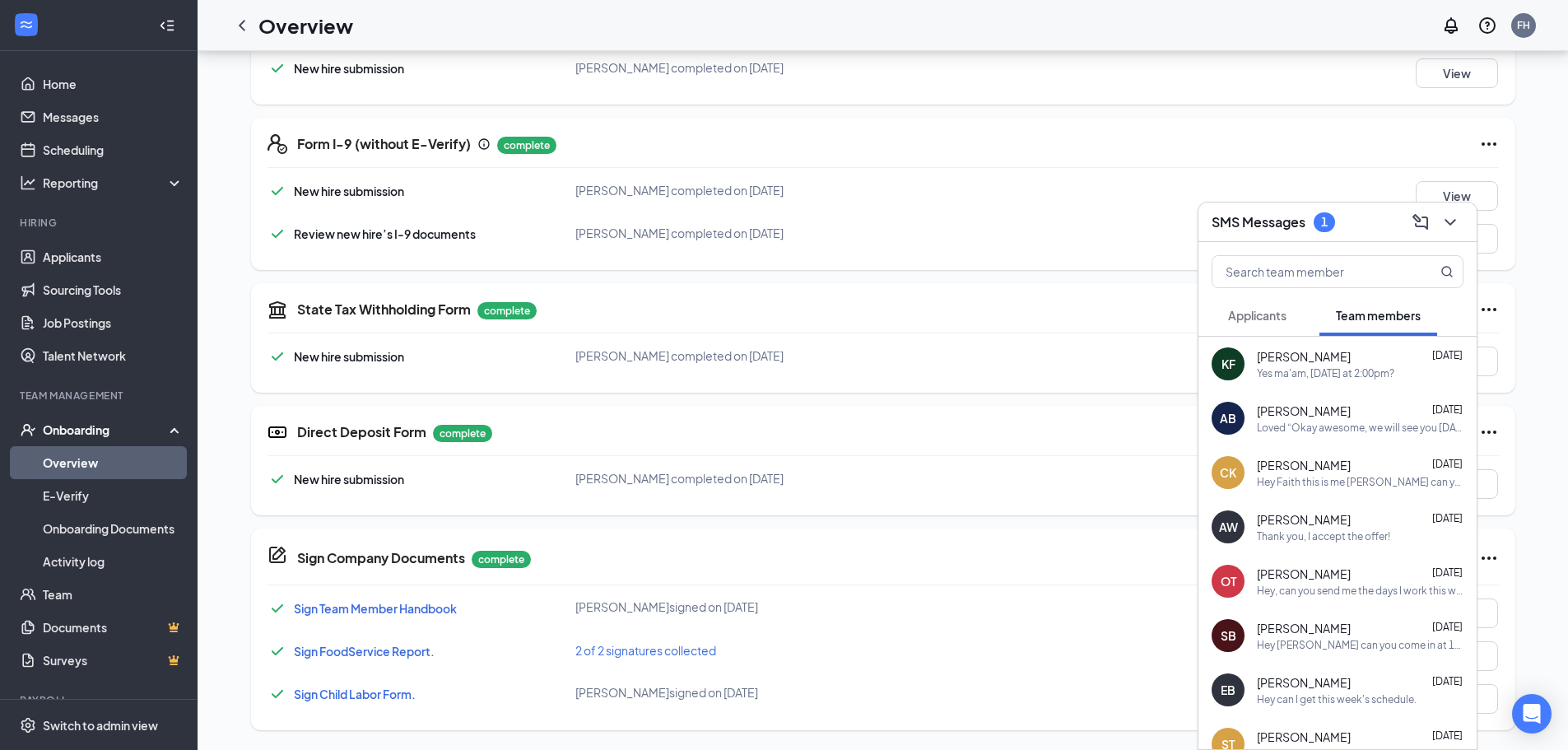
click at [1264, 319] on span "Applicants" at bounding box center [1257, 315] width 58 height 15
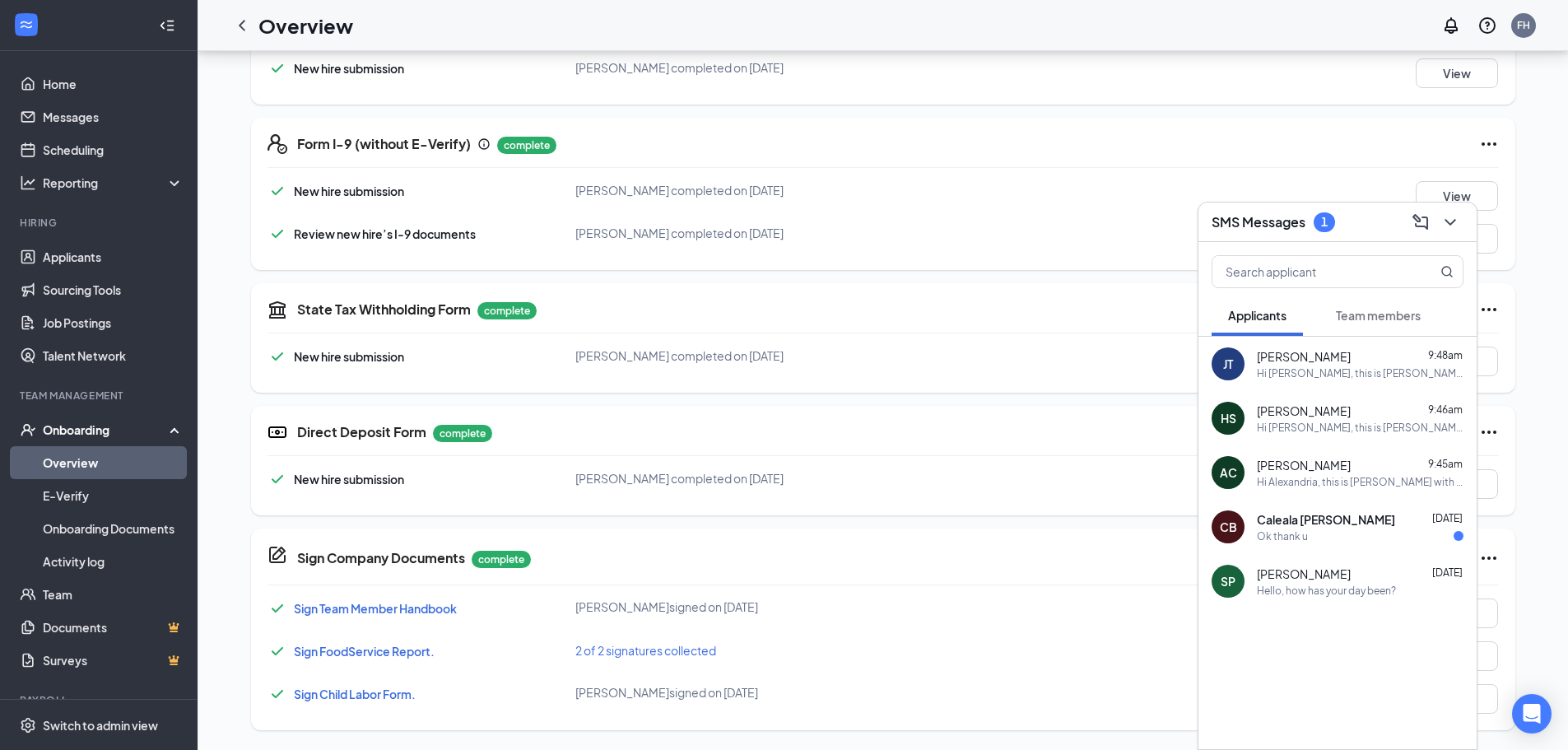
drag, startPoint x: 1356, startPoint y: 320, endPoint x: 1386, endPoint y: 309, distance: 32.0
click at [1357, 320] on span "Team members" at bounding box center [1379, 315] width 85 height 15
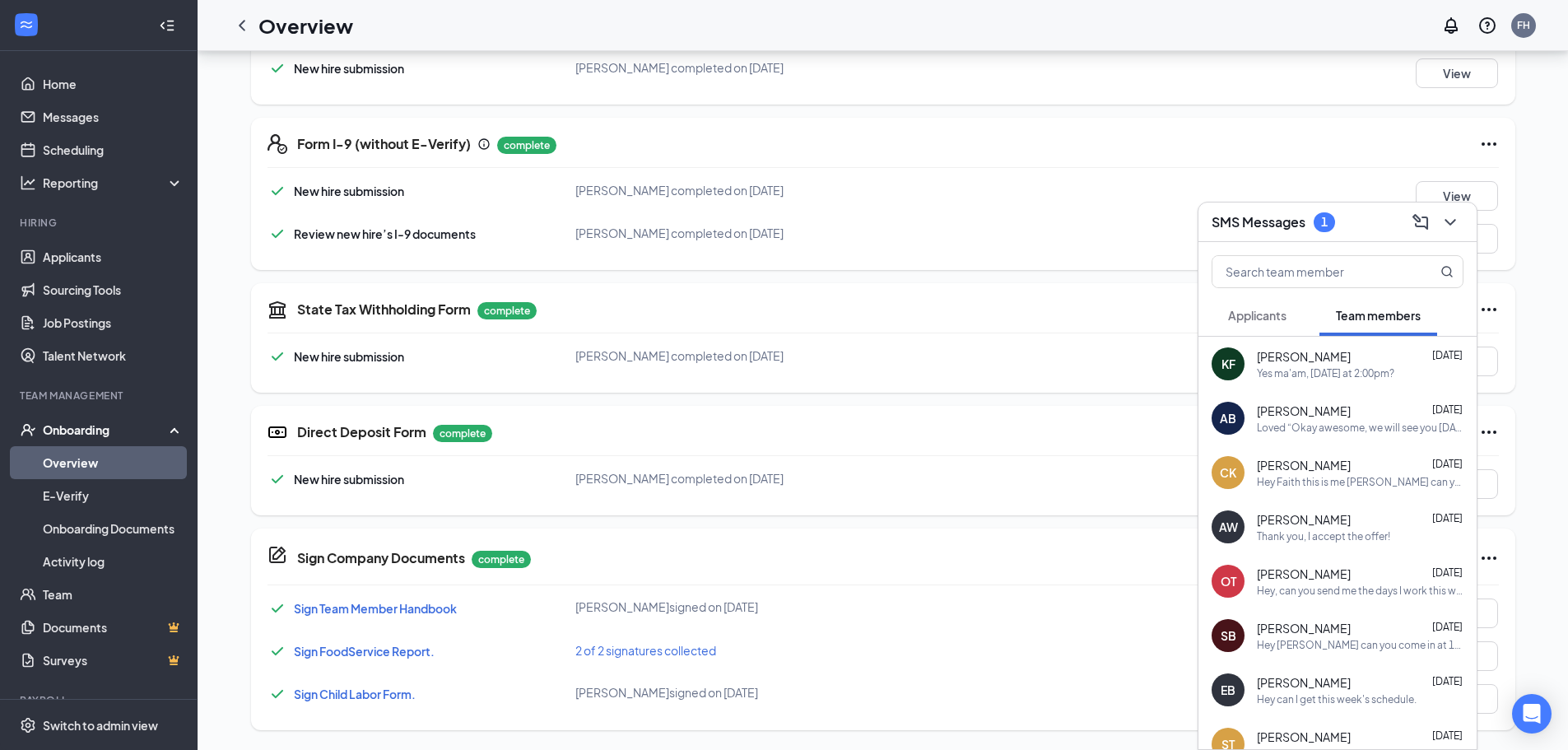
click at [1562, 234] on div "KF [PERSON_NAME] Team Member · [GEOGRAPHIC_DATA][EMAIL_ADDRESS][DOMAIN_NAME] · …" at bounding box center [882, 121] width 1371 height 1256
click at [1446, 224] on icon "ChevronDown" at bounding box center [1450, 221] width 19 height 19
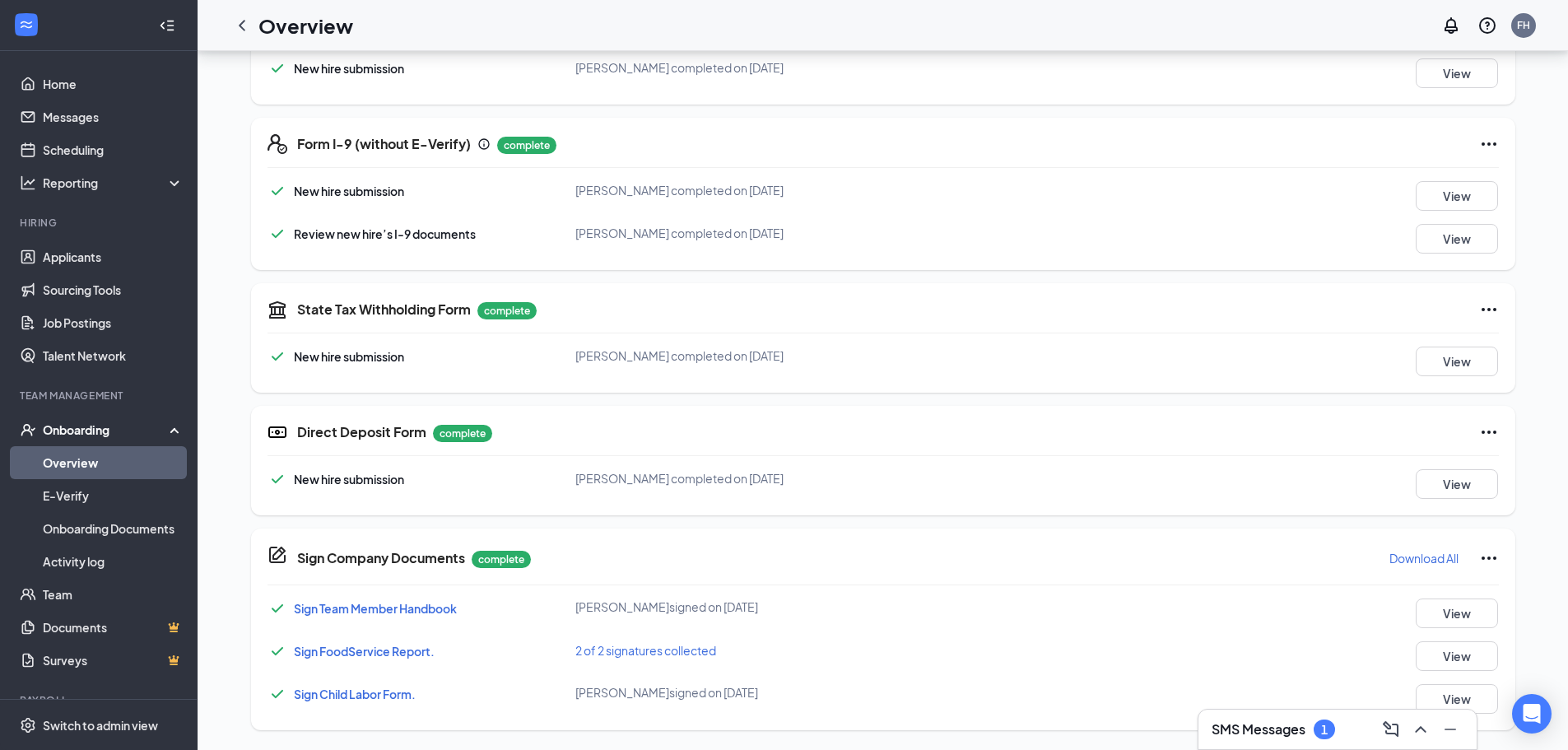
click at [1486, 557] on icon "Ellipses" at bounding box center [1489, 557] width 19 height 19
click at [1418, 554] on p "Download All" at bounding box center [1424, 558] width 69 height 17
click at [1419, 554] on p "Download All" at bounding box center [1424, 558] width 69 height 17
click at [1427, 557] on p "Download All" at bounding box center [1424, 558] width 69 height 17
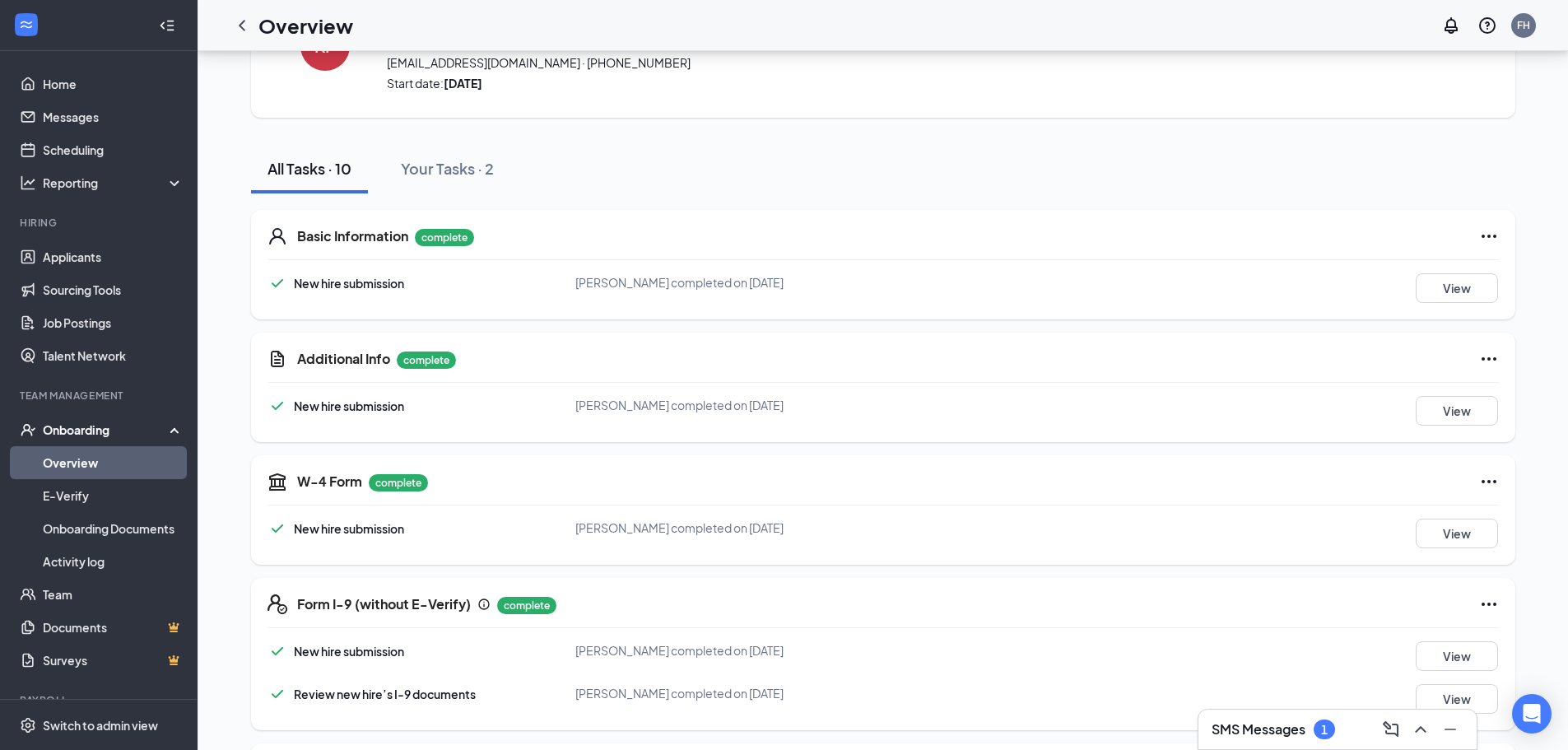
scroll to position [0, 0]
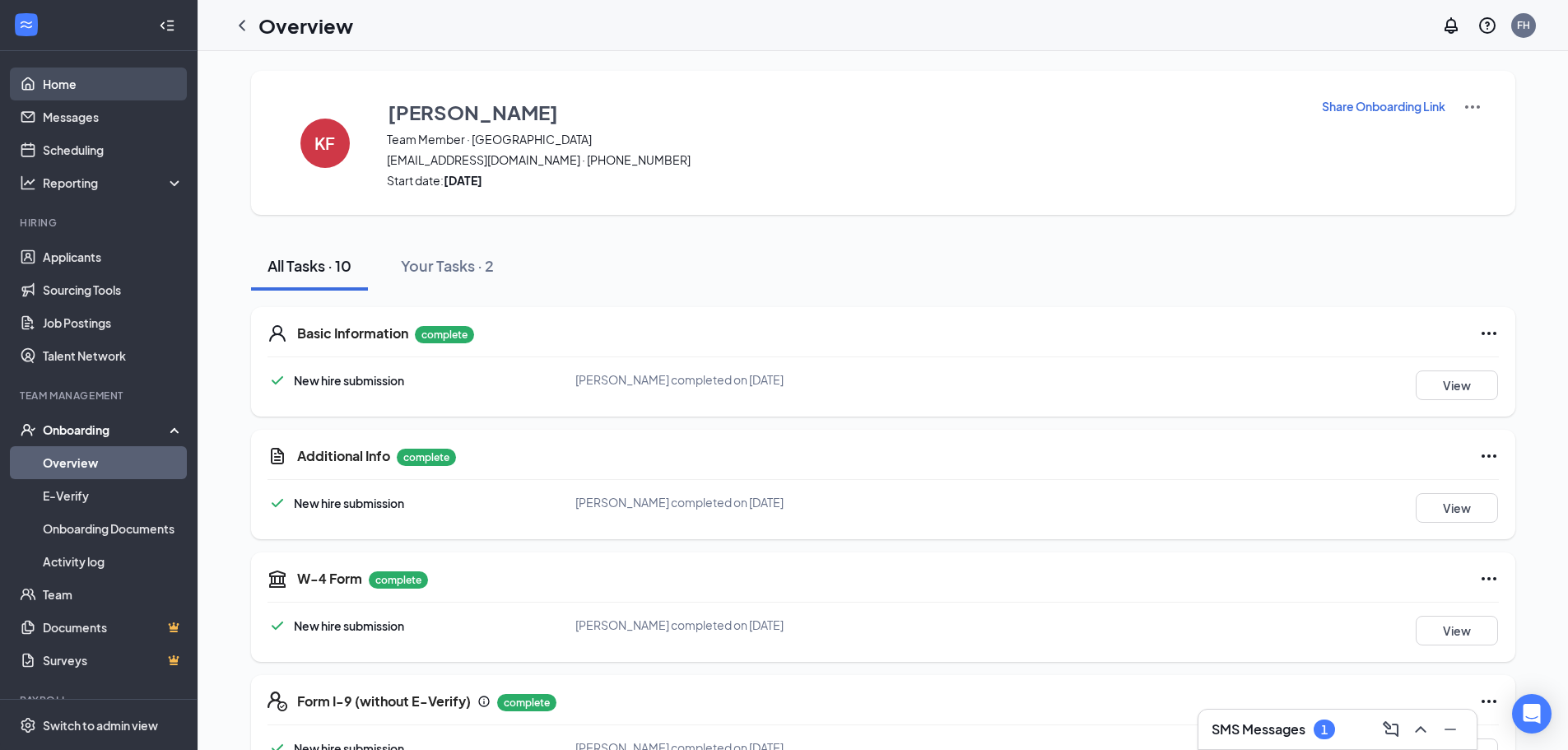
click at [106, 93] on link "Home" at bounding box center [113, 84] width 141 height 33
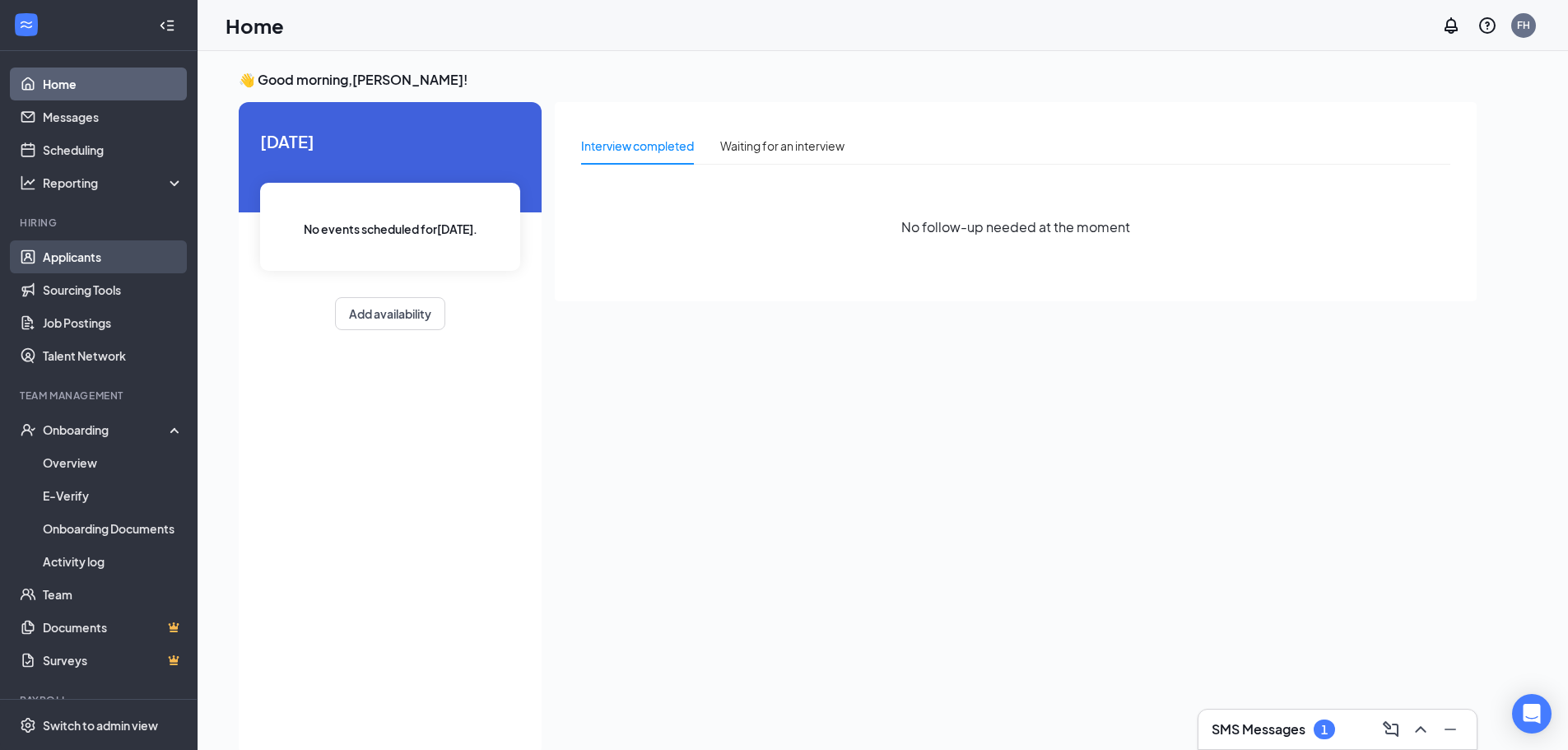
click at [84, 262] on link "Applicants" at bounding box center [113, 256] width 141 height 33
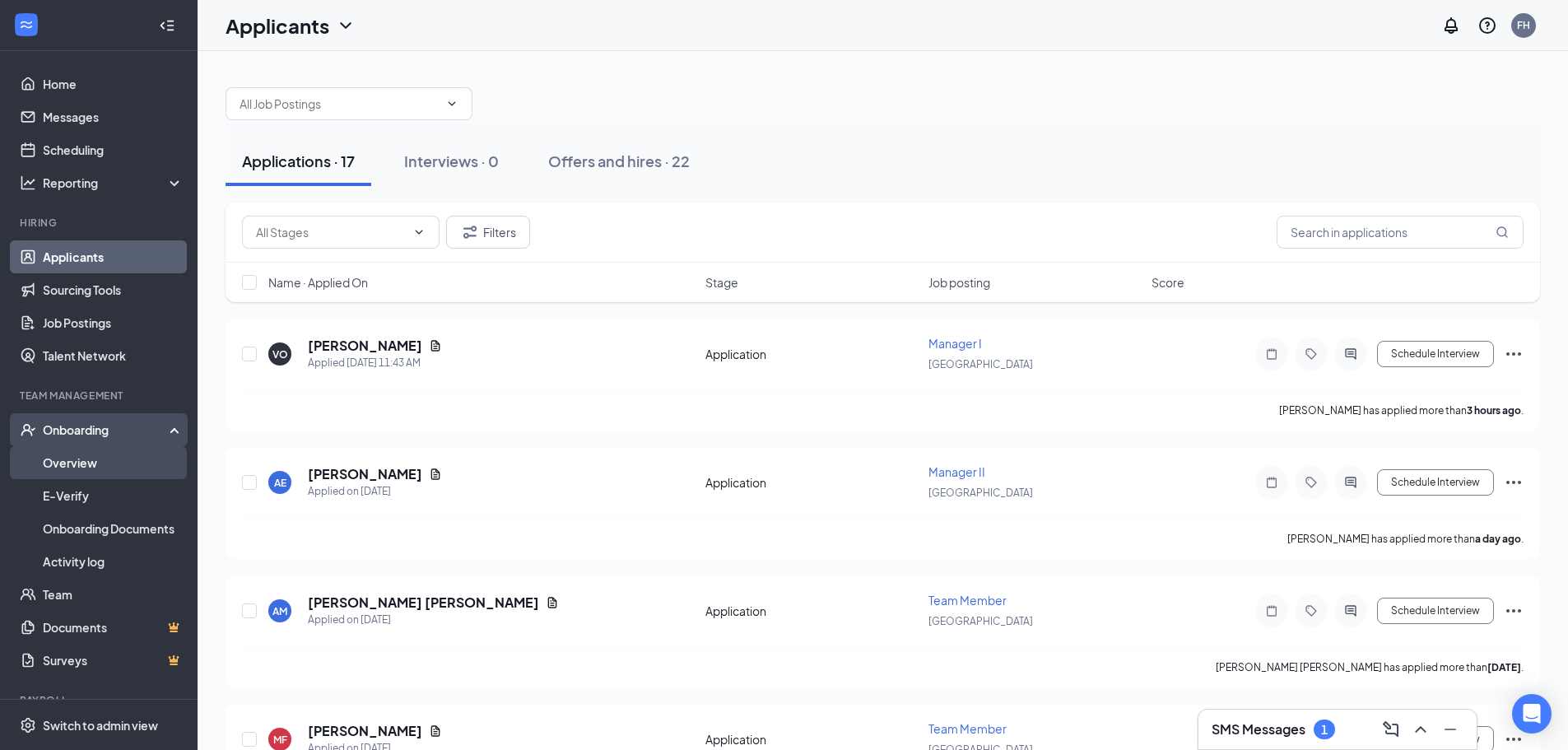
click at [119, 455] on link "Overview" at bounding box center [113, 462] width 141 height 33
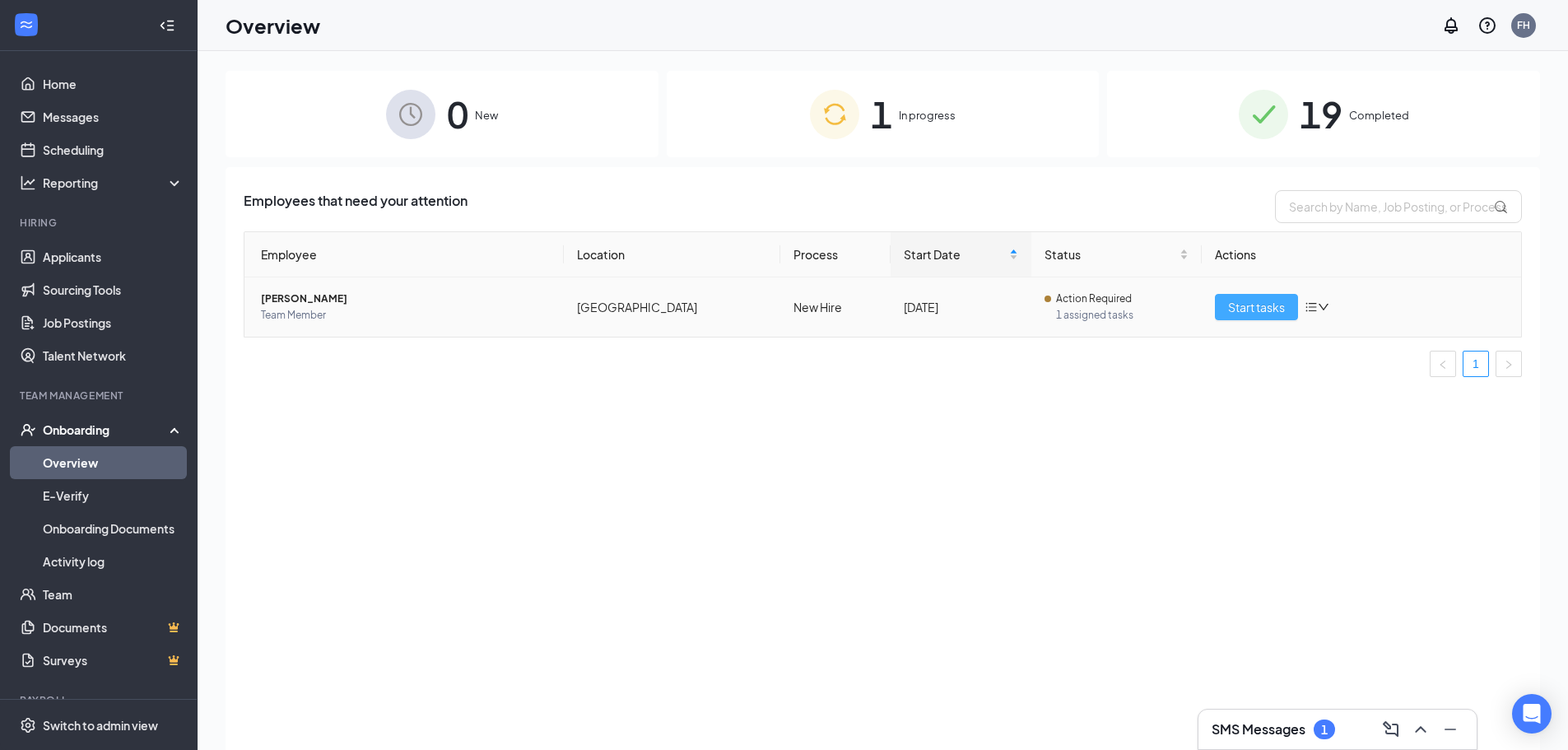
click at [1246, 309] on span "Start tasks" at bounding box center [1257, 307] width 57 height 18
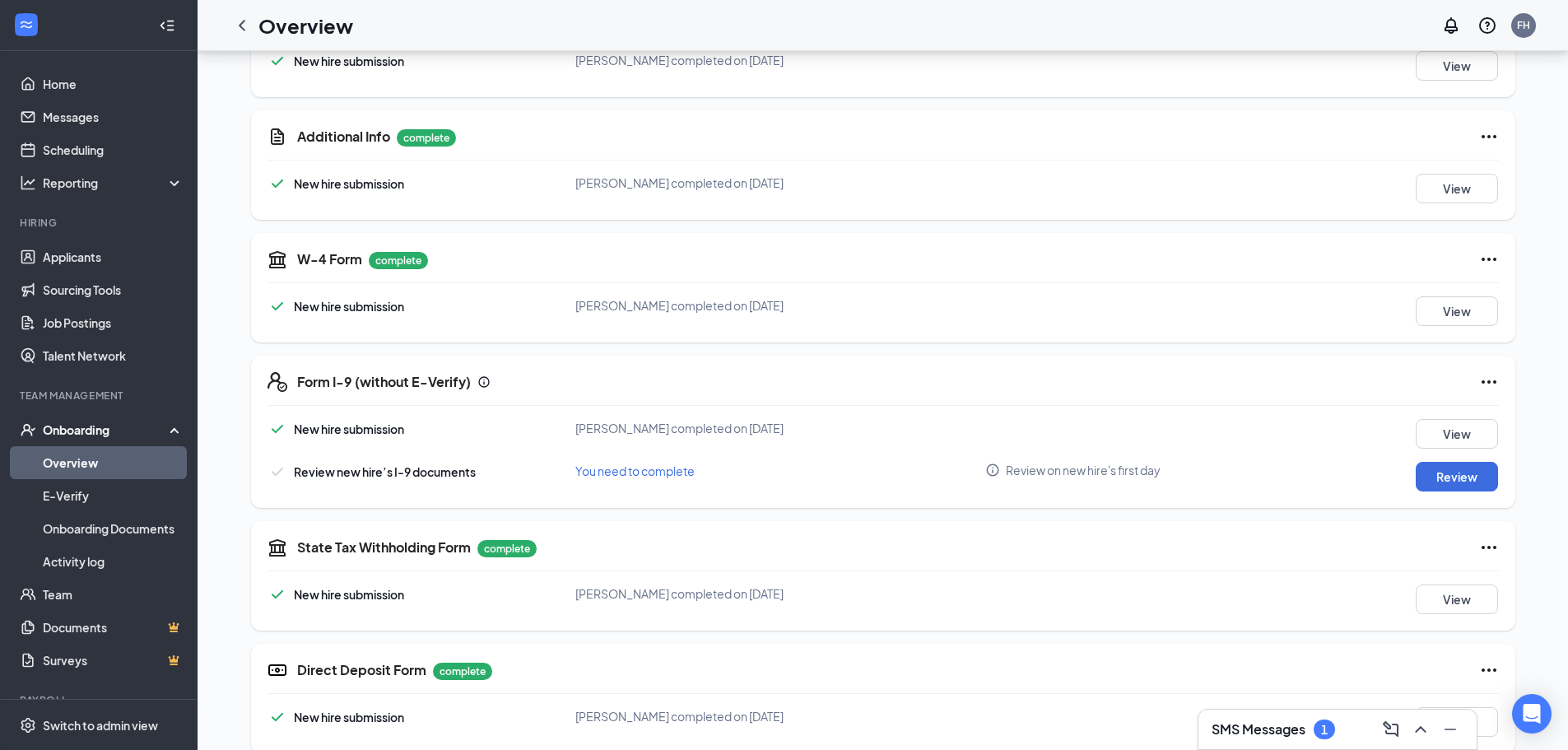
scroll to position [329, 0]
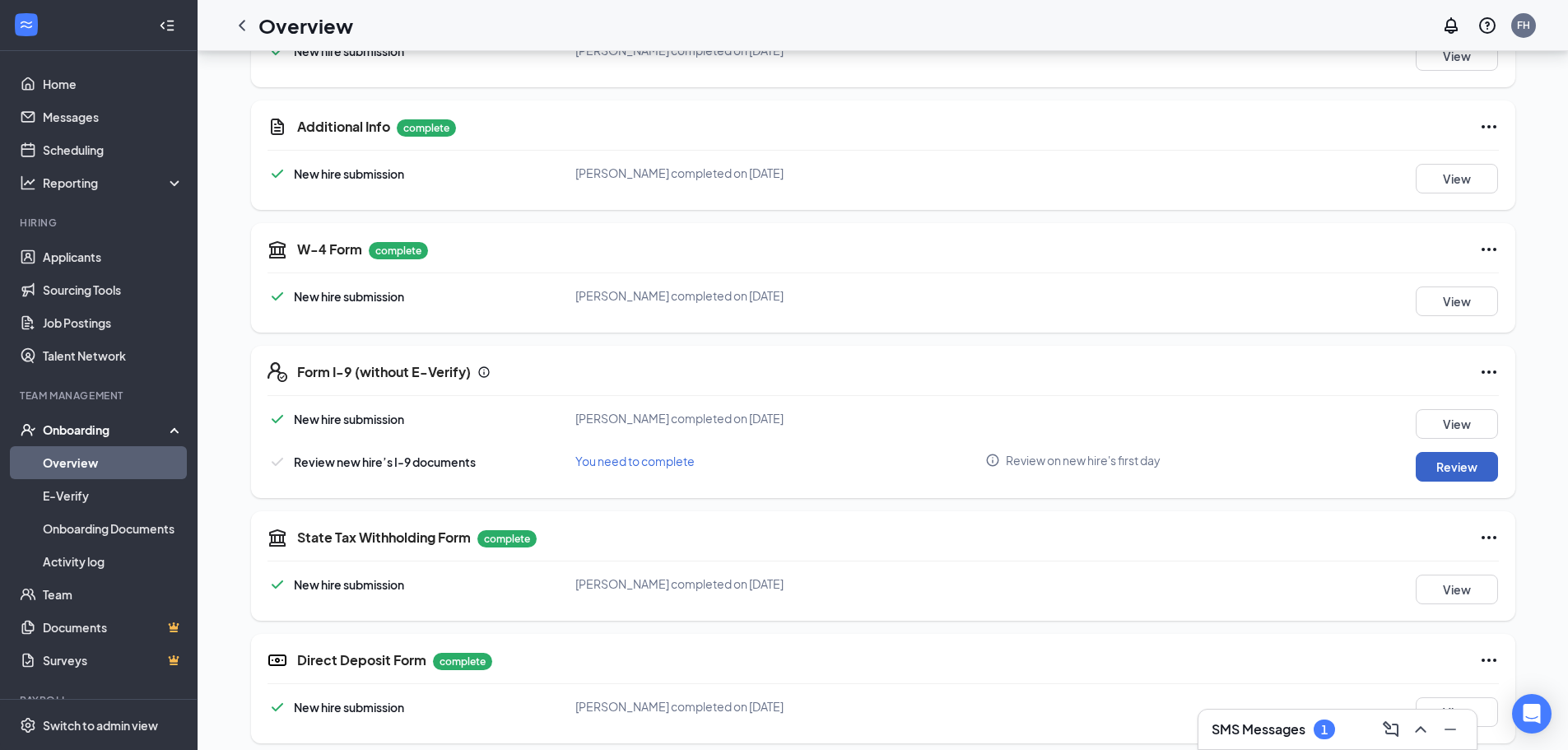
click at [1467, 465] on button "Review" at bounding box center [1456, 467] width 82 height 30
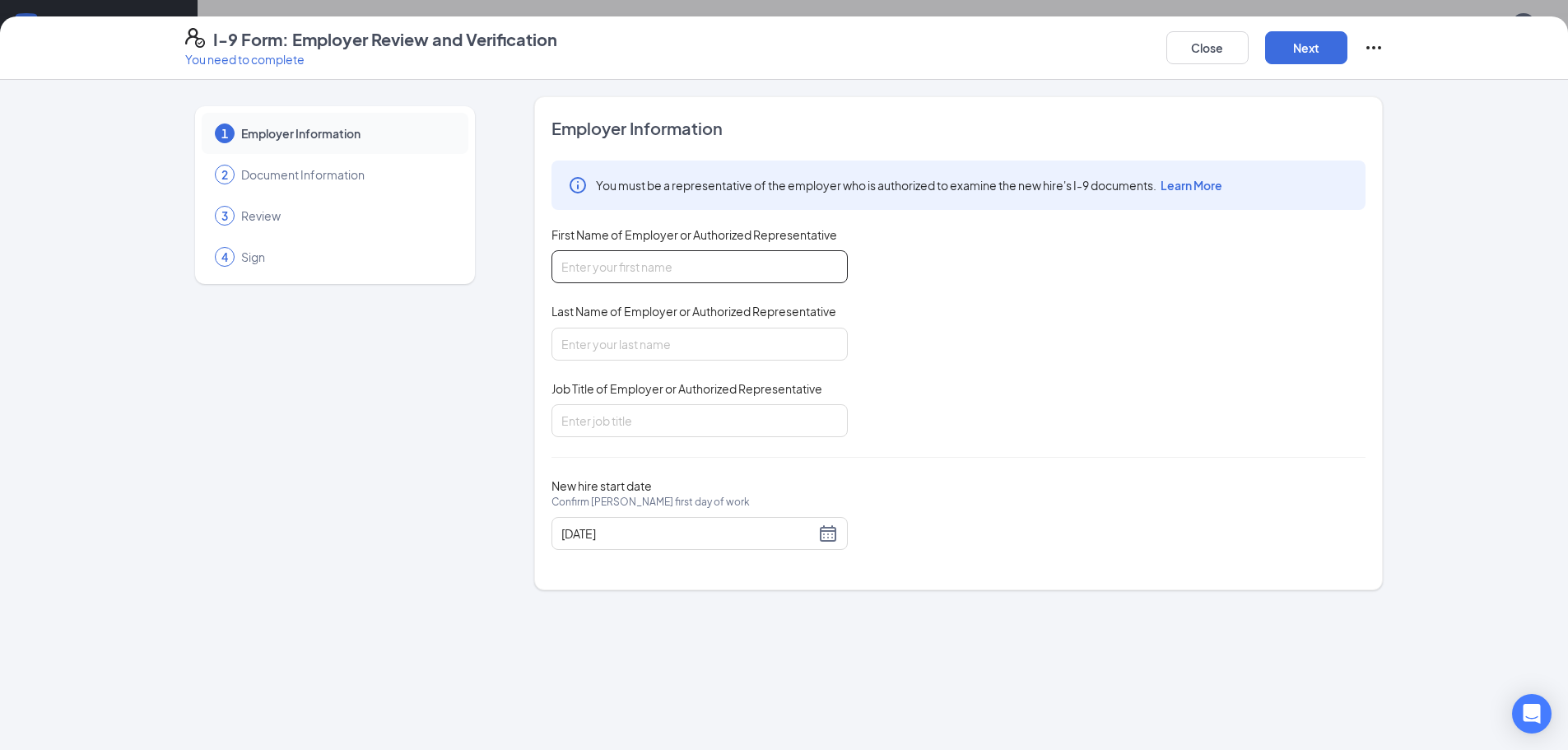
click at [640, 277] on input "First Name of Employer or Authorized Representative" at bounding box center [700, 267] width 296 height 33
type input "Faith"
click at [1209, 38] on button "Close" at bounding box center [1207, 48] width 82 height 33
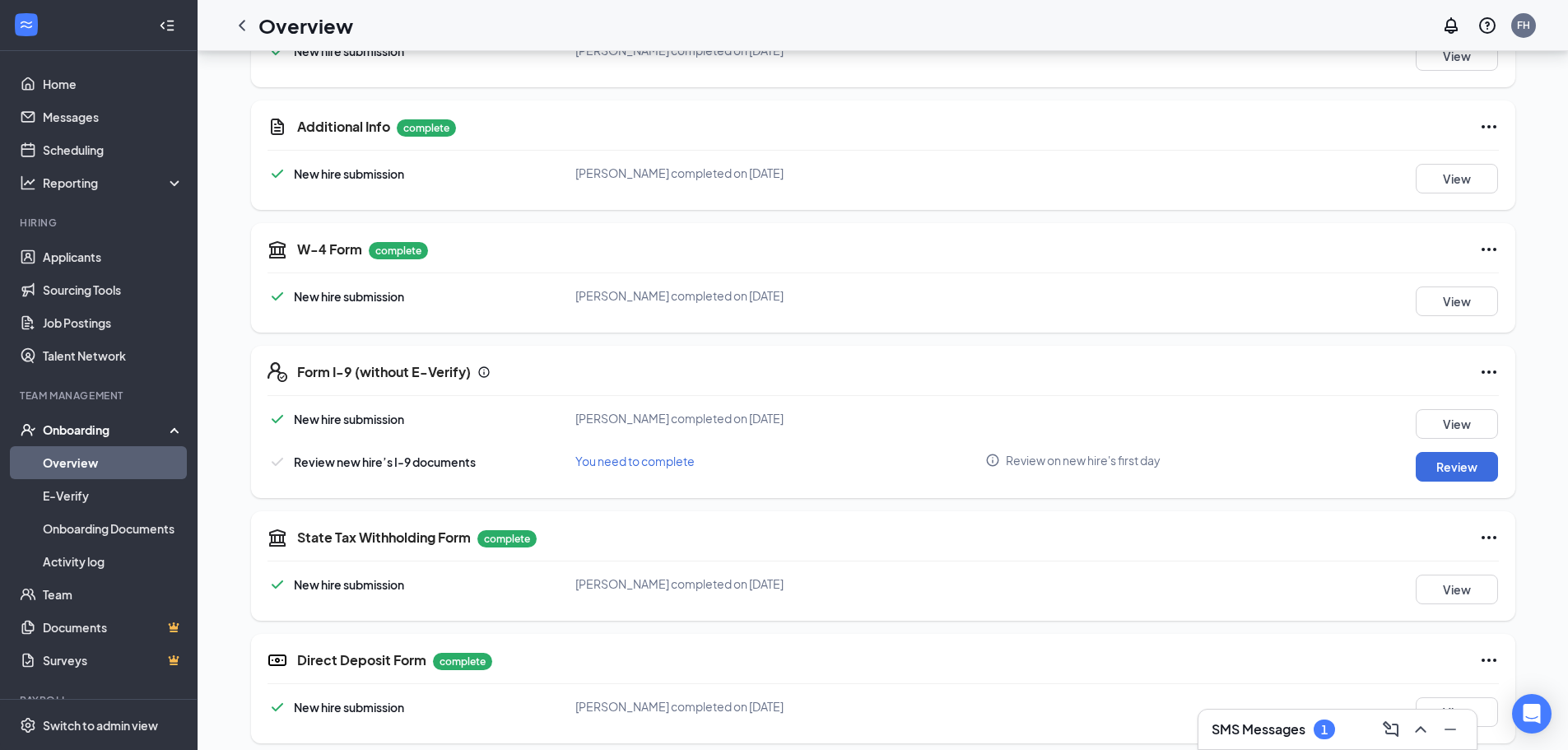
click at [1258, 728] on h3 "SMS Messages" at bounding box center [1259, 730] width 94 height 18
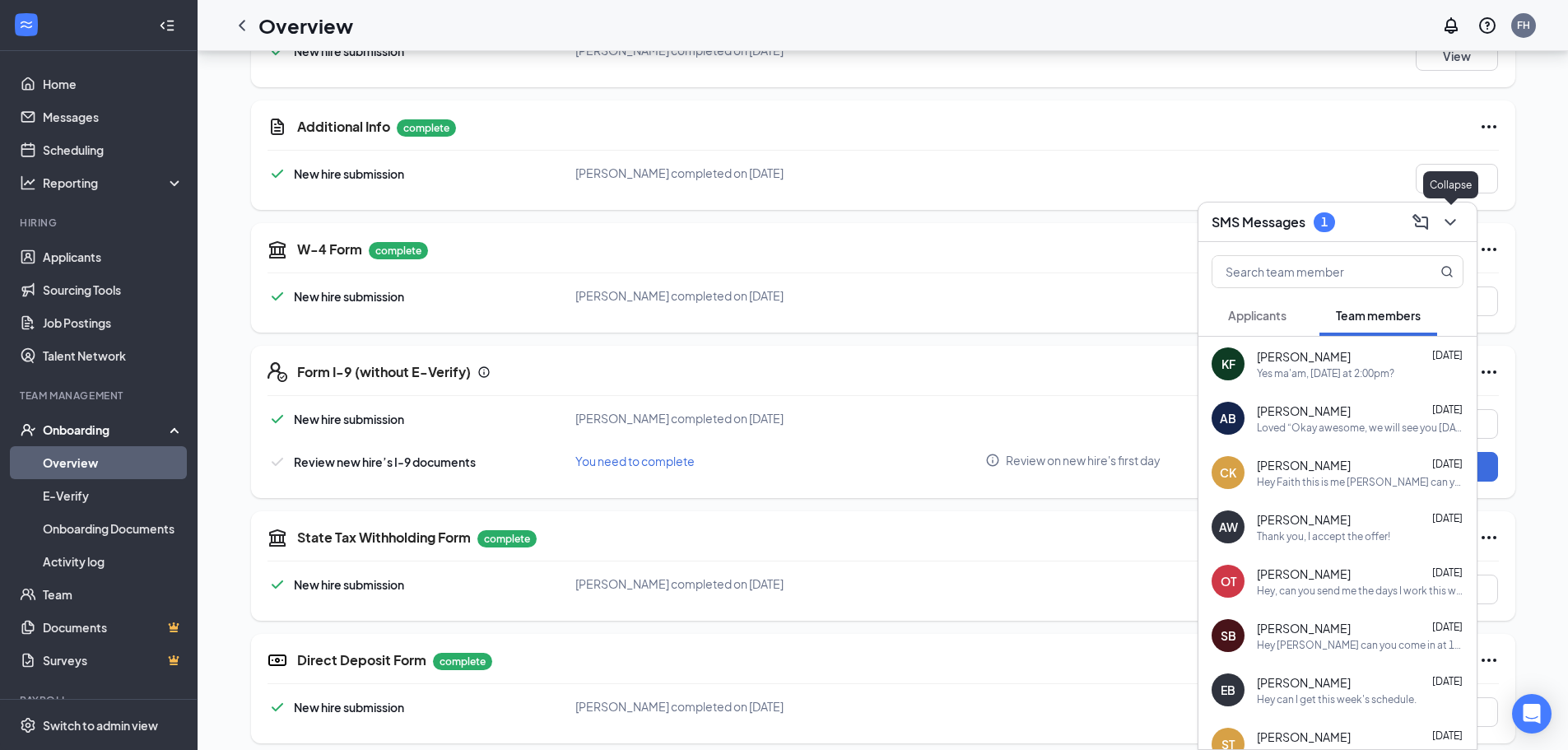
click at [1450, 225] on icon "ChevronDown" at bounding box center [1450, 221] width 19 height 19
